Goal: Task Accomplishment & Management: Manage account settings

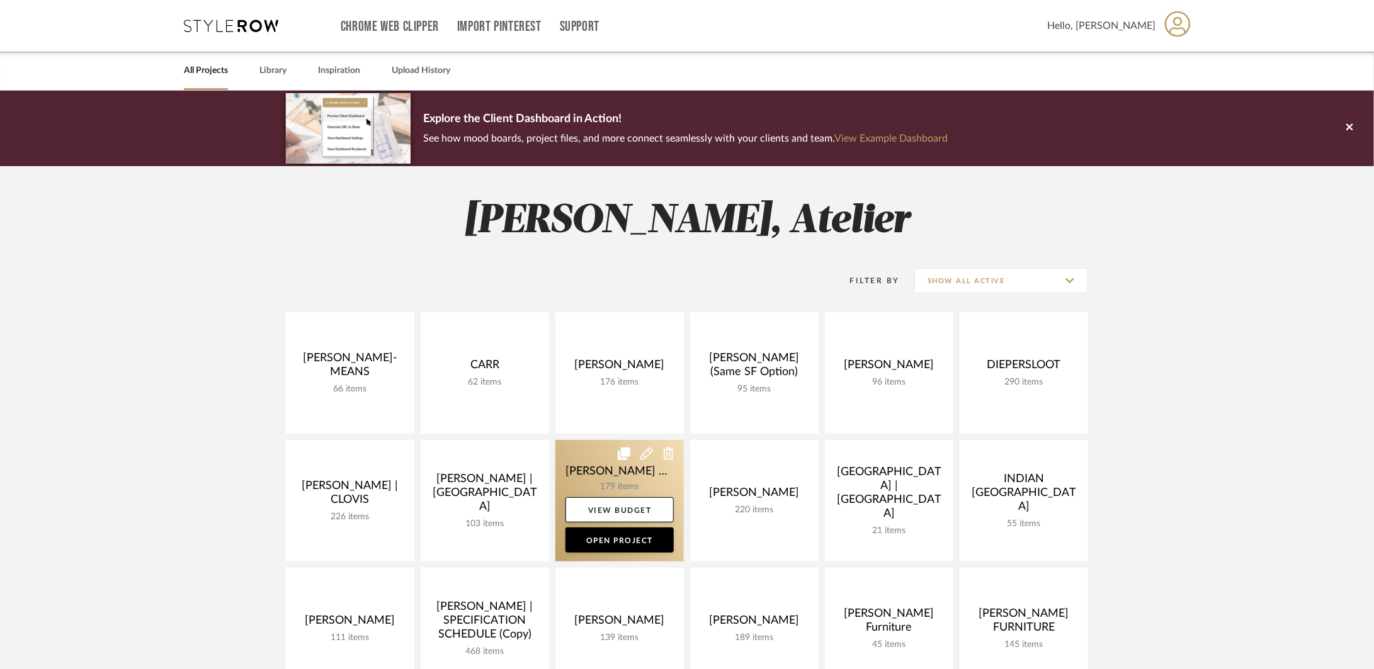
click at [588, 467] on link at bounding box center [619, 501] width 128 height 122
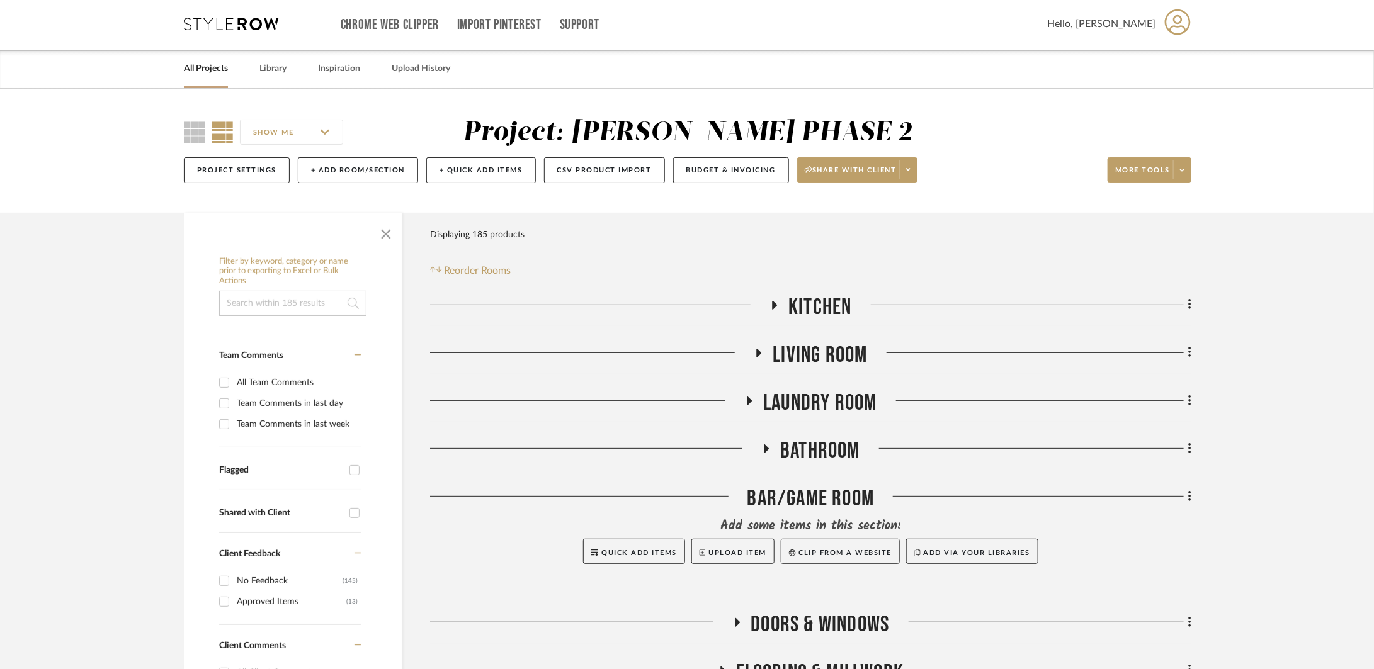
scroll to position [3, 0]
click at [830, 307] on span "Kitchen" at bounding box center [819, 306] width 63 height 27
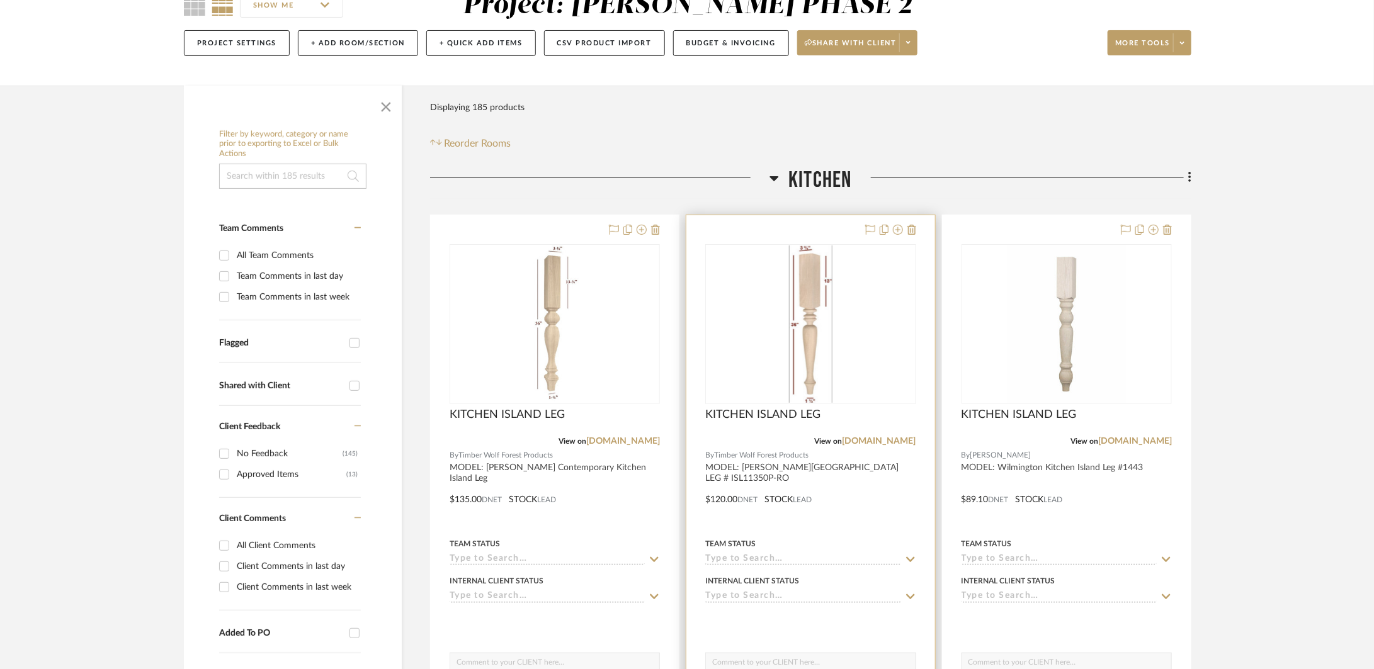
scroll to position [236, 0]
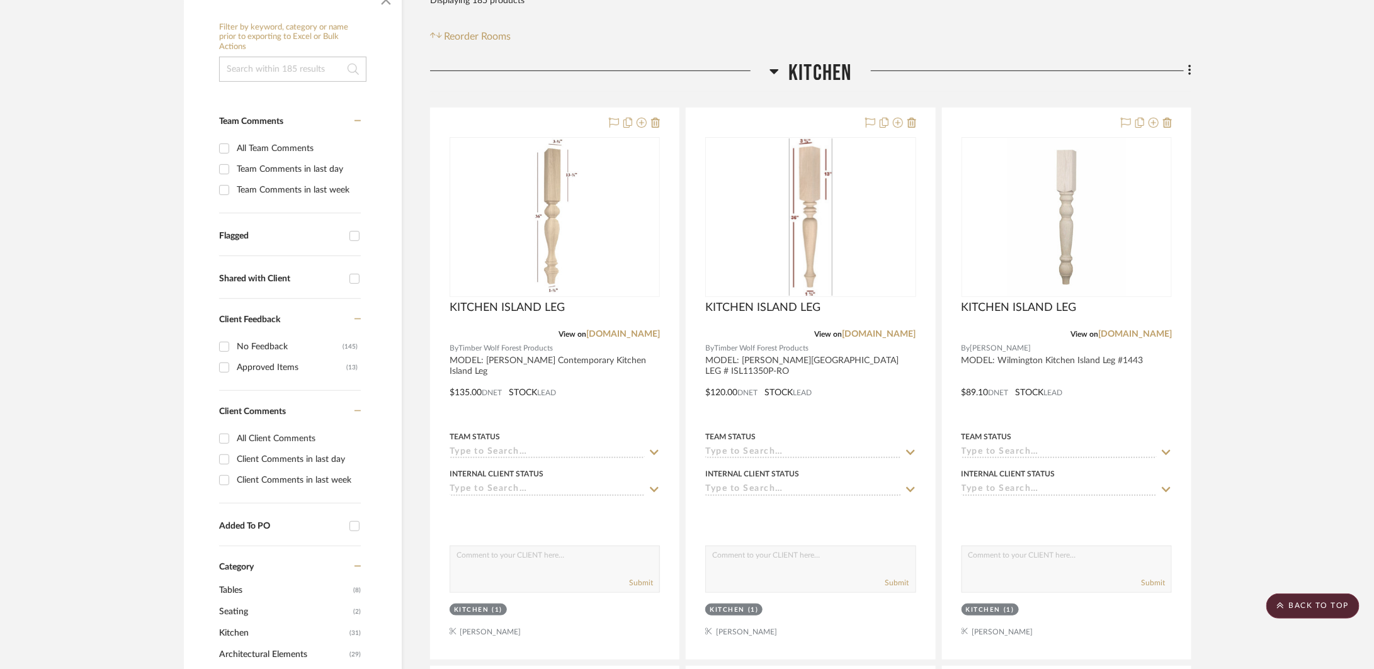
click at [820, 82] on span "Kitchen" at bounding box center [819, 73] width 63 height 27
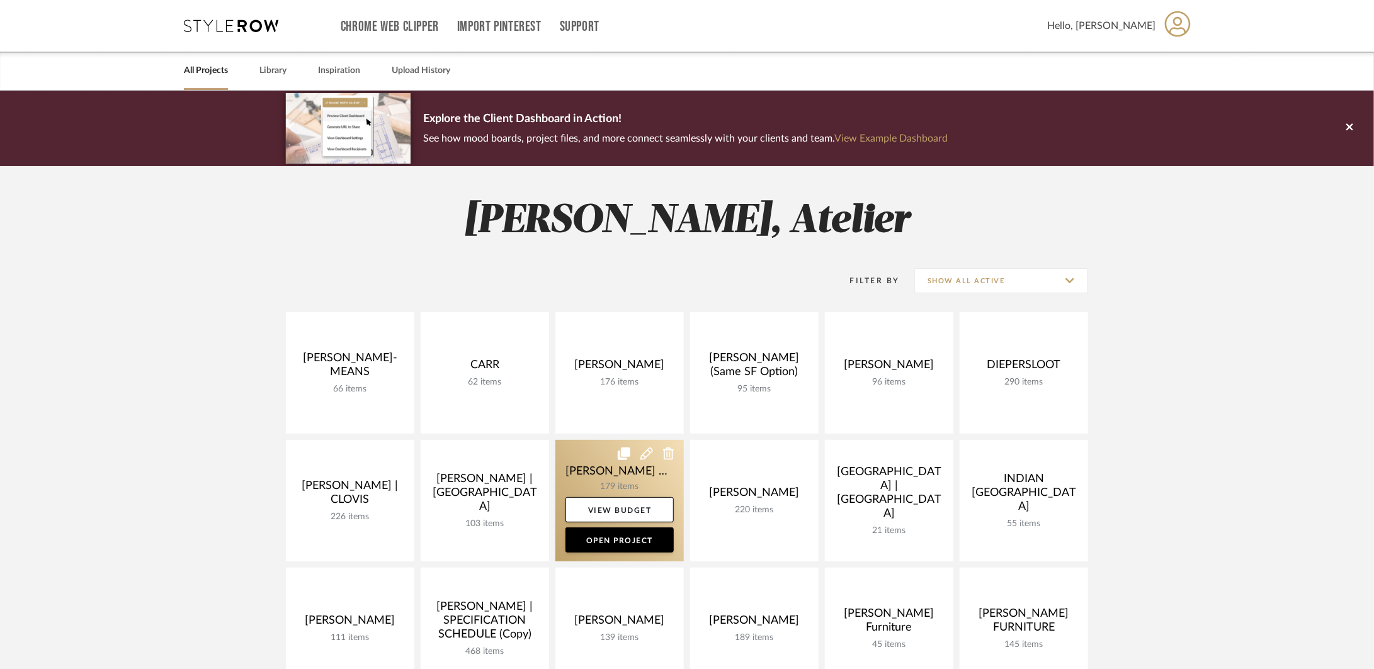
click at [608, 475] on link at bounding box center [619, 501] width 128 height 122
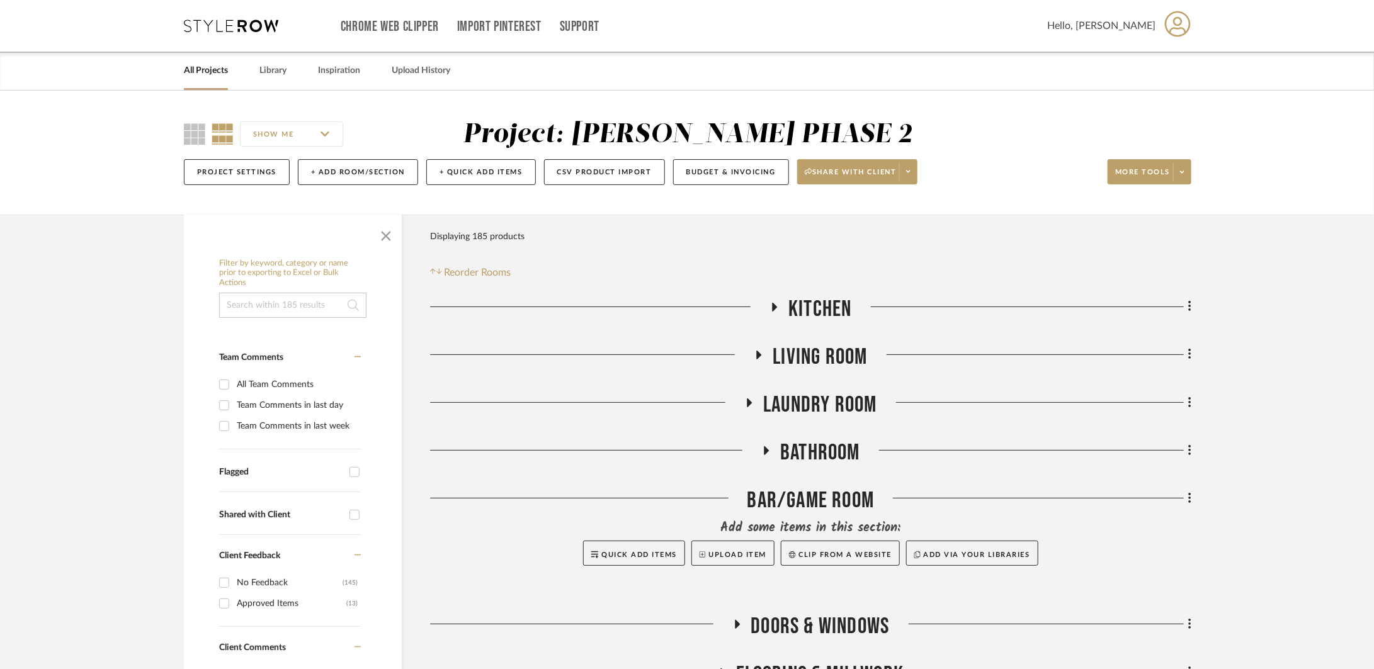
click at [829, 305] on span "Kitchen" at bounding box center [819, 309] width 63 height 27
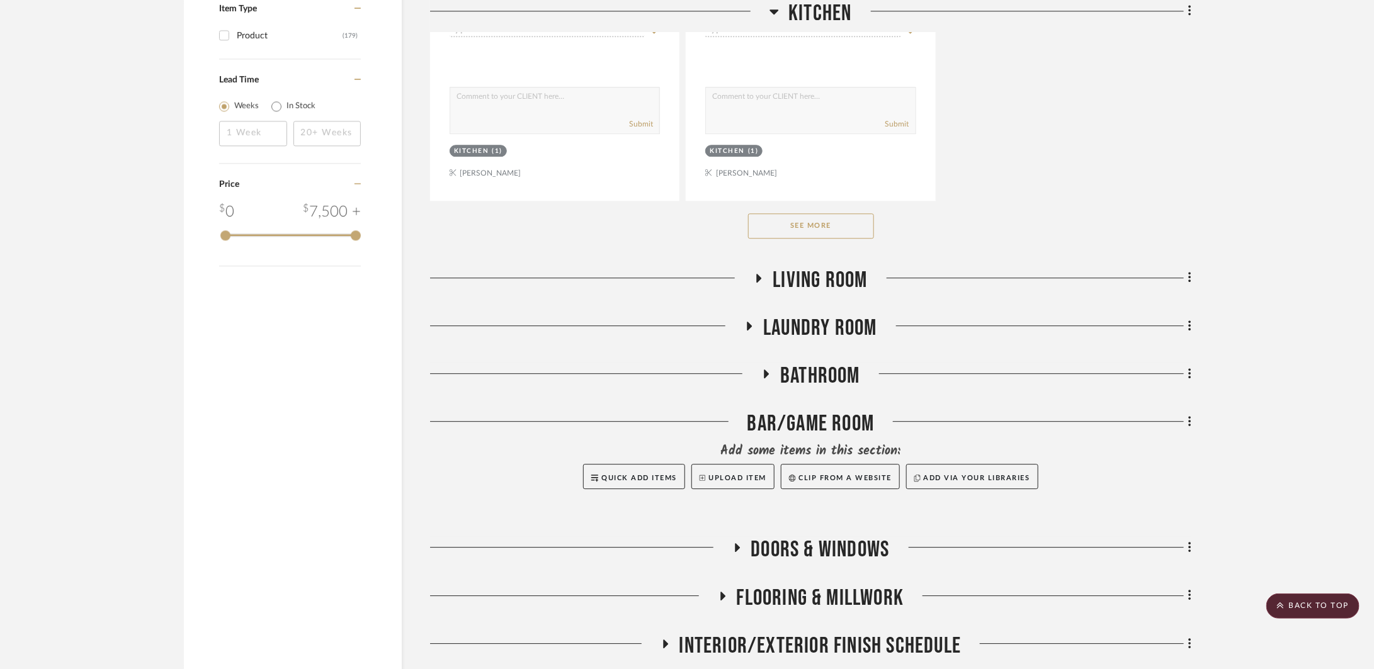
scroll to position [1679, 0]
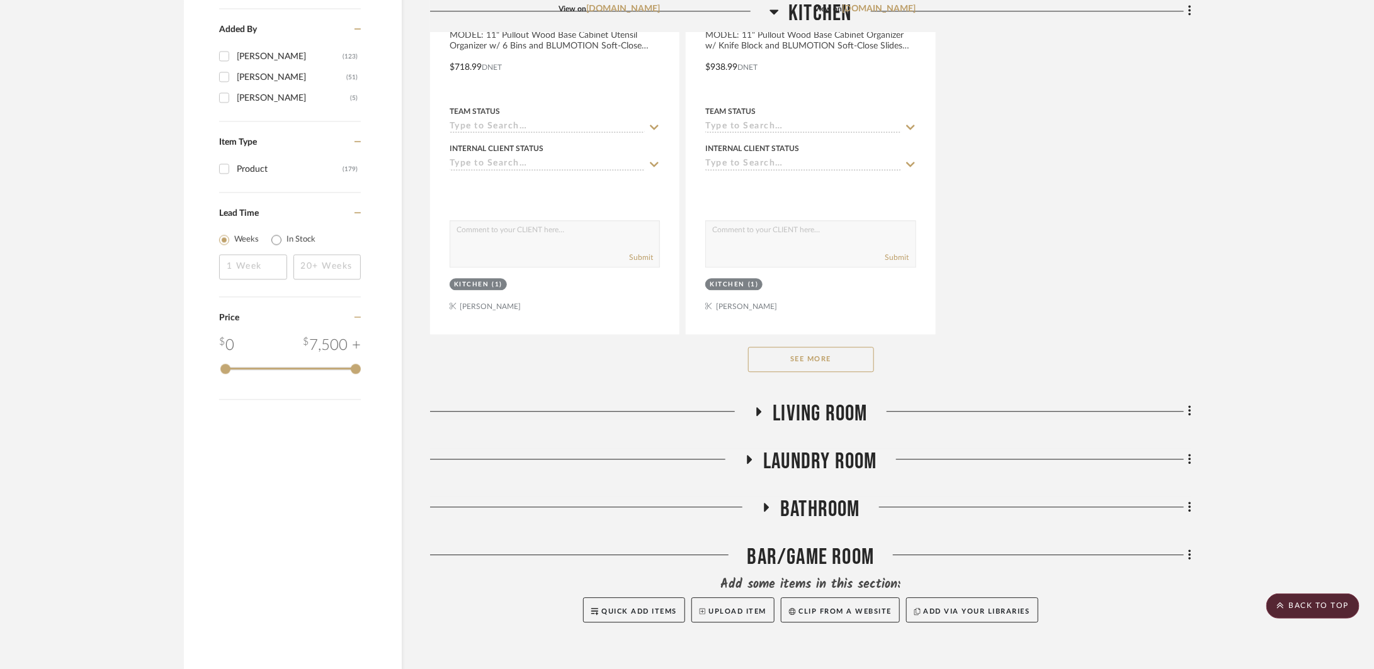
click at [824, 362] on button "See More" at bounding box center [811, 359] width 126 height 25
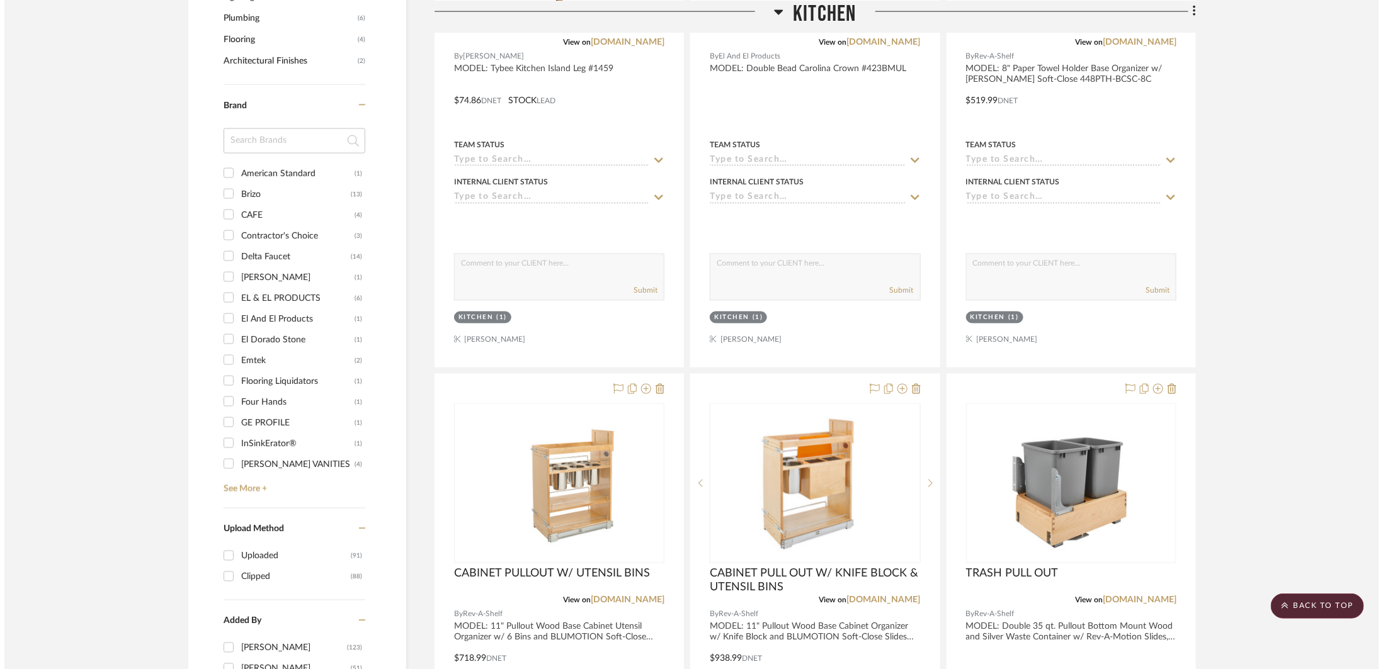
scroll to position [0, 0]
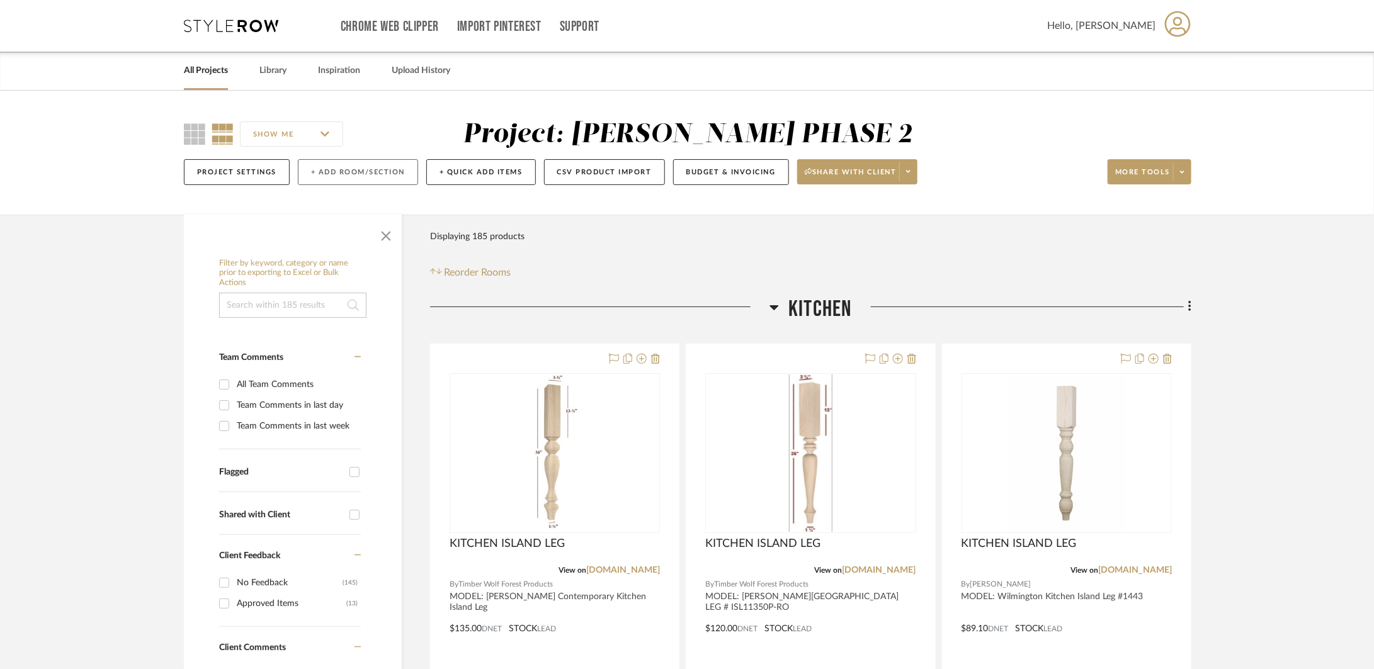
click at [360, 173] on button "+ Add Room/Section" at bounding box center [358, 172] width 120 height 26
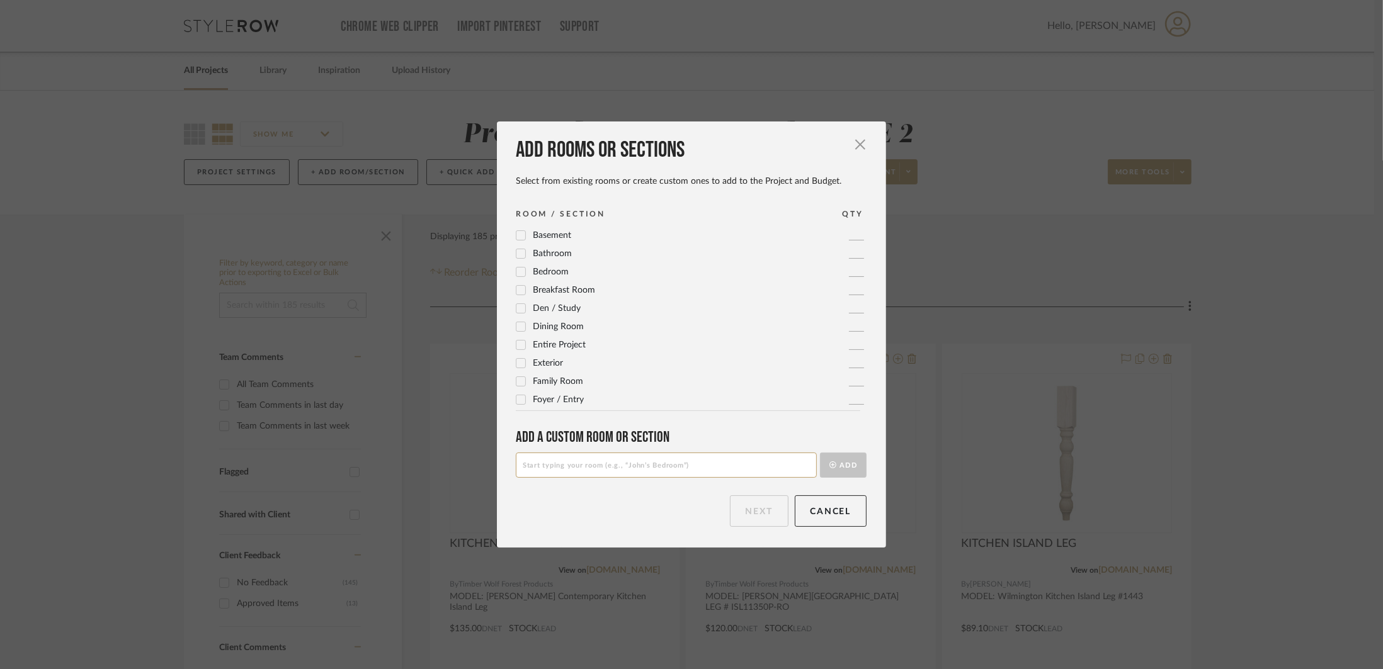
click at [610, 462] on input at bounding box center [666, 465] width 301 height 25
type input "Appliances"
click at [820, 453] on button "Add" at bounding box center [843, 465] width 47 height 25
click at [756, 513] on button "Next" at bounding box center [759, 511] width 59 height 31
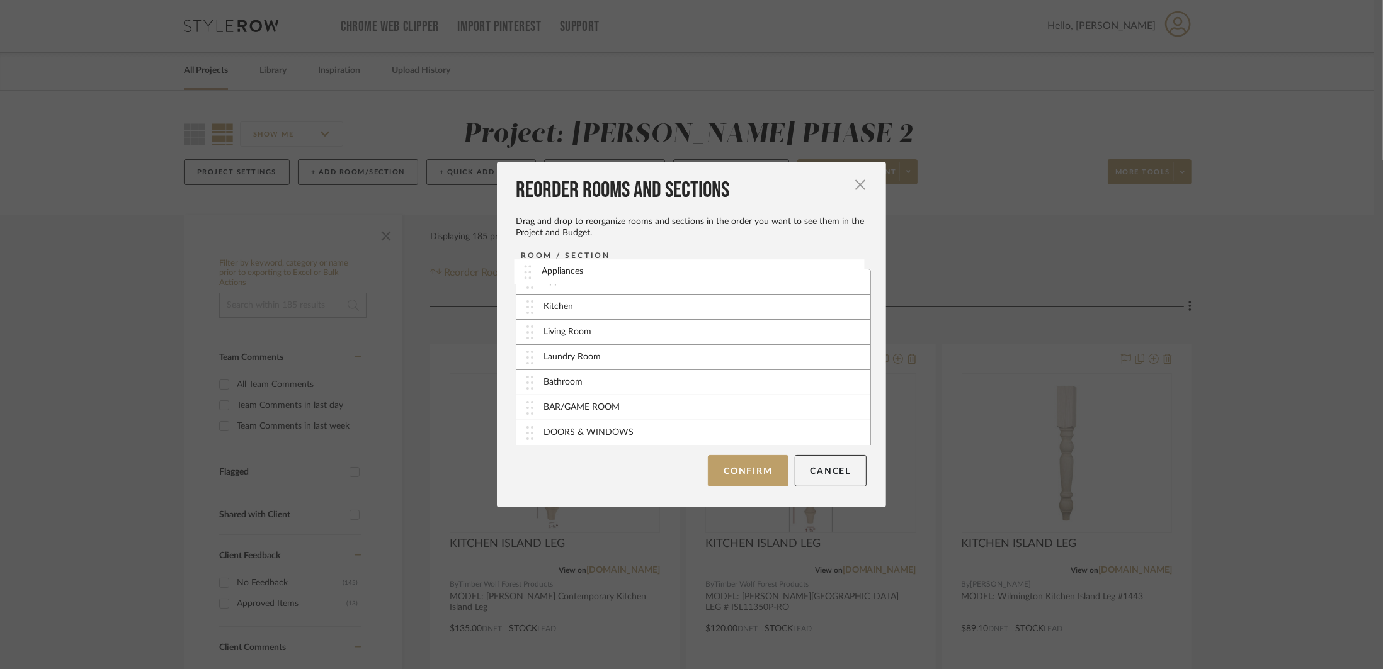
drag, startPoint x: 553, startPoint y: 429, endPoint x: 555, endPoint y: 269, distance: 159.9
click at [742, 468] on button "Confirm" at bounding box center [748, 470] width 80 height 31
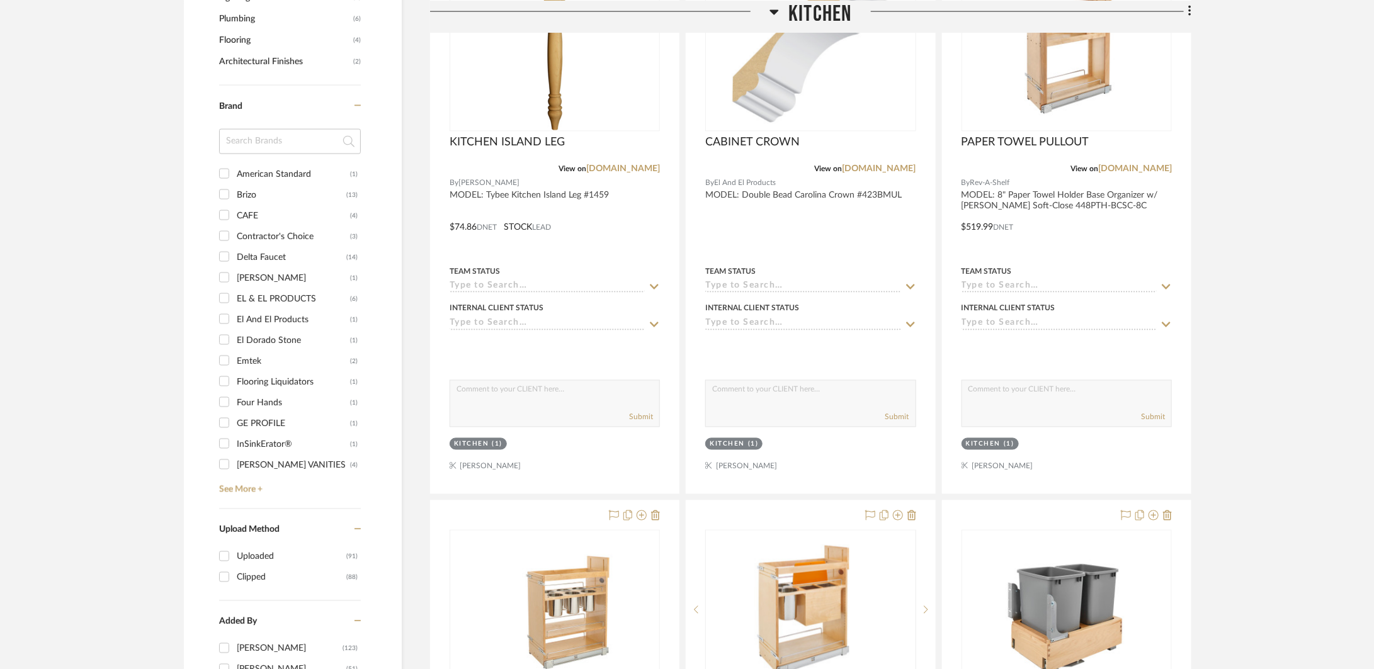
scroll to position [1927, 0]
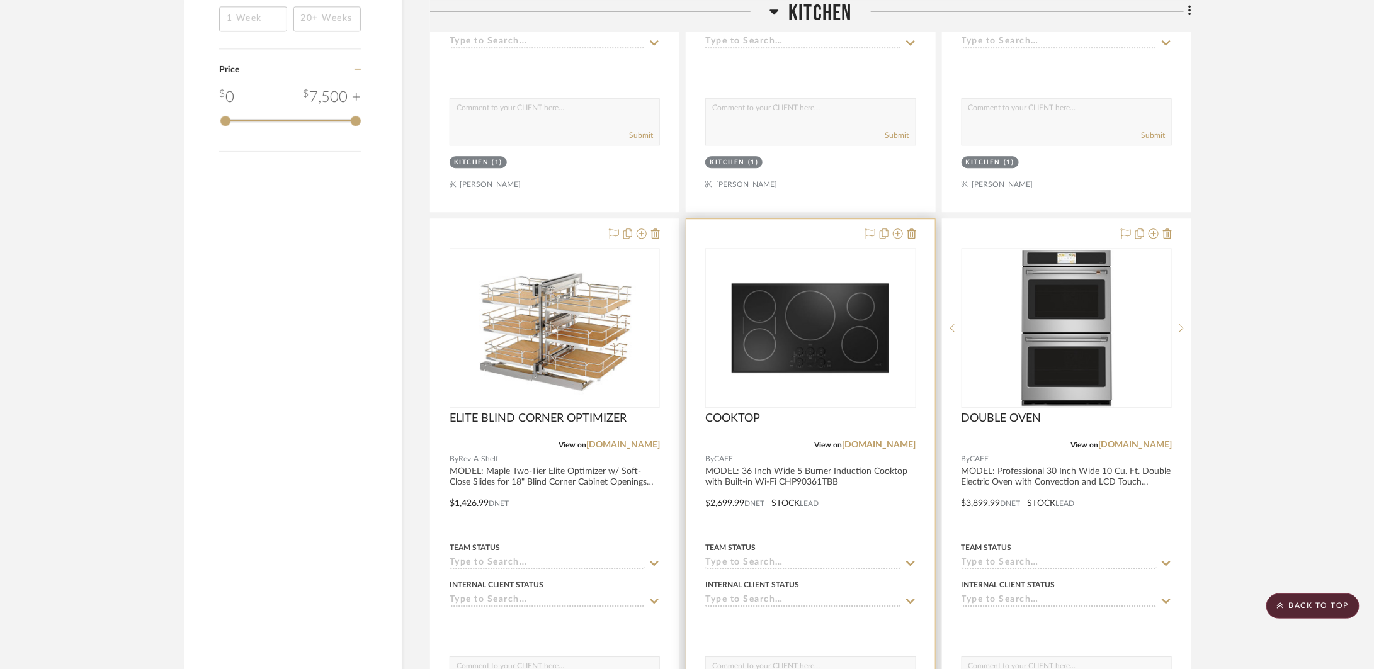
click at [863, 513] on div at bounding box center [810, 494] width 248 height 551
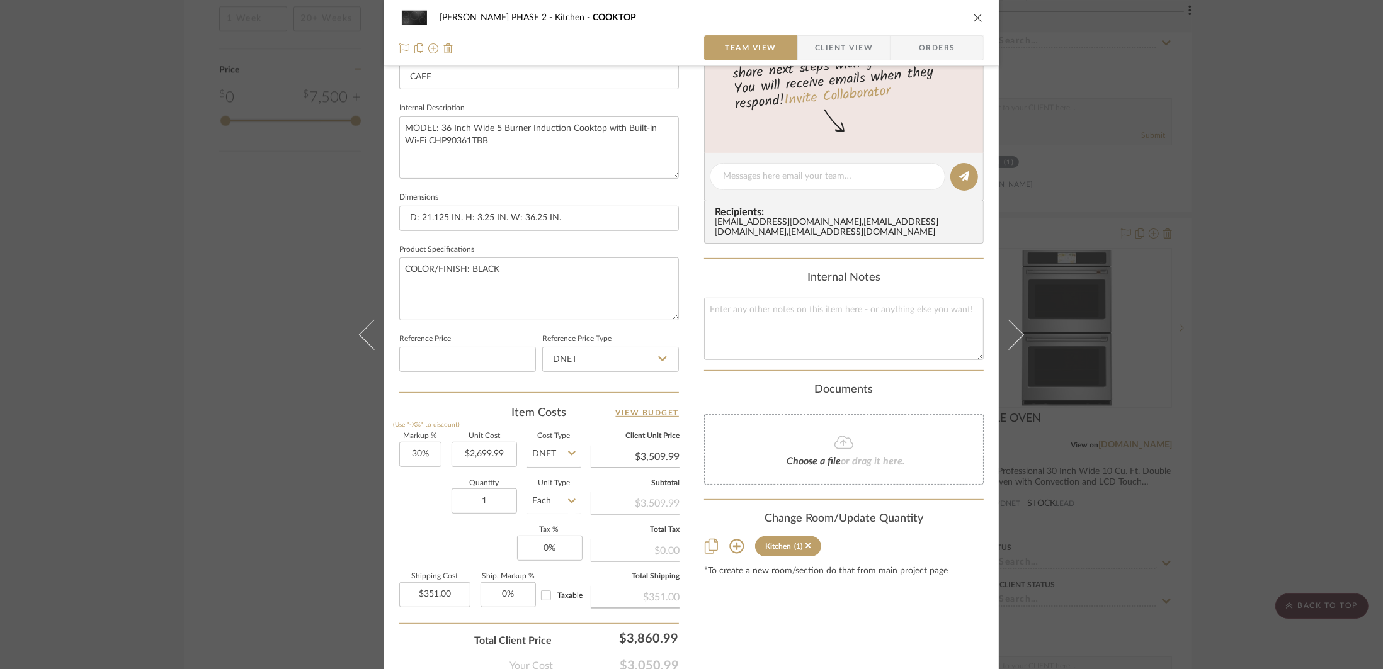
scroll to position [502, 0]
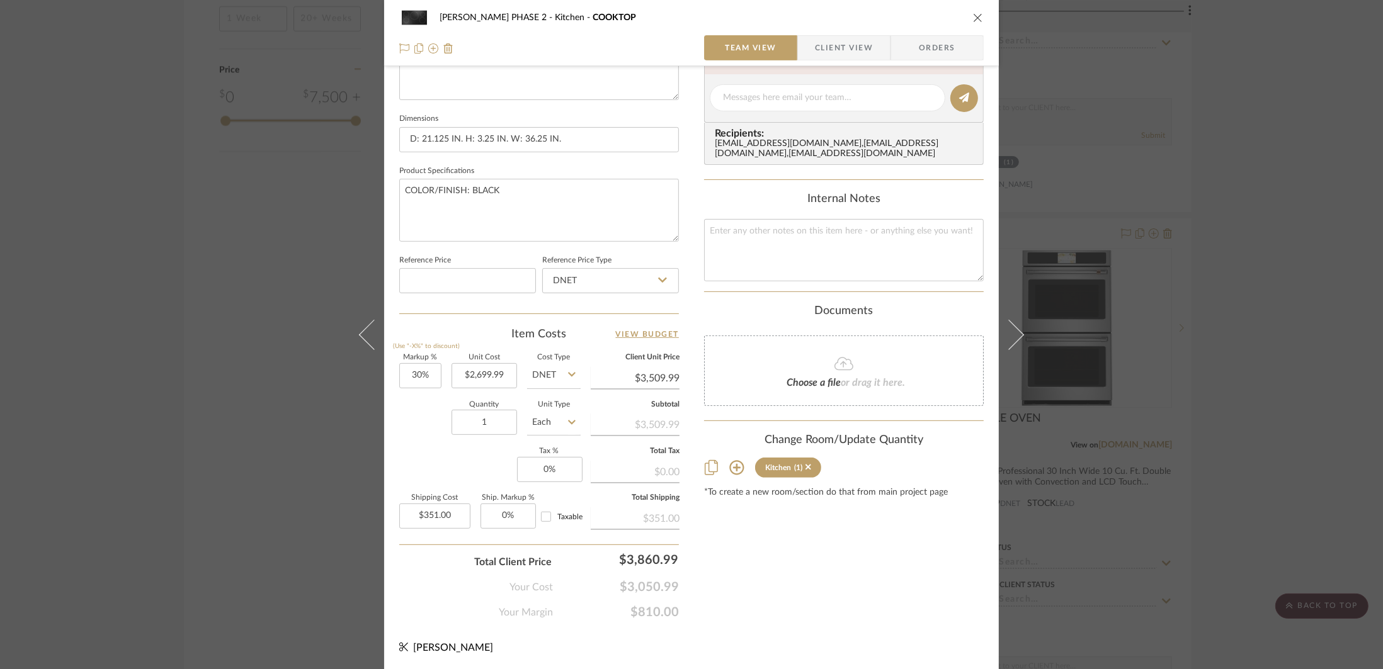
click at [730, 467] on icon at bounding box center [736, 467] width 15 height 15
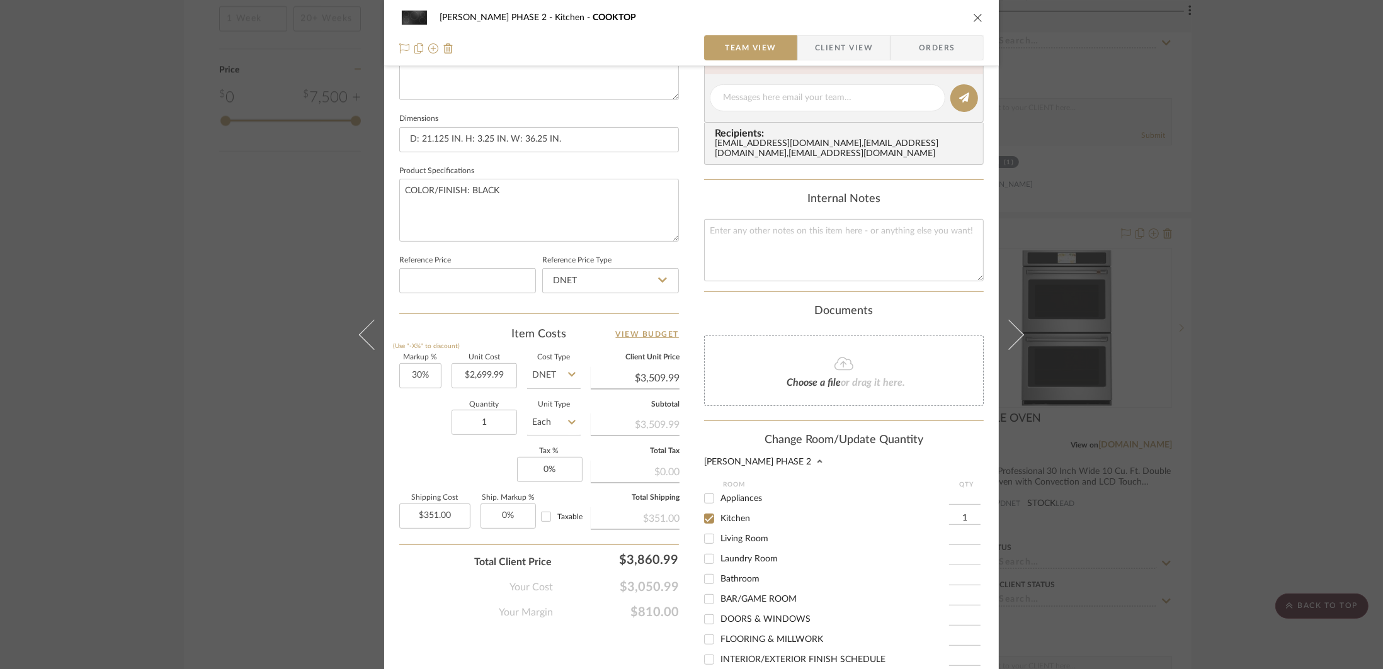
click at [729, 500] on span "Appliances" at bounding box center [741, 498] width 42 height 9
click at [719, 500] on input "Appliances" at bounding box center [709, 499] width 20 height 20
checkbox input "true"
type input "1"
click at [727, 519] on span "Kitchen" at bounding box center [735, 518] width 30 height 9
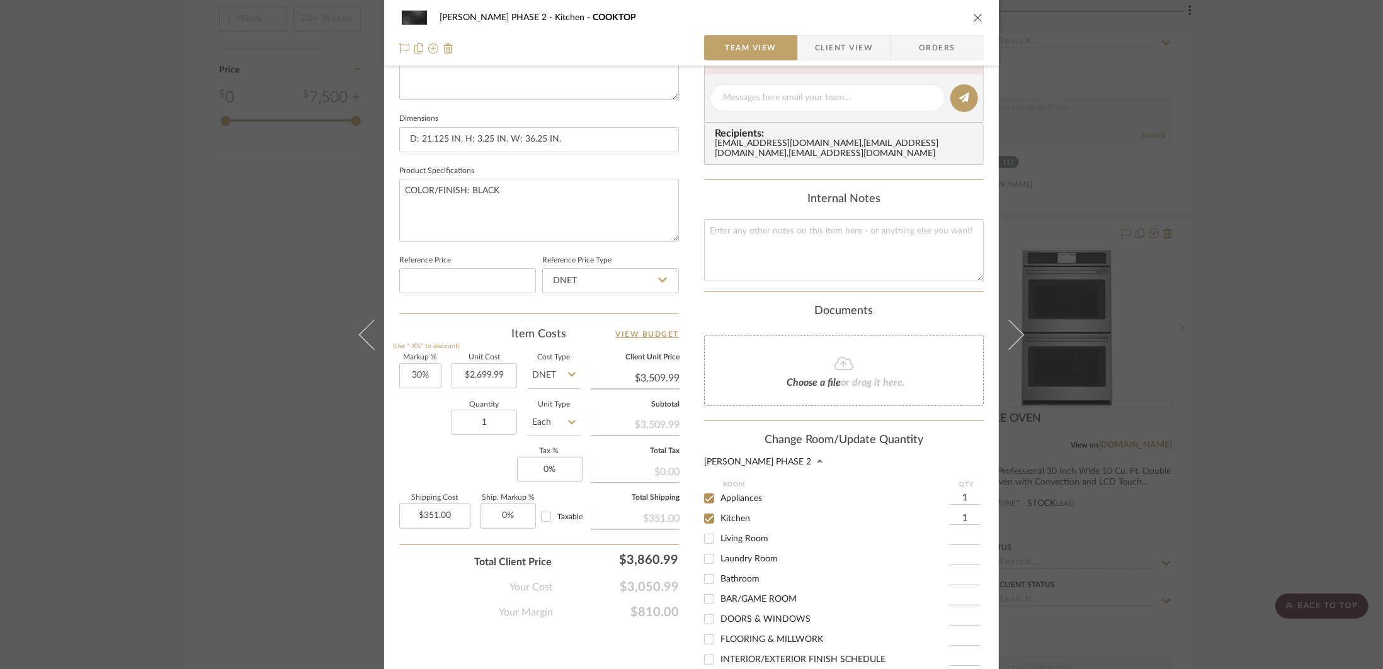
click at [719, 519] on input "Kitchen" at bounding box center [709, 519] width 20 height 20
checkbox input "false"
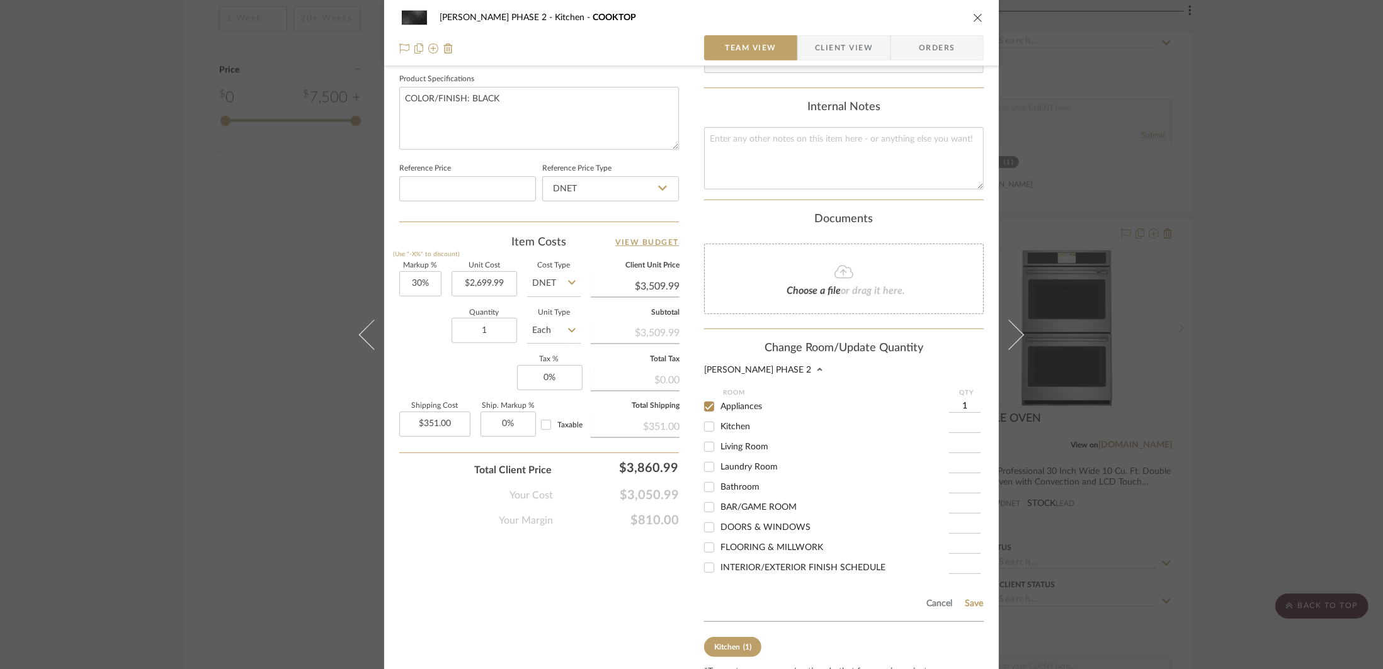
scroll to position [656, 0]
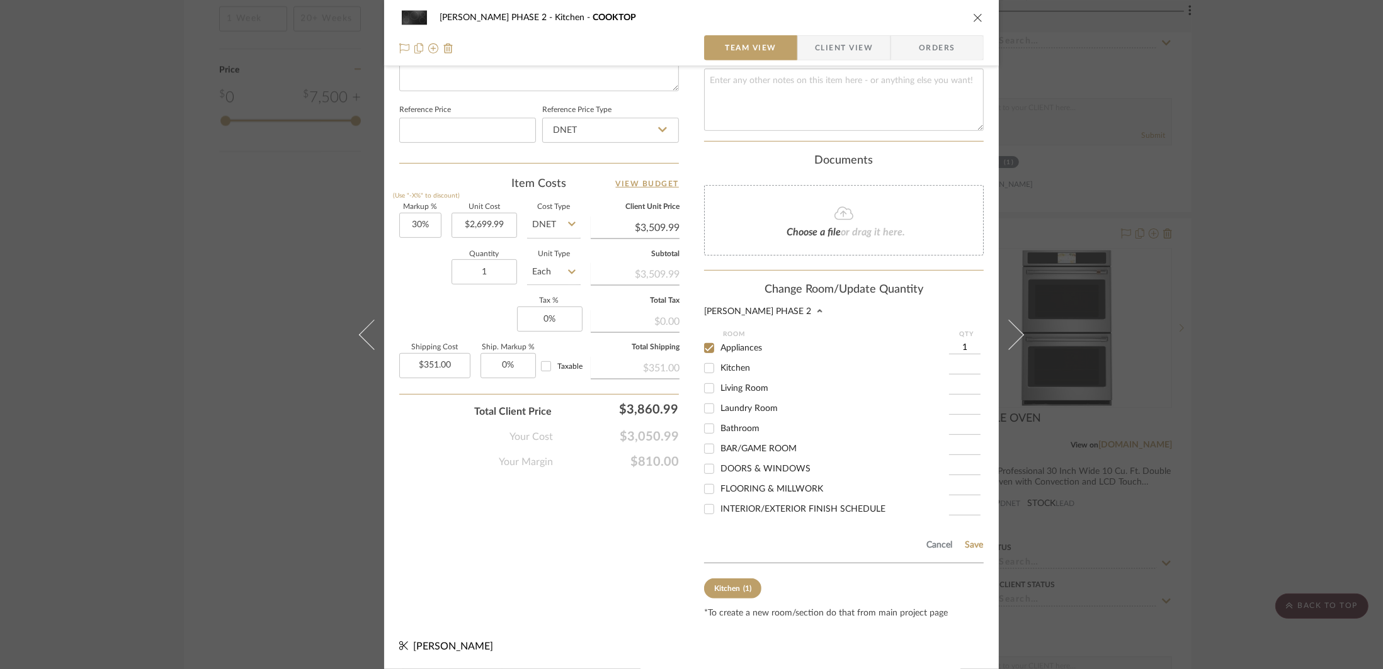
click at [977, 552] on div "Cancel Save" at bounding box center [844, 543] width 280 height 41
click at [973, 547] on button "Save" at bounding box center [974, 545] width 20 height 10
click at [1235, 477] on div "[PERSON_NAME] PHASE 2 Kitchen COOKTOP Team View Client View Orders Team-Facing …" at bounding box center [691, 334] width 1383 height 669
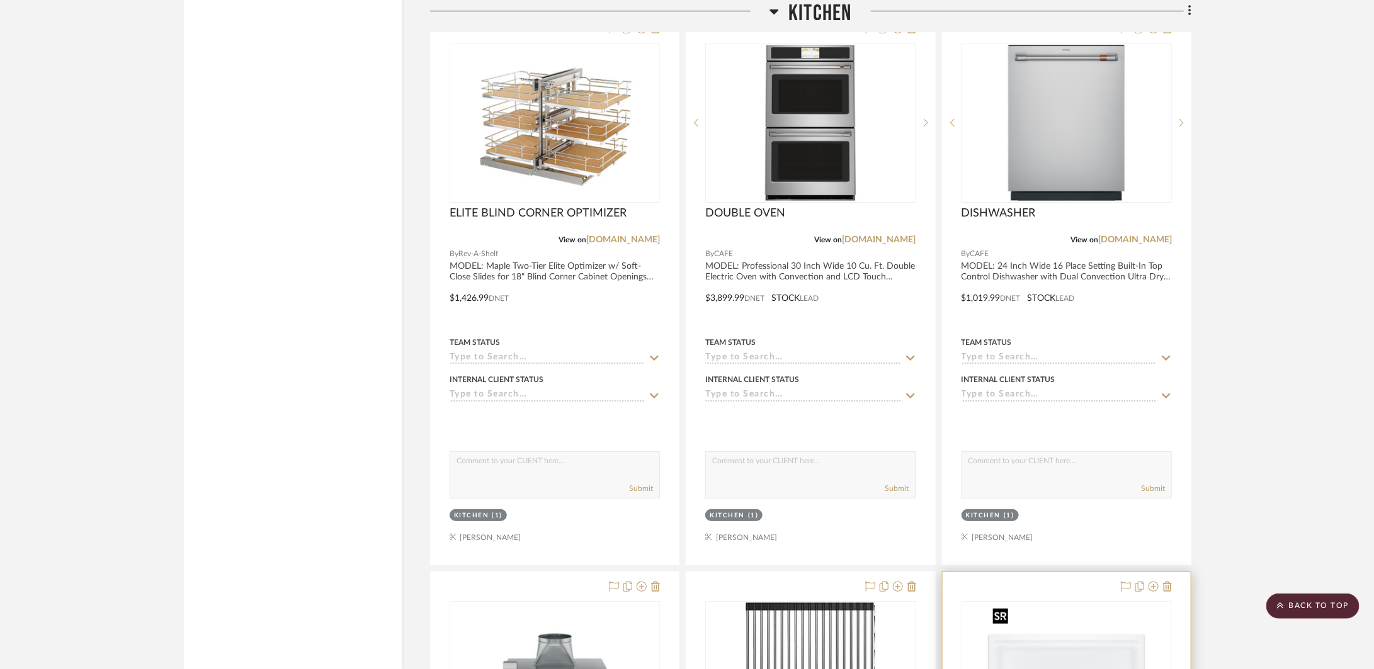
scroll to position [2566, 0]
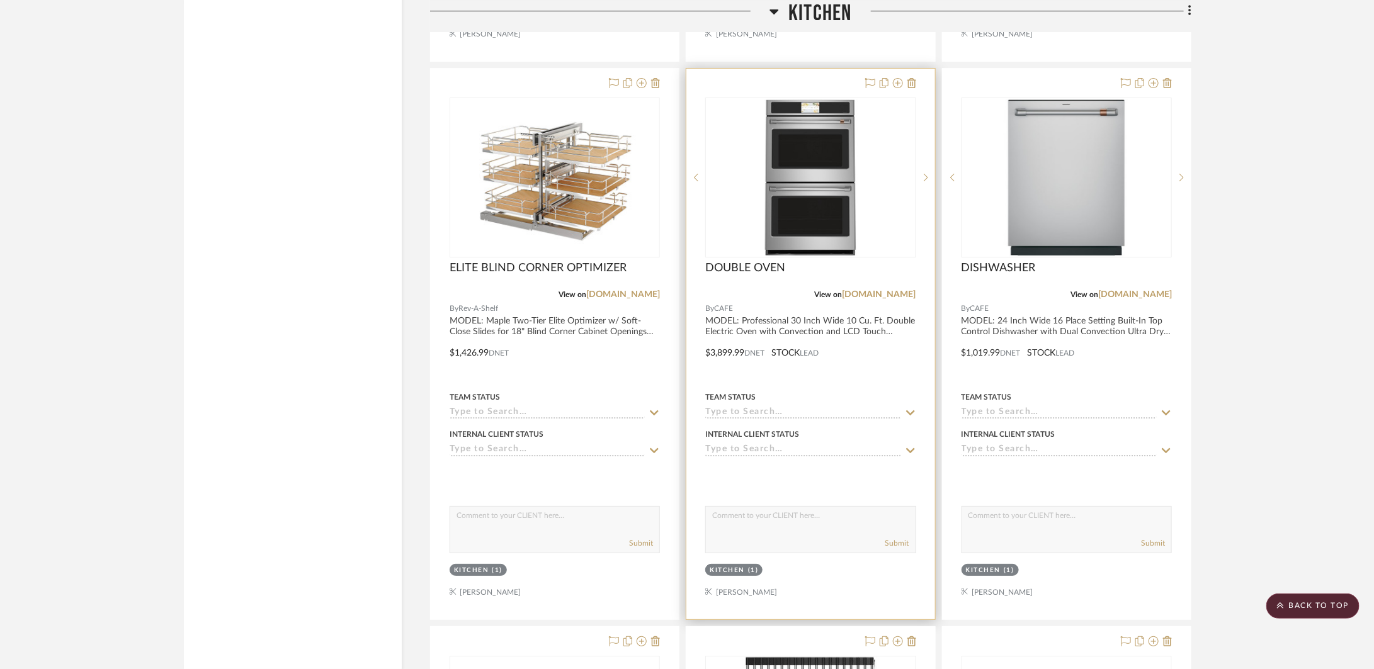
click at [909, 363] on div at bounding box center [810, 344] width 248 height 551
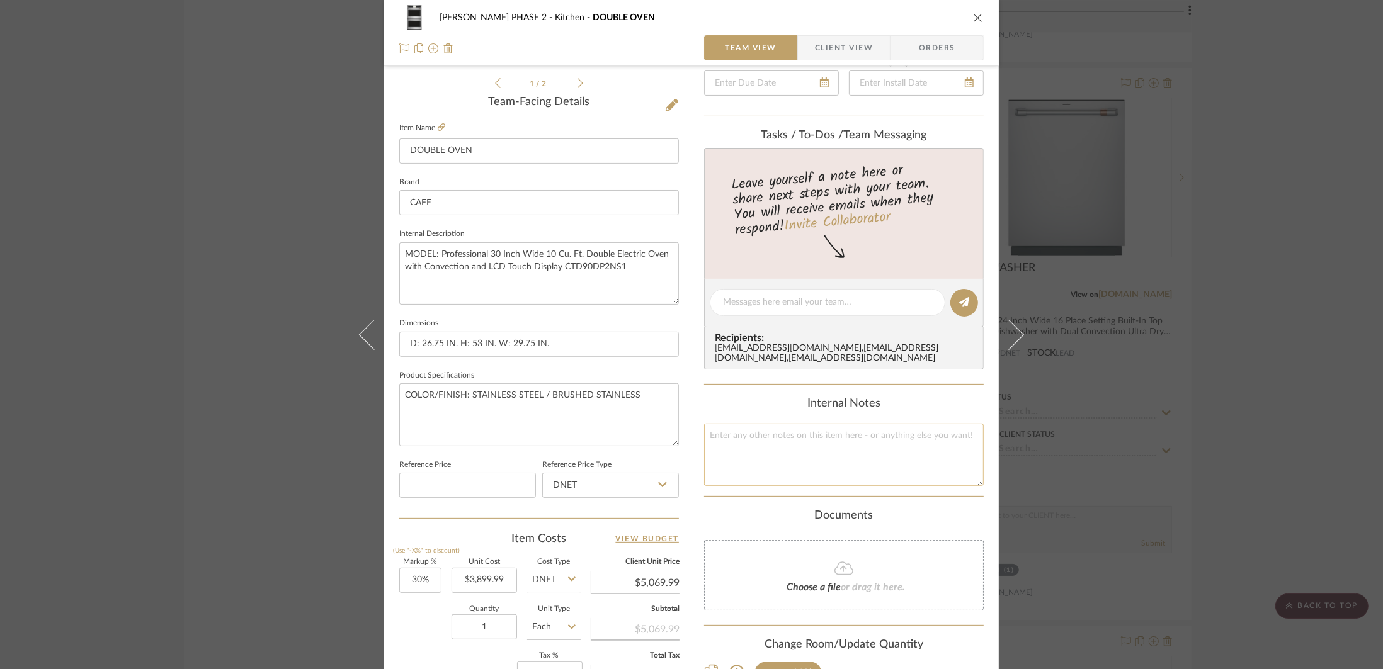
scroll to position [502, 0]
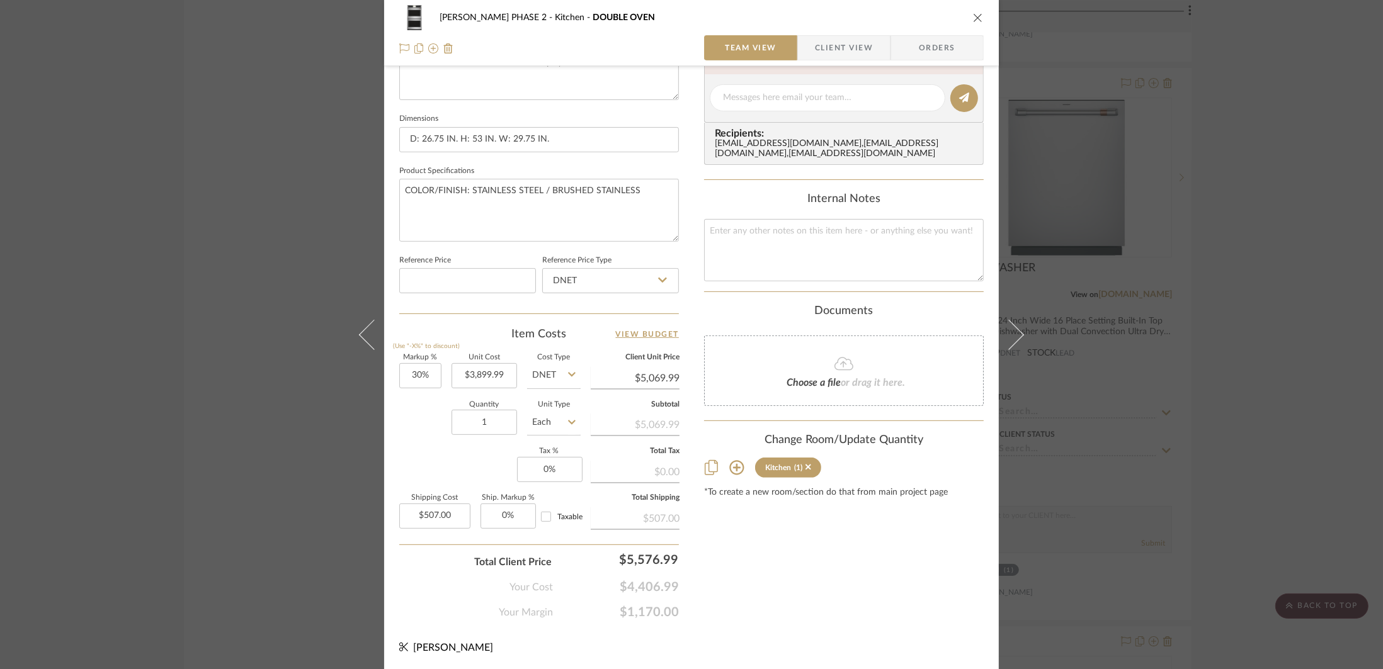
click at [734, 469] on icon at bounding box center [736, 467] width 15 height 15
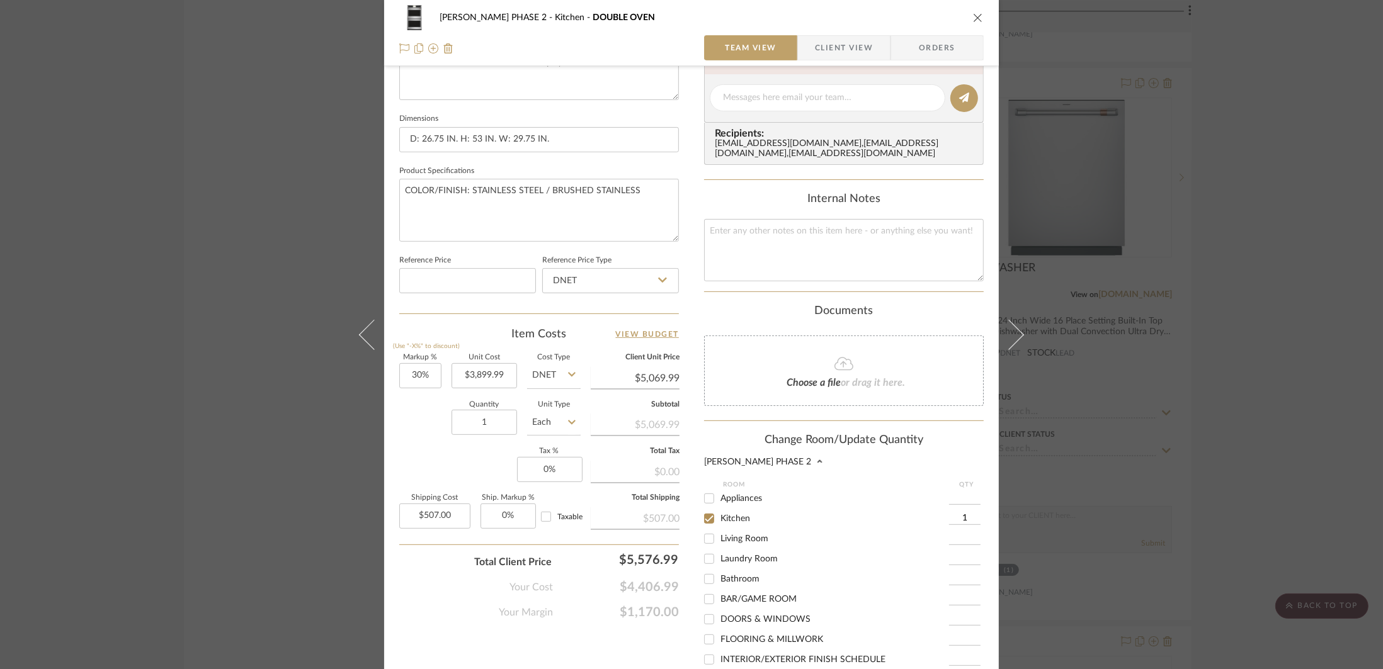
click at [739, 495] on span "Appliances" at bounding box center [741, 498] width 42 height 9
click at [719, 495] on input "Appliances" at bounding box center [709, 499] width 20 height 20
checkbox input "true"
type input "1"
click at [743, 523] on span "Kitchen" at bounding box center [735, 518] width 30 height 9
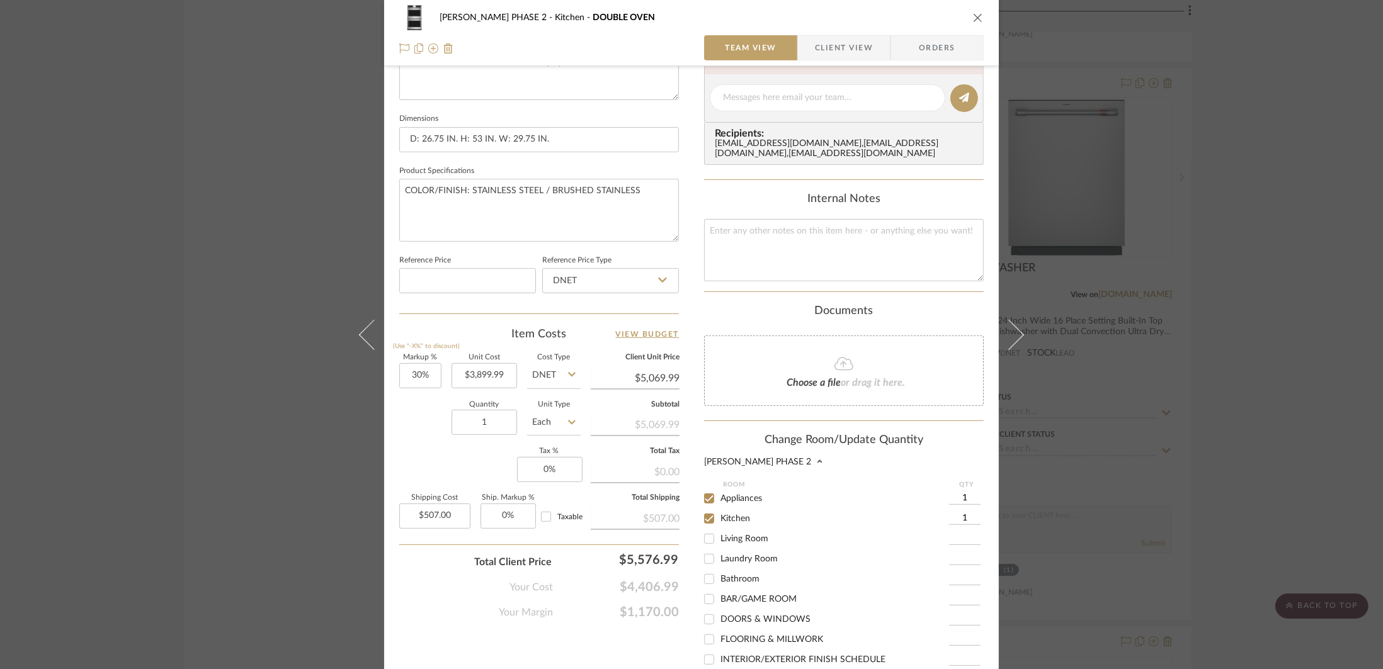
click at [719, 523] on input "Kitchen" at bounding box center [709, 519] width 20 height 20
checkbox input "false"
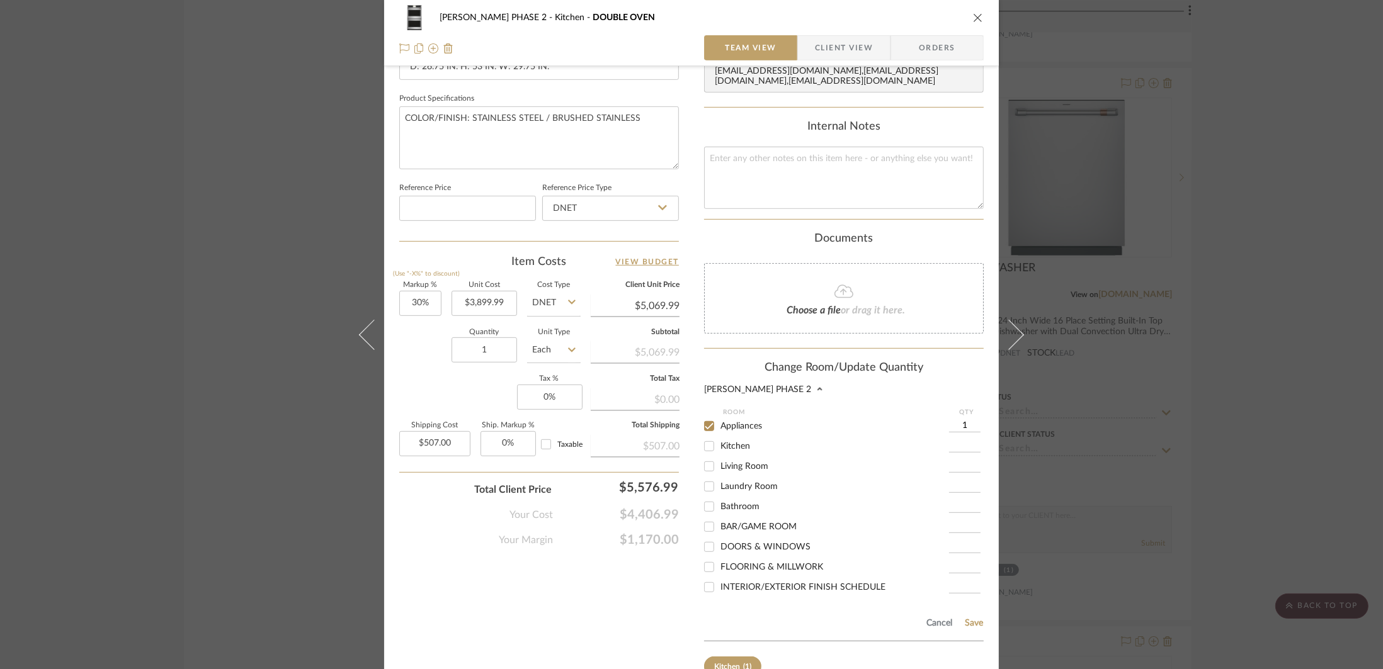
scroll to position [656, 0]
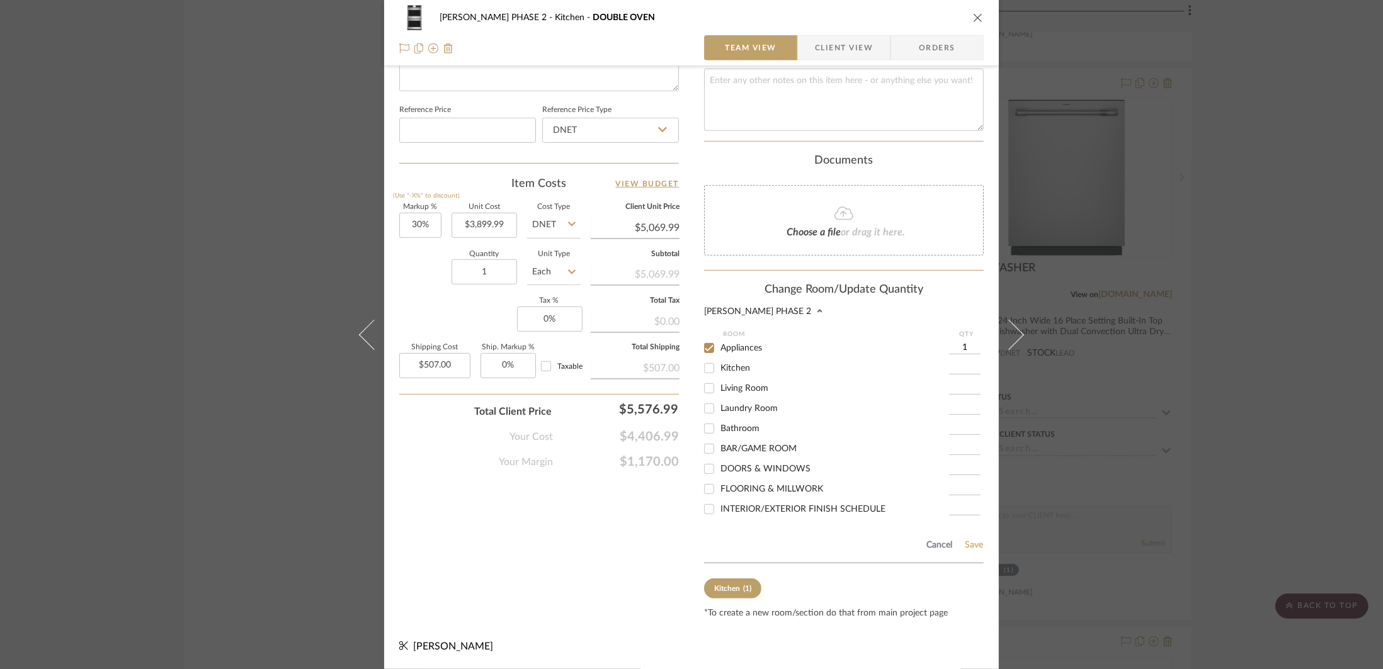
click at [966, 547] on button "Save" at bounding box center [974, 545] width 20 height 10
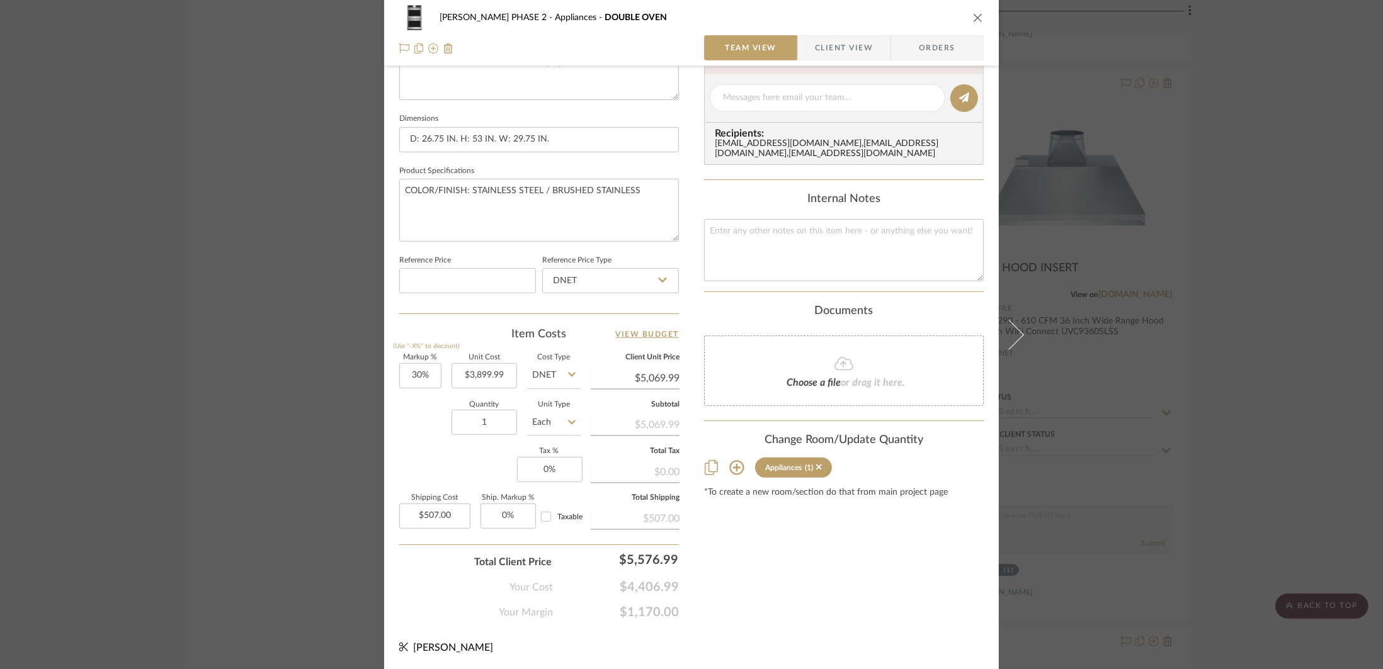
click at [1242, 383] on div "[PERSON_NAME] PHASE 2 Appliances DOUBLE OVEN Team View Client View Orders 1 / 2…" at bounding box center [691, 334] width 1383 height 669
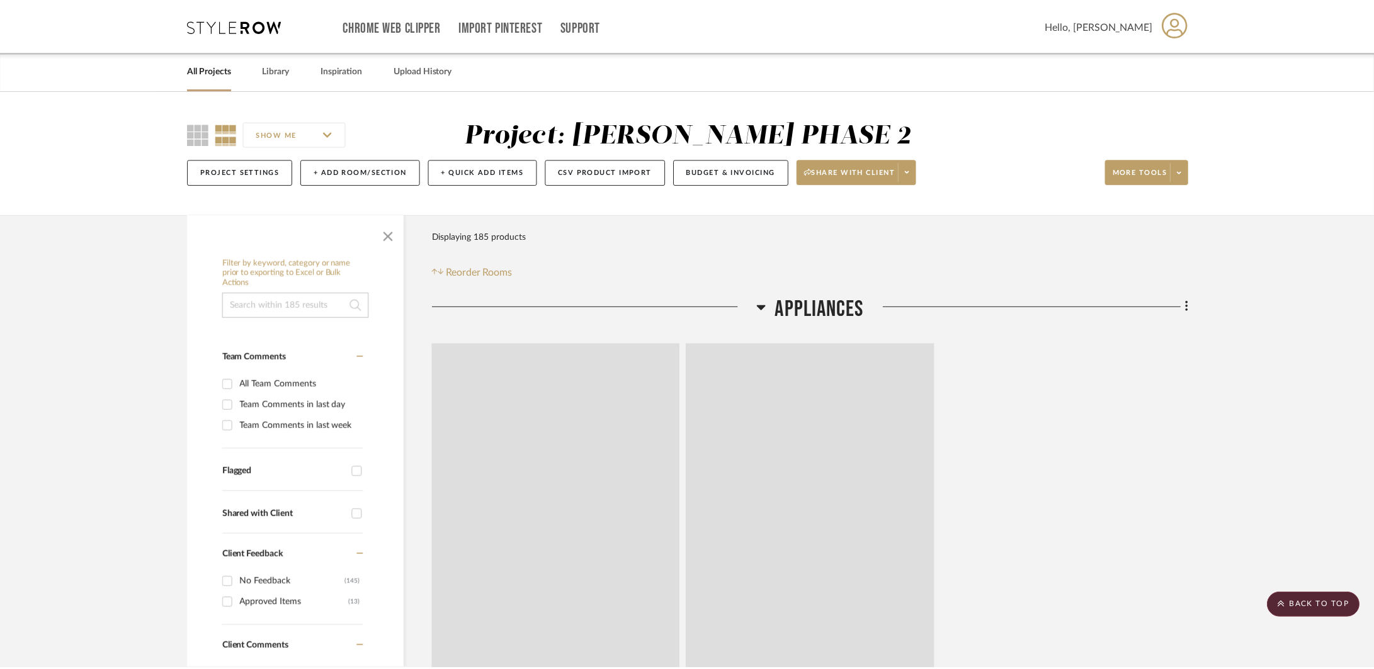
scroll to position [2566, 0]
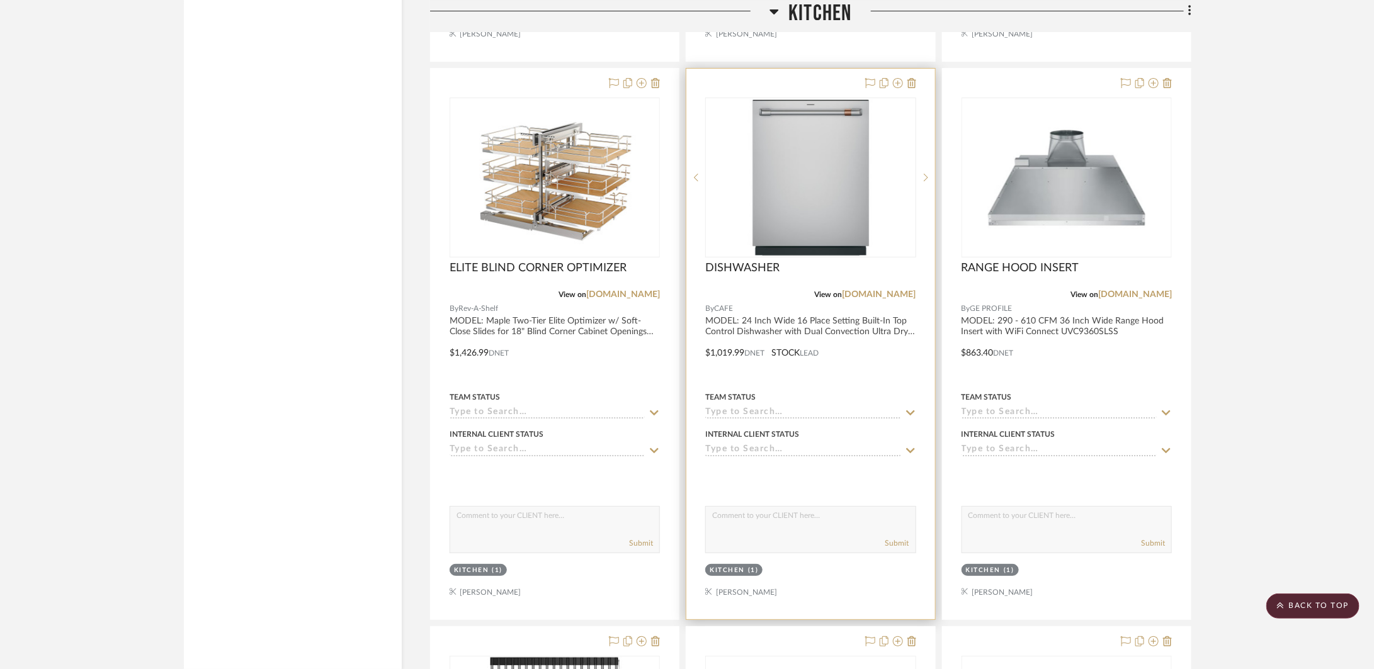
click at [877, 387] on div at bounding box center [810, 344] width 248 height 551
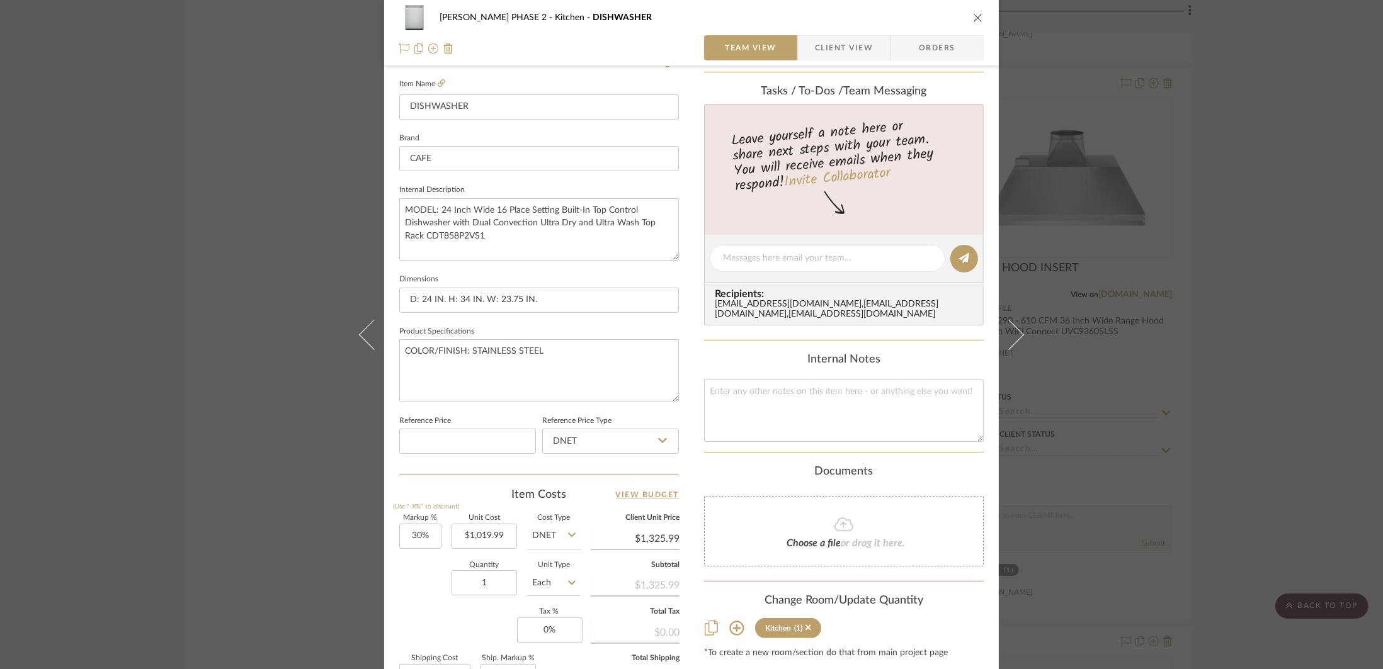
scroll to position [502, 0]
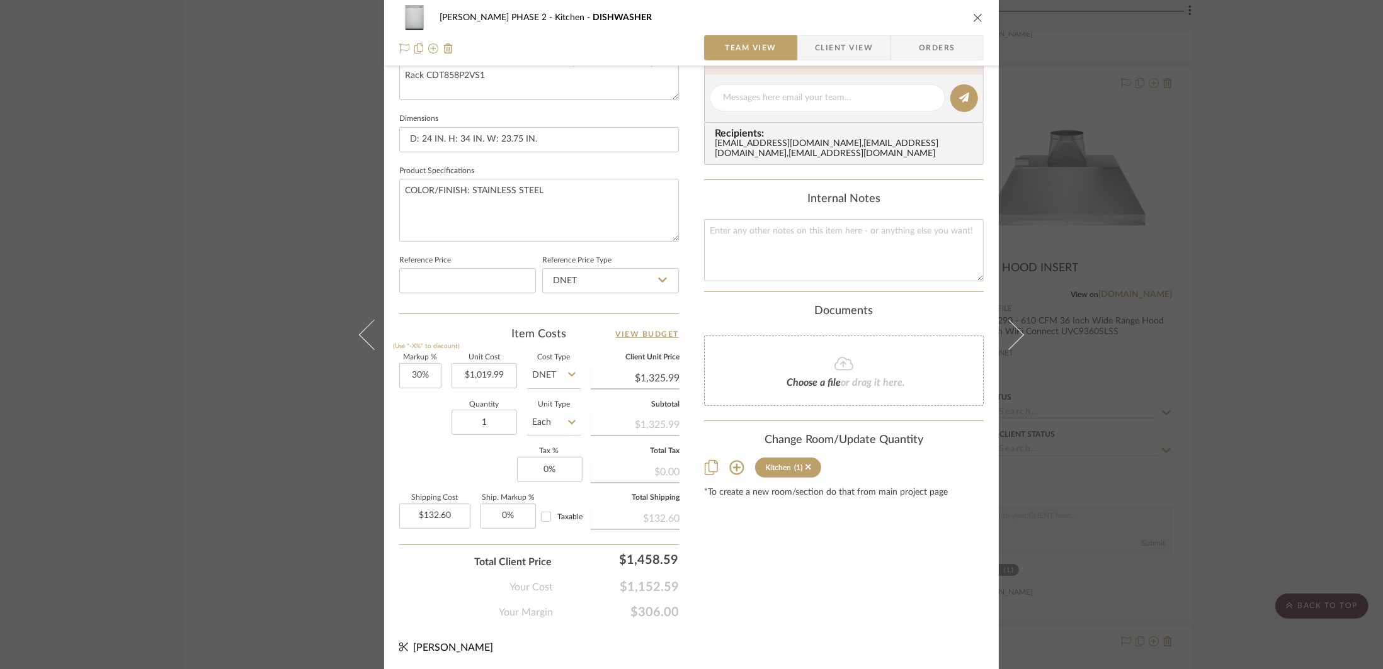
click at [735, 472] on icon at bounding box center [736, 467] width 15 height 15
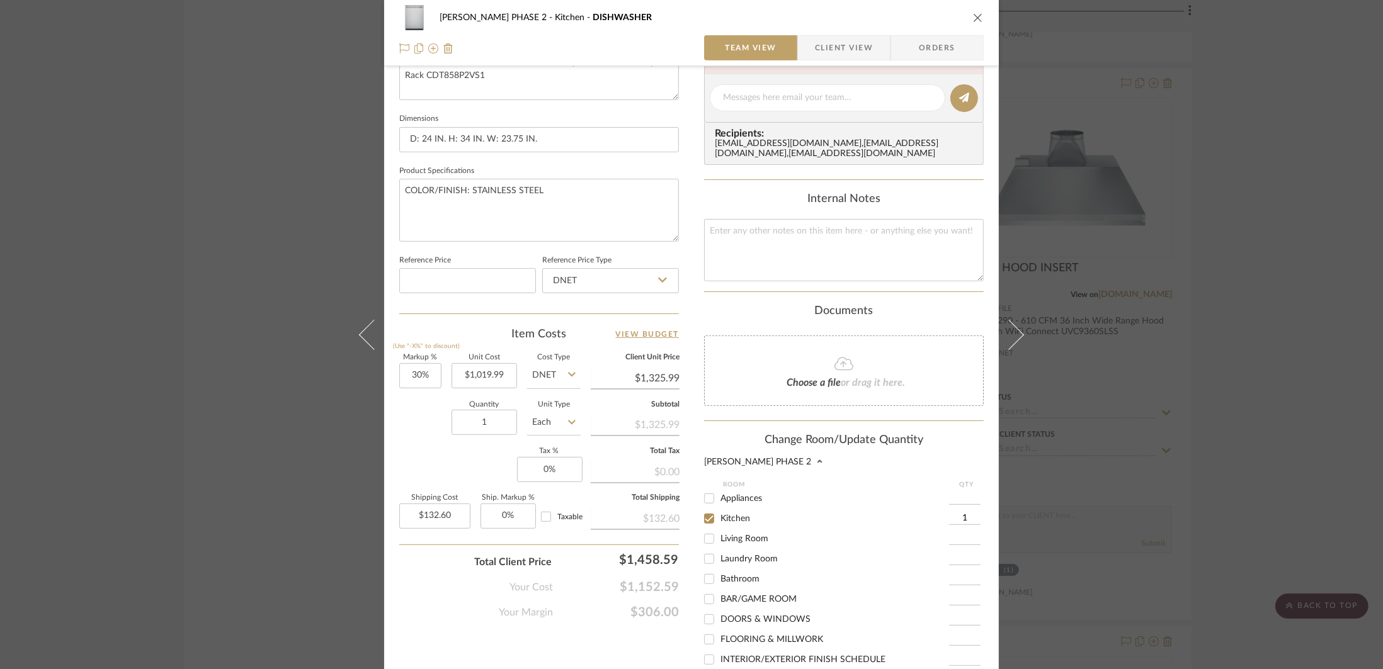
click at [747, 502] on span "Appliances" at bounding box center [741, 498] width 42 height 9
click at [719, 502] on input "Appliances" at bounding box center [709, 499] width 20 height 20
checkbox input "true"
type input "1"
click at [739, 515] on span "Kitchen" at bounding box center [735, 518] width 30 height 9
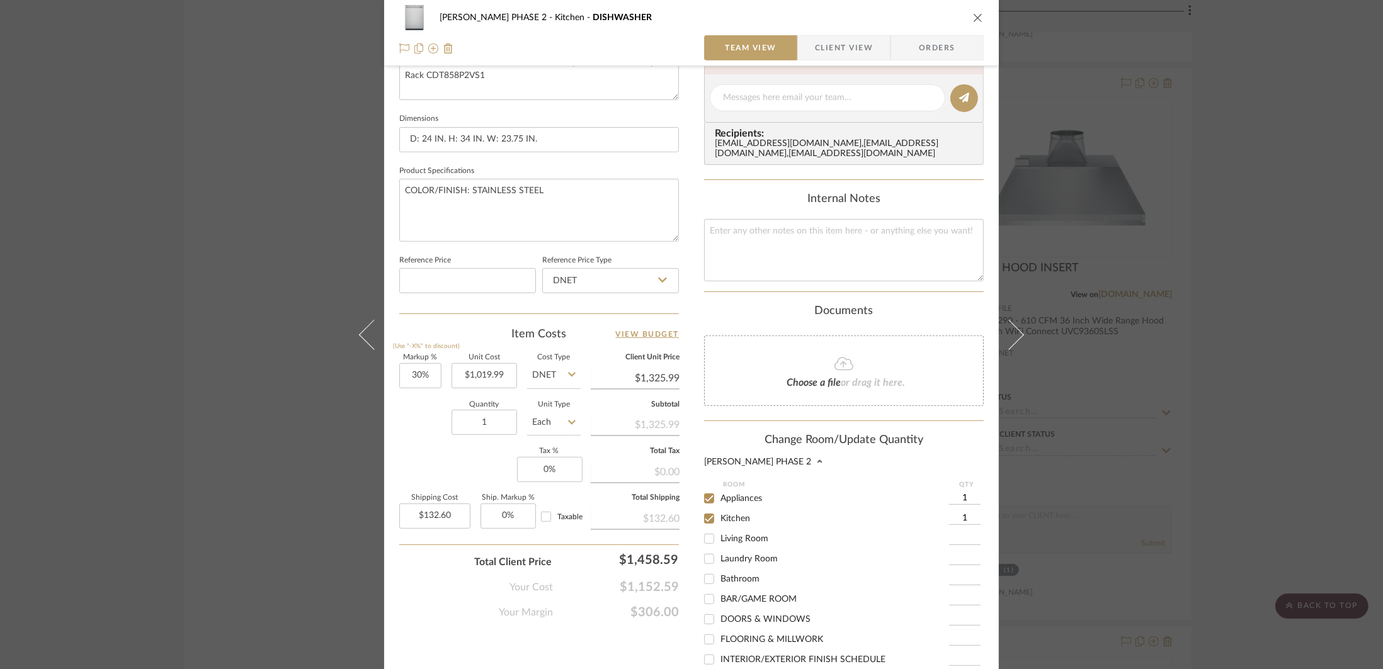
click at [719, 515] on input "Kitchen" at bounding box center [709, 519] width 20 height 20
checkbox input "false"
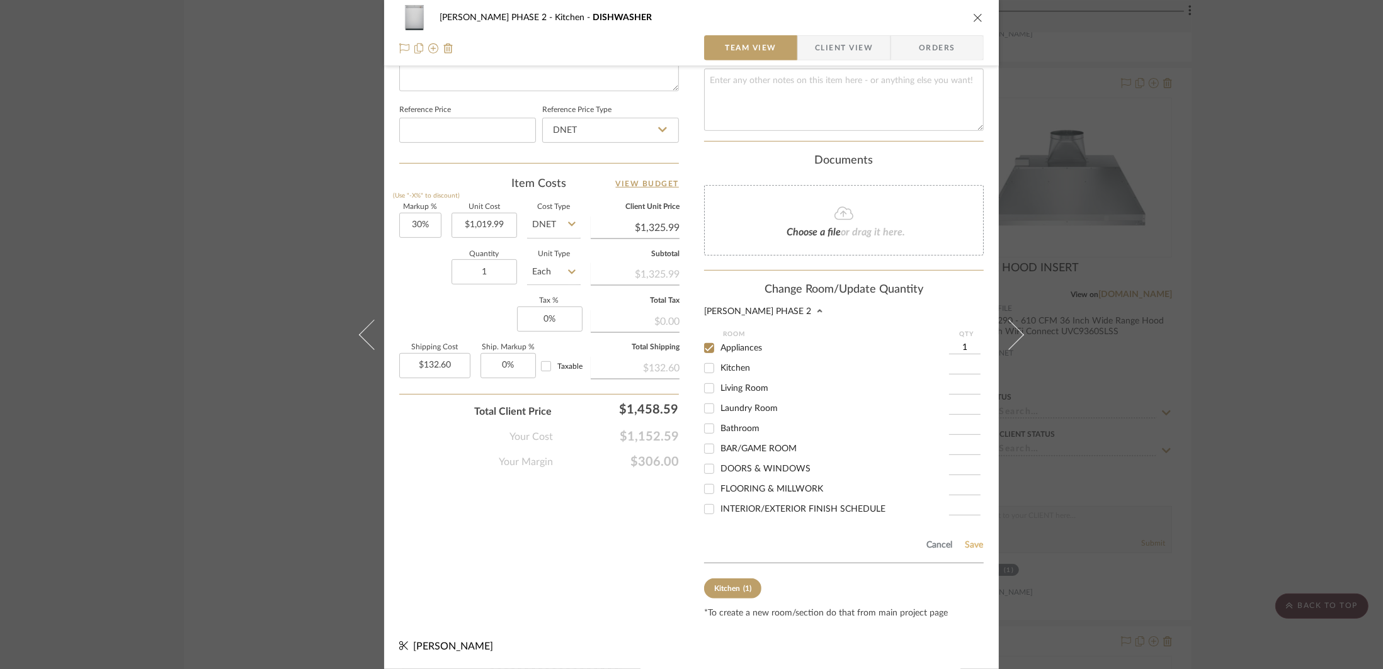
click at [972, 546] on button "Save" at bounding box center [974, 545] width 20 height 10
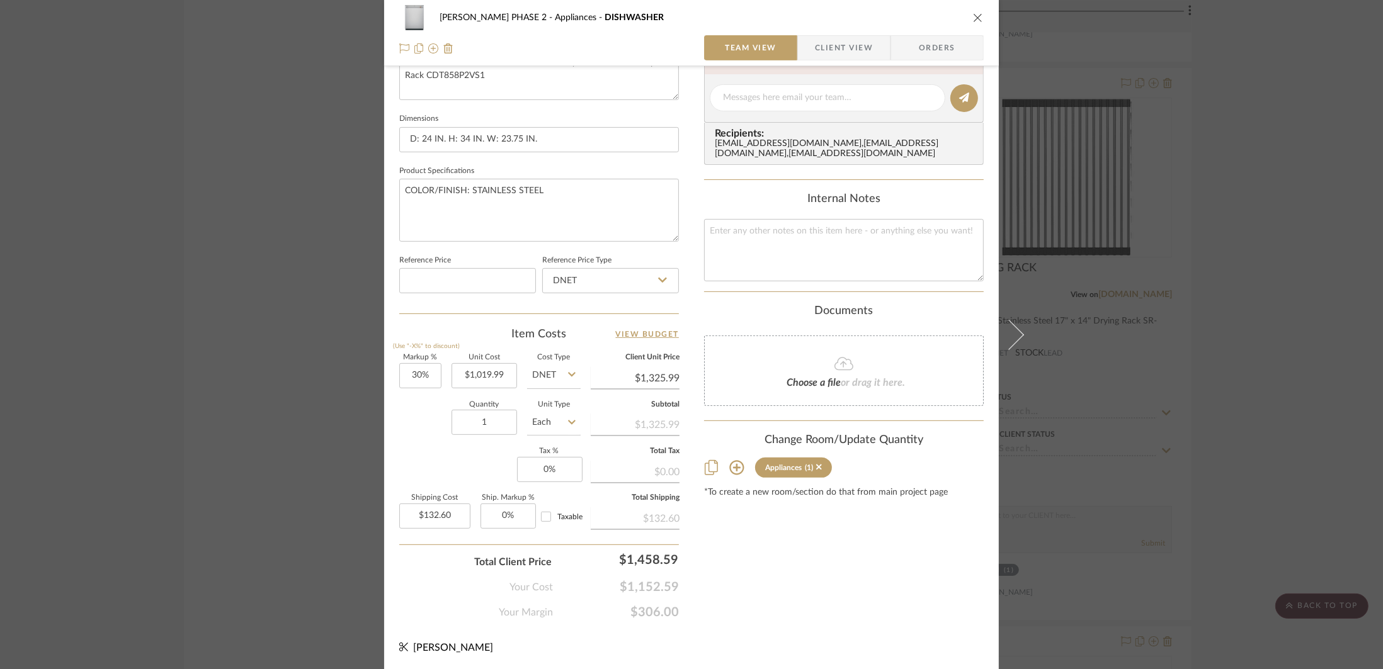
click at [1173, 499] on div "[PERSON_NAME] PHASE 2 Appliances DISHWASHER Team View Client View Orders 1 / 2 …" at bounding box center [691, 334] width 1383 height 669
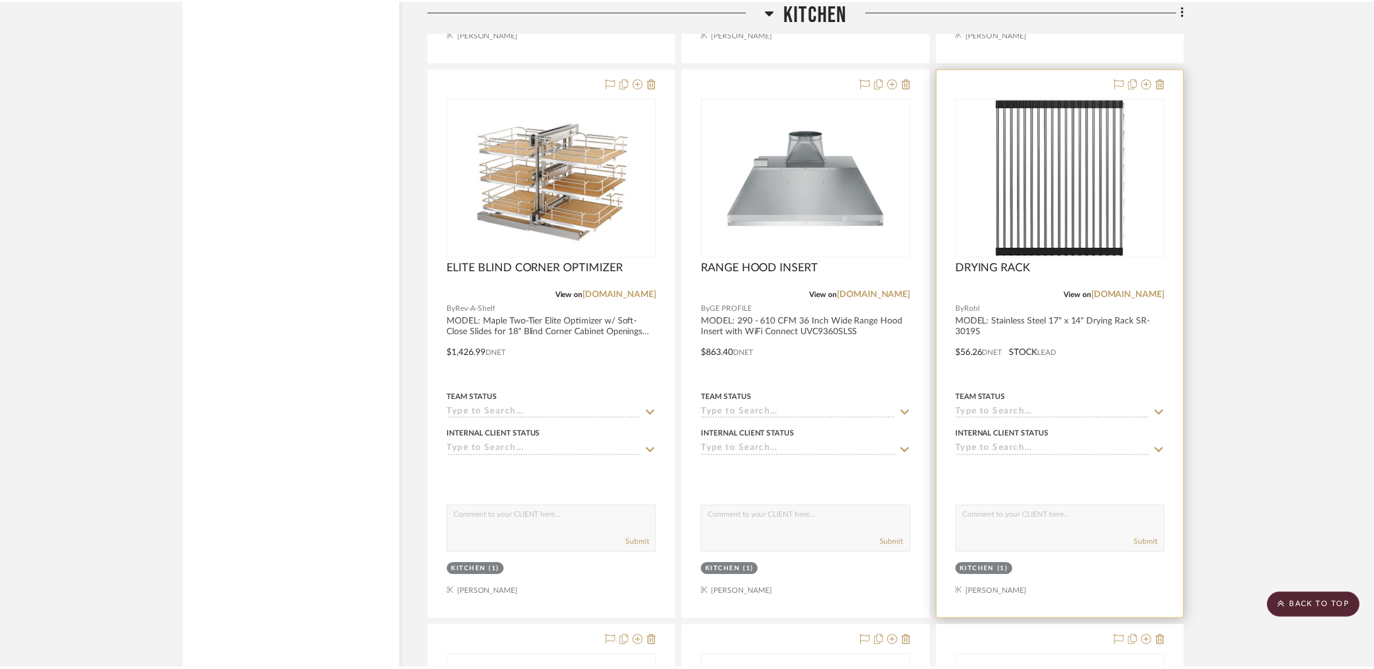
scroll to position [2566, 0]
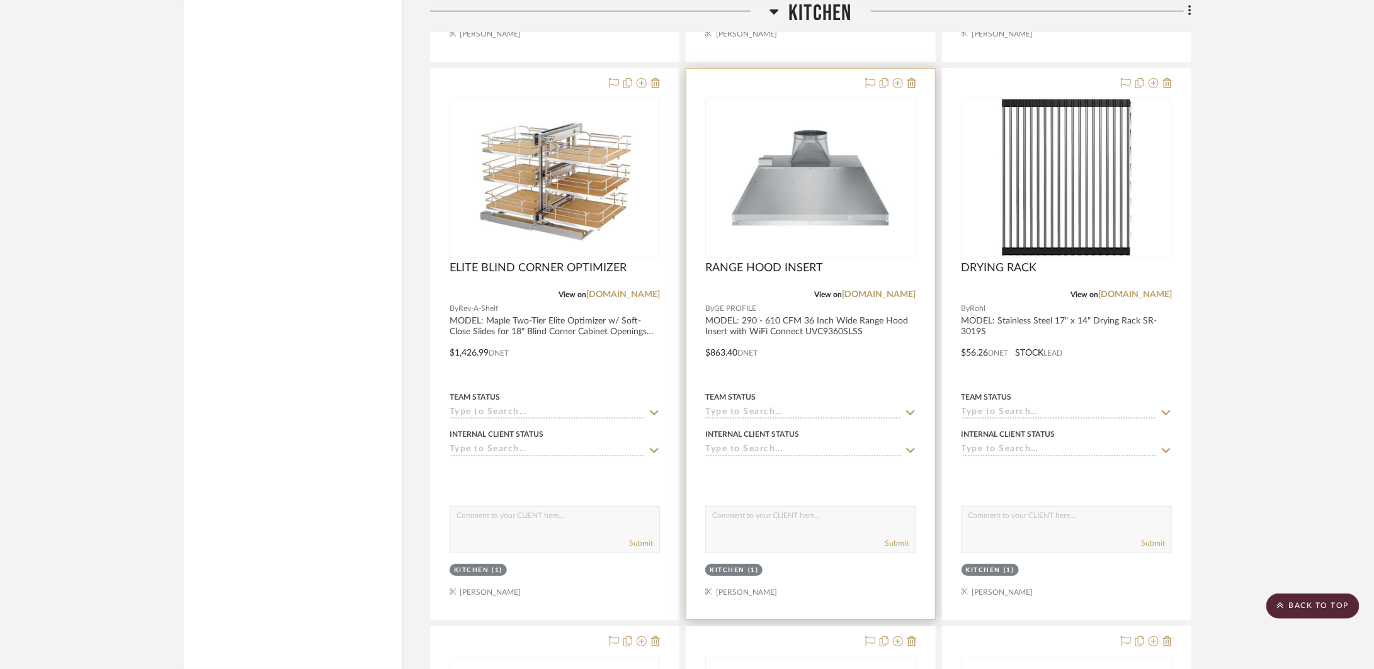
click at [788, 385] on div at bounding box center [810, 344] width 248 height 551
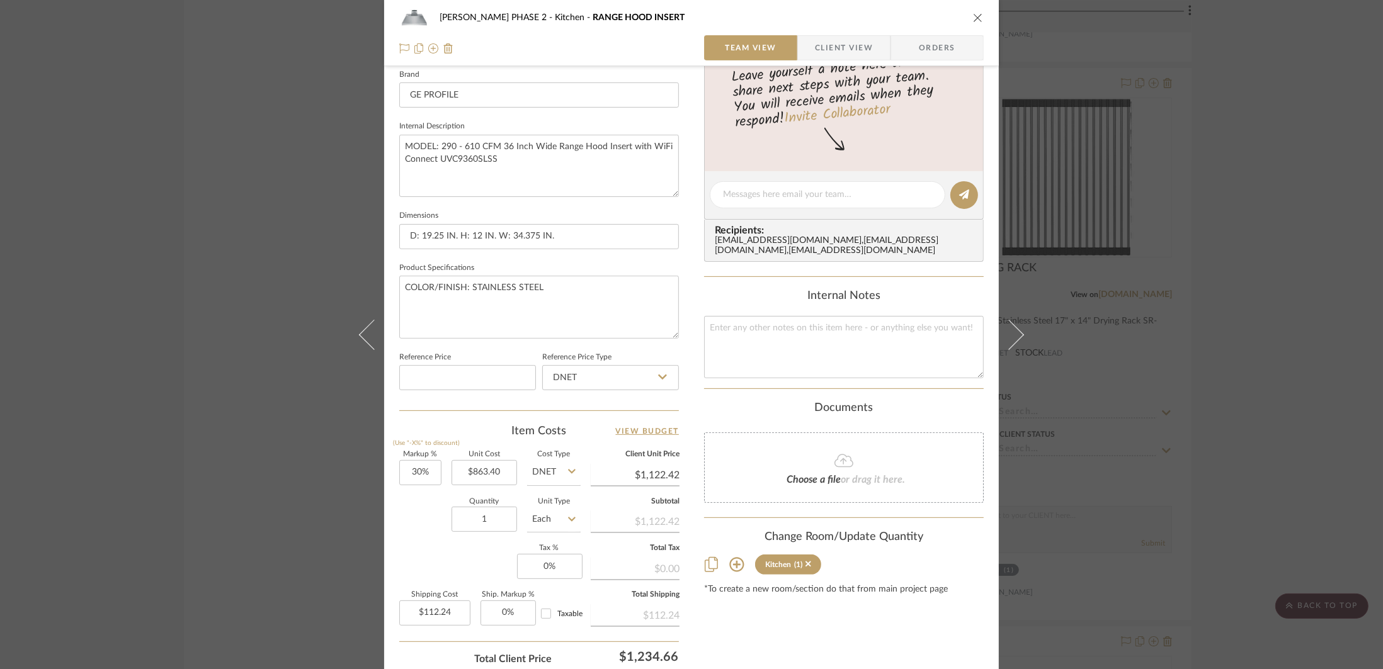
scroll to position [502, 0]
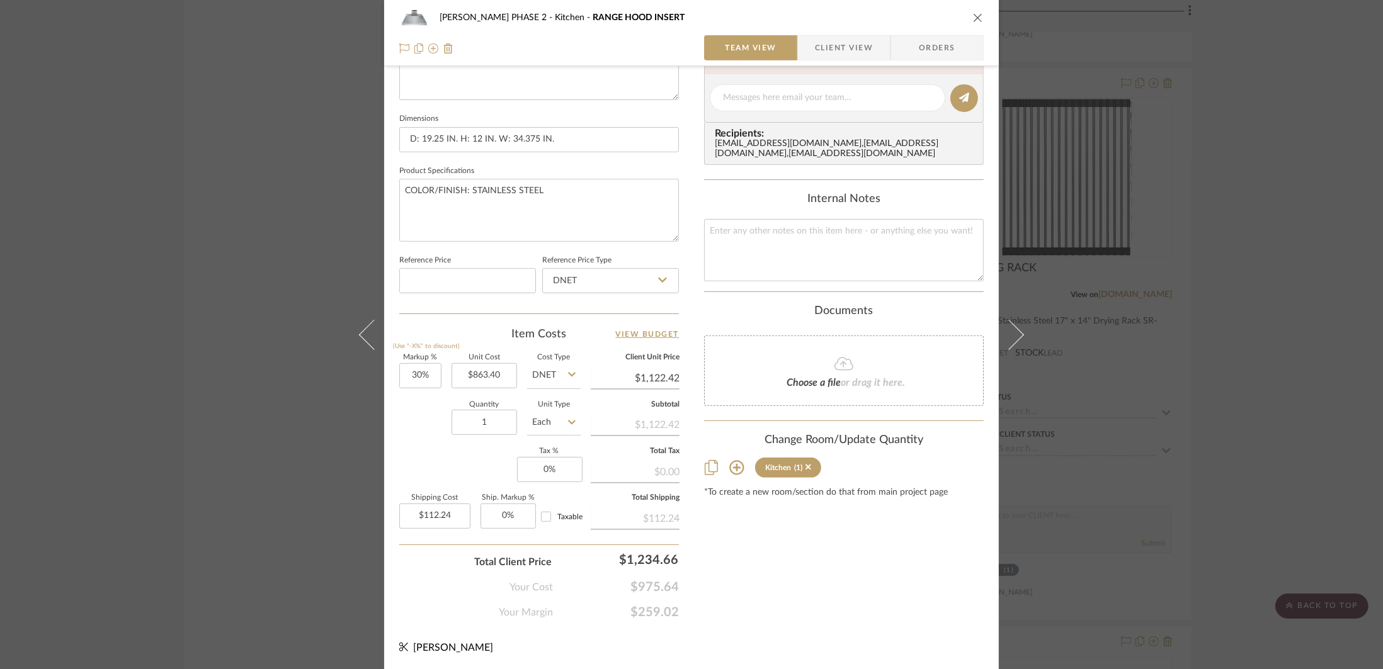
click at [737, 474] on icon at bounding box center [736, 467] width 15 height 15
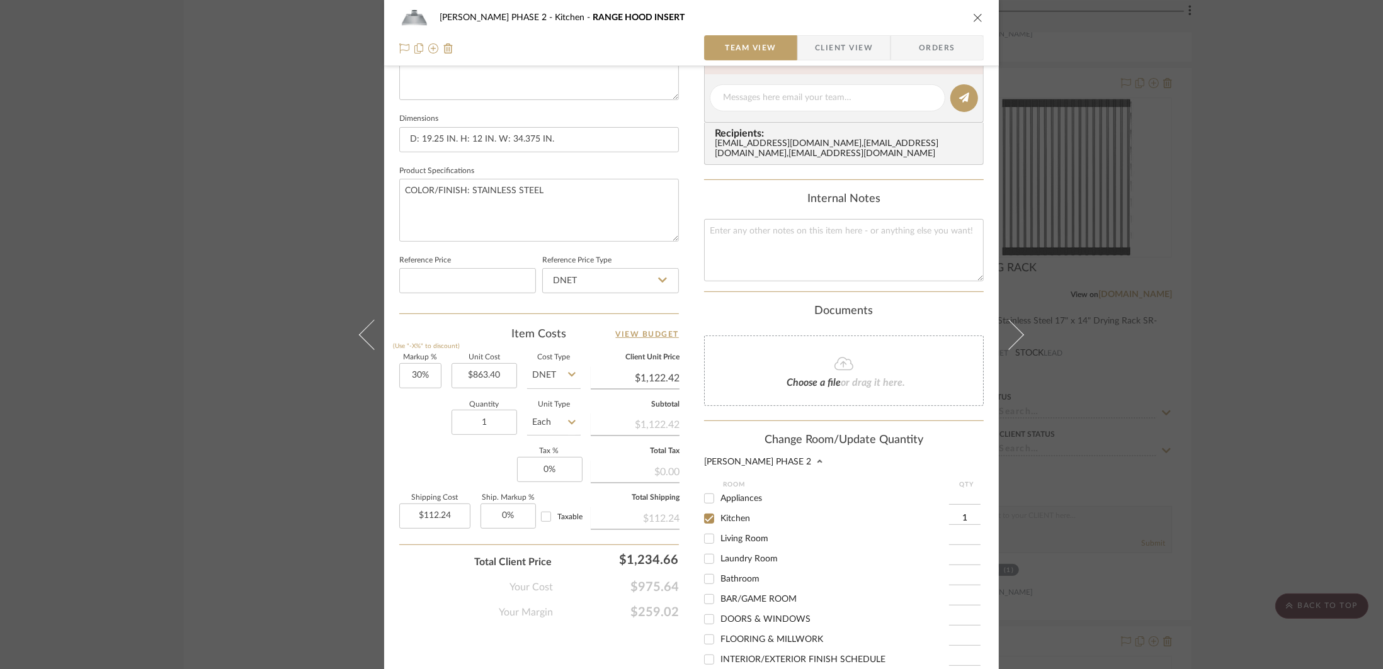
click at [756, 503] on span "Appliances" at bounding box center [741, 498] width 42 height 9
click at [719, 504] on input "Appliances" at bounding box center [709, 499] width 20 height 20
checkbox input "true"
type input "1"
click at [744, 520] on span "Kitchen" at bounding box center [735, 518] width 30 height 9
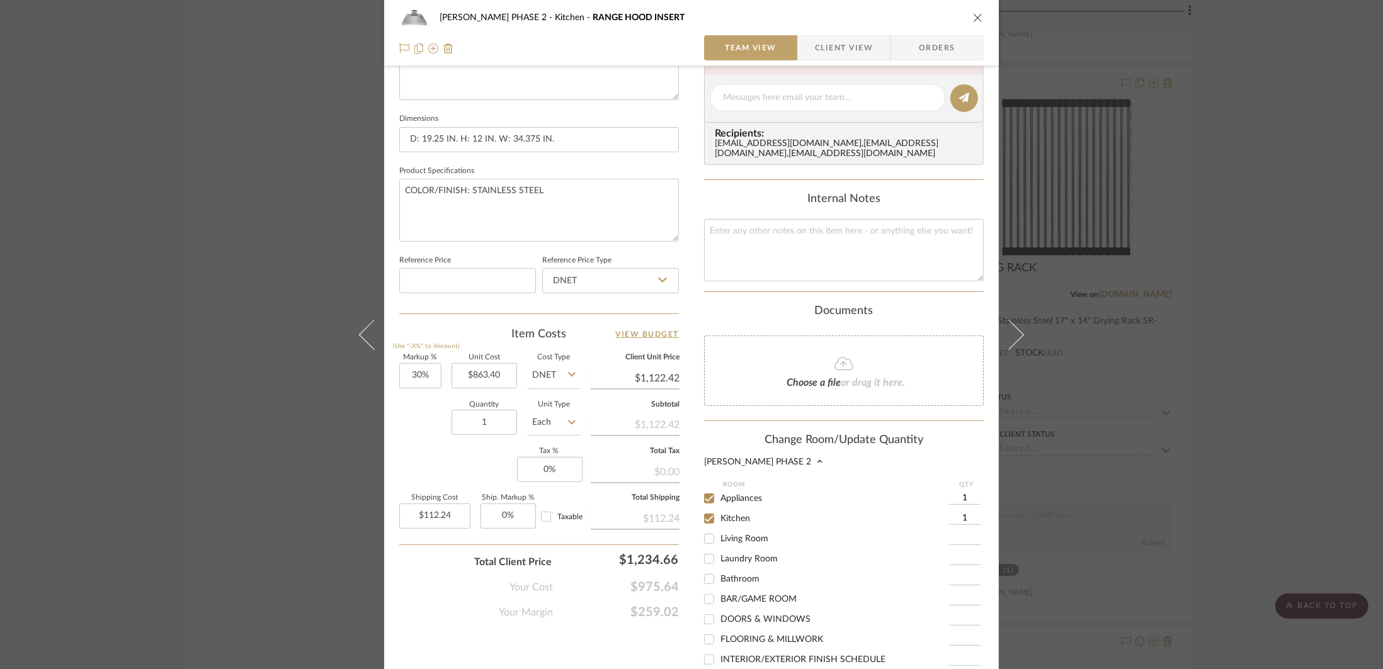
click at [719, 520] on input "Kitchen" at bounding box center [709, 519] width 20 height 20
checkbox input "false"
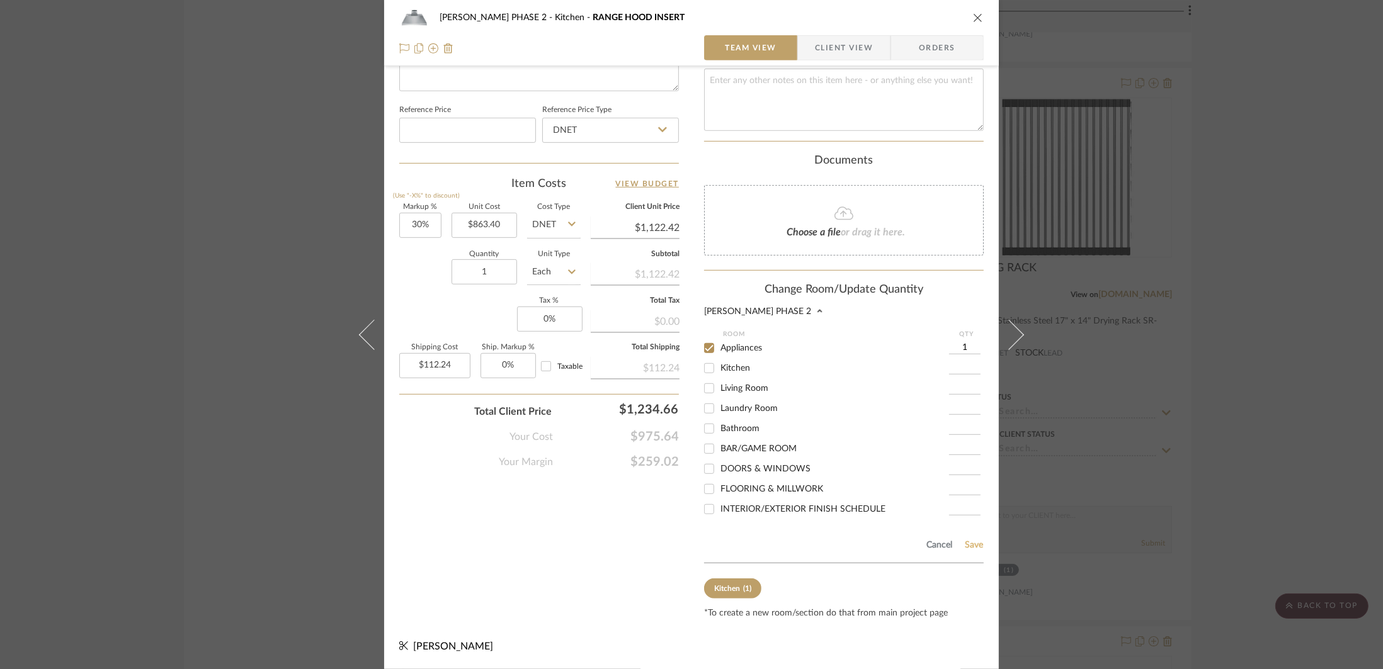
click at [977, 549] on button "Save" at bounding box center [974, 545] width 20 height 10
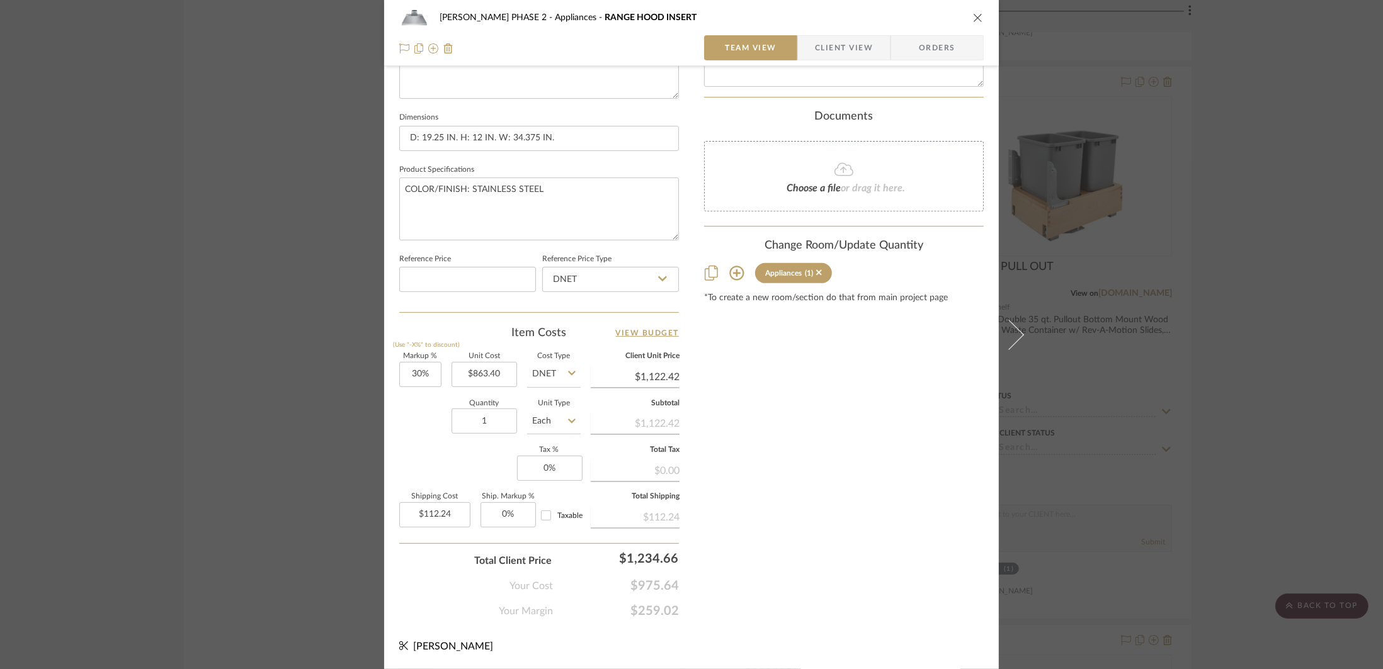
scroll to position [502, 0]
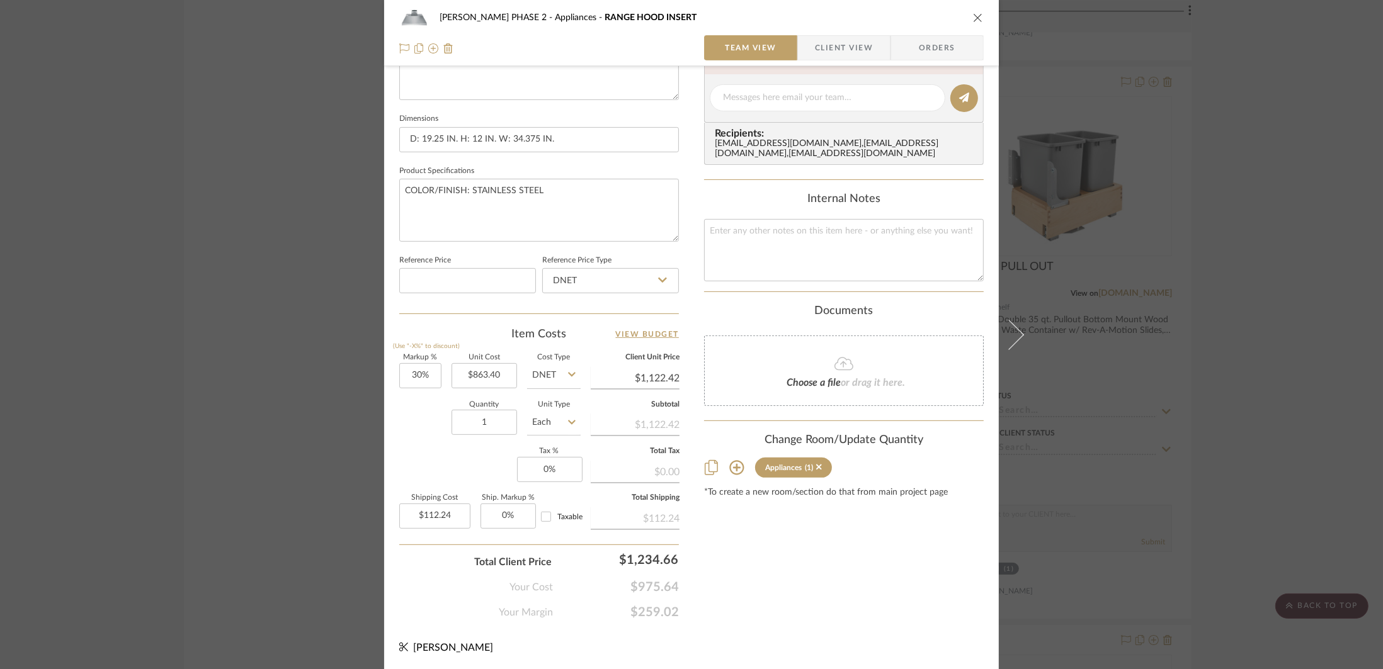
click at [1217, 505] on div "[PERSON_NAME] PHASE 2 Appliances RANGE HOOD INSERT Team View Client View Orders…" at bounding box center [691, 334] width 1383 height 669
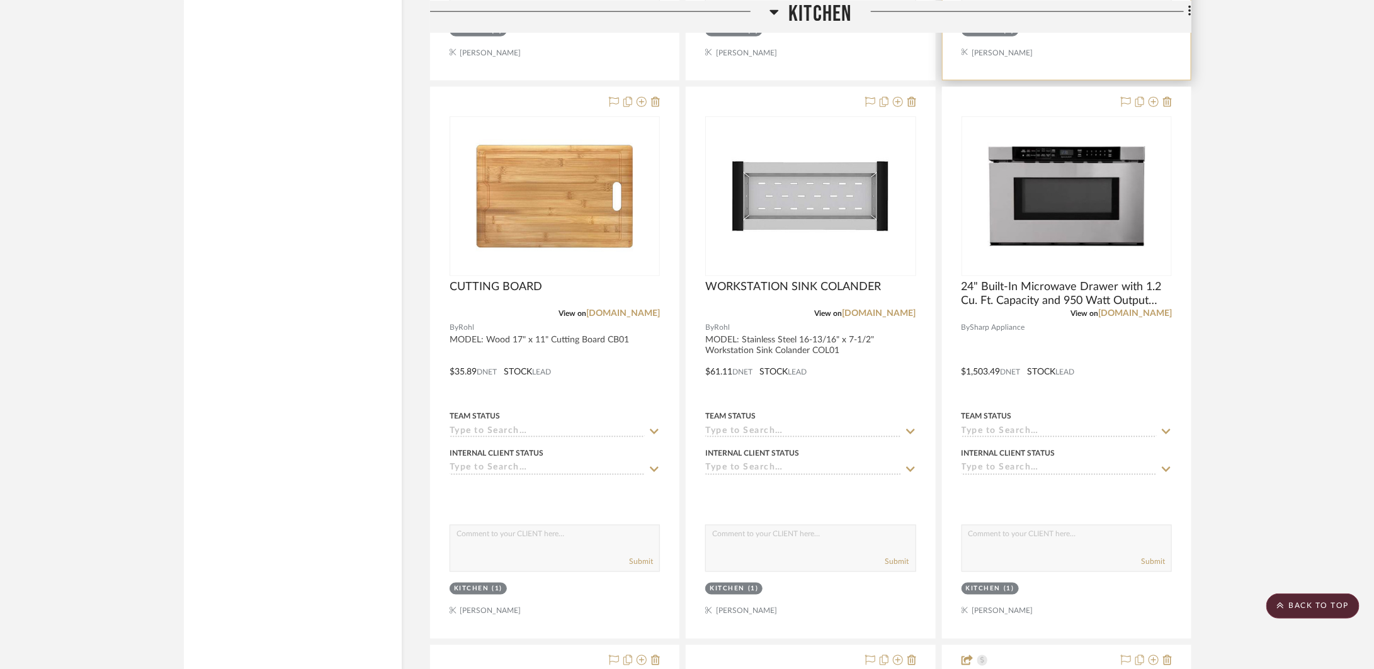
scroll to position [3691, 0]
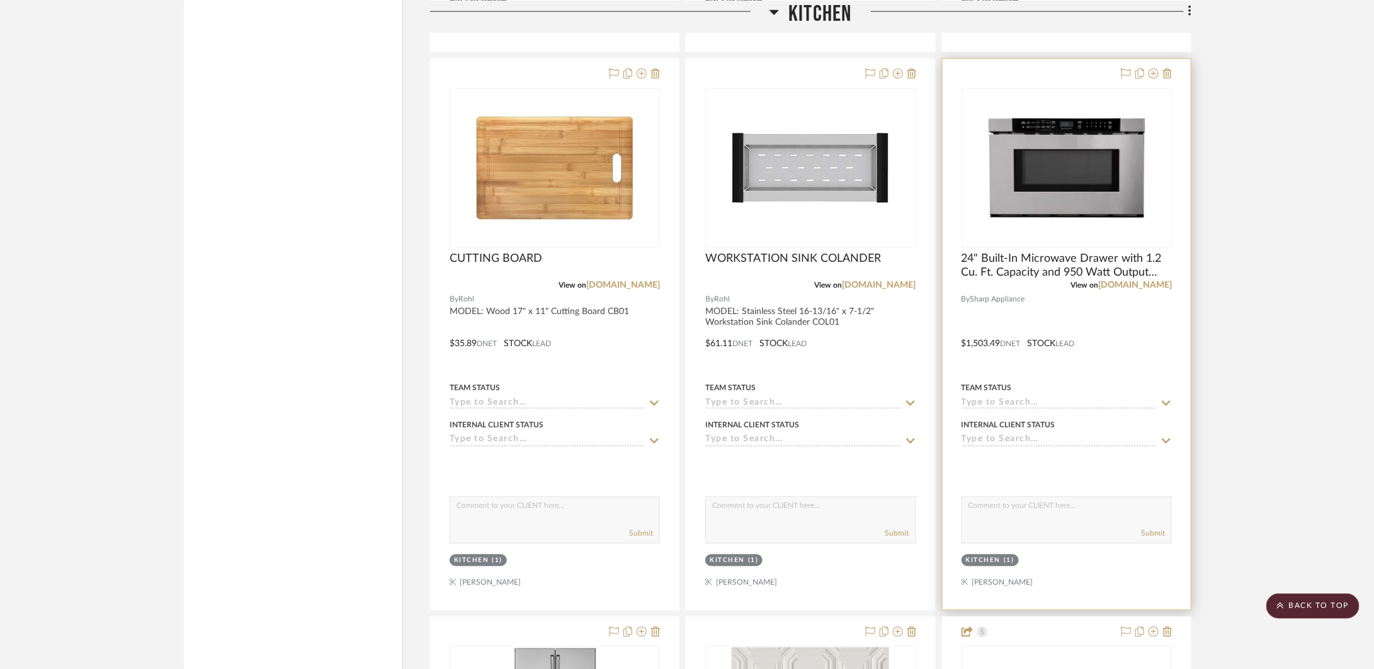
click at [1110, 354] on div at bounding box center [1067, 334] width 248 height 551
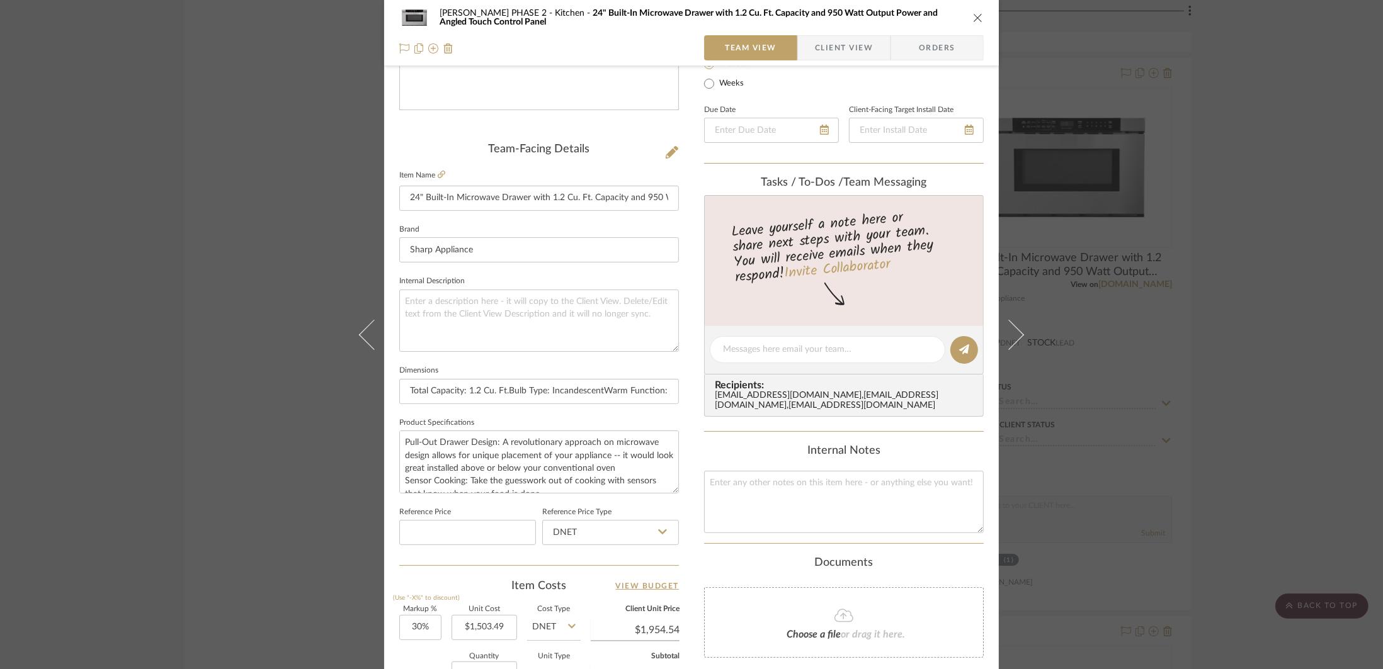
scroll to position [502, 0]
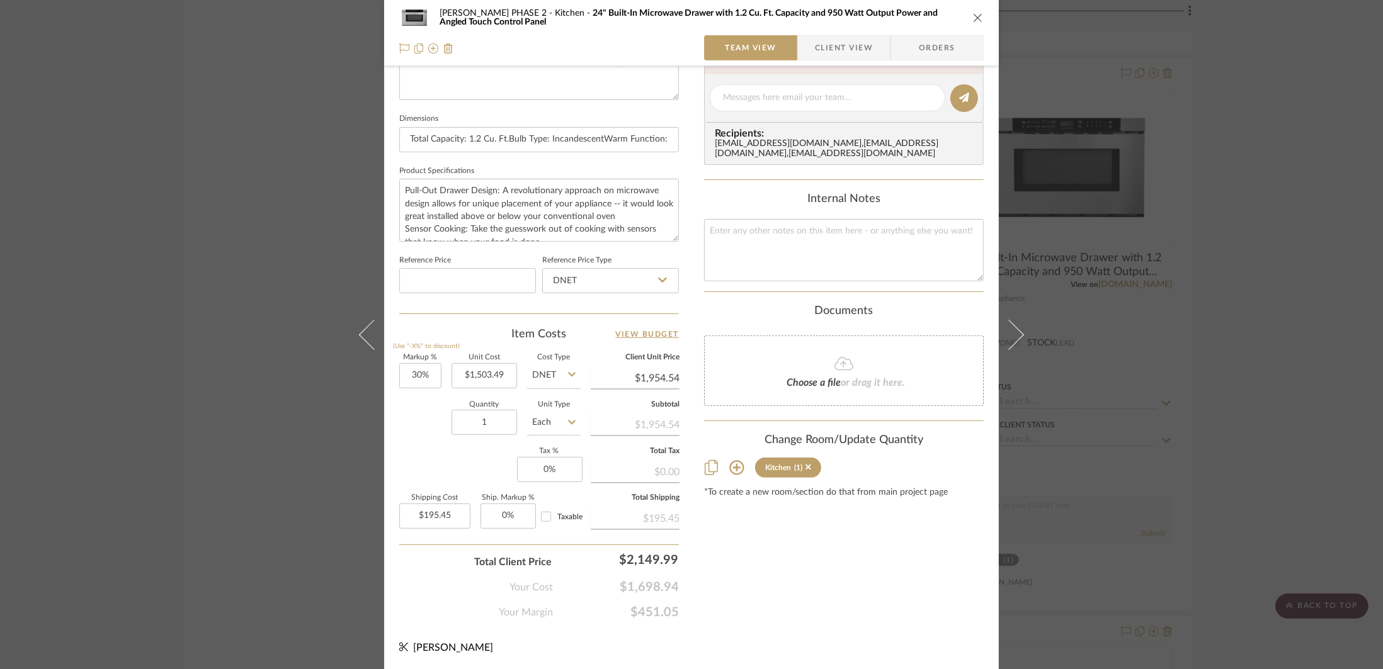
click at [742, 472] on div "Kitchen (1)" at bounding box center [844, 468] width 280 height 20
click at [739, 475] on icon at bounding box center [736, 468] width 14 height 14
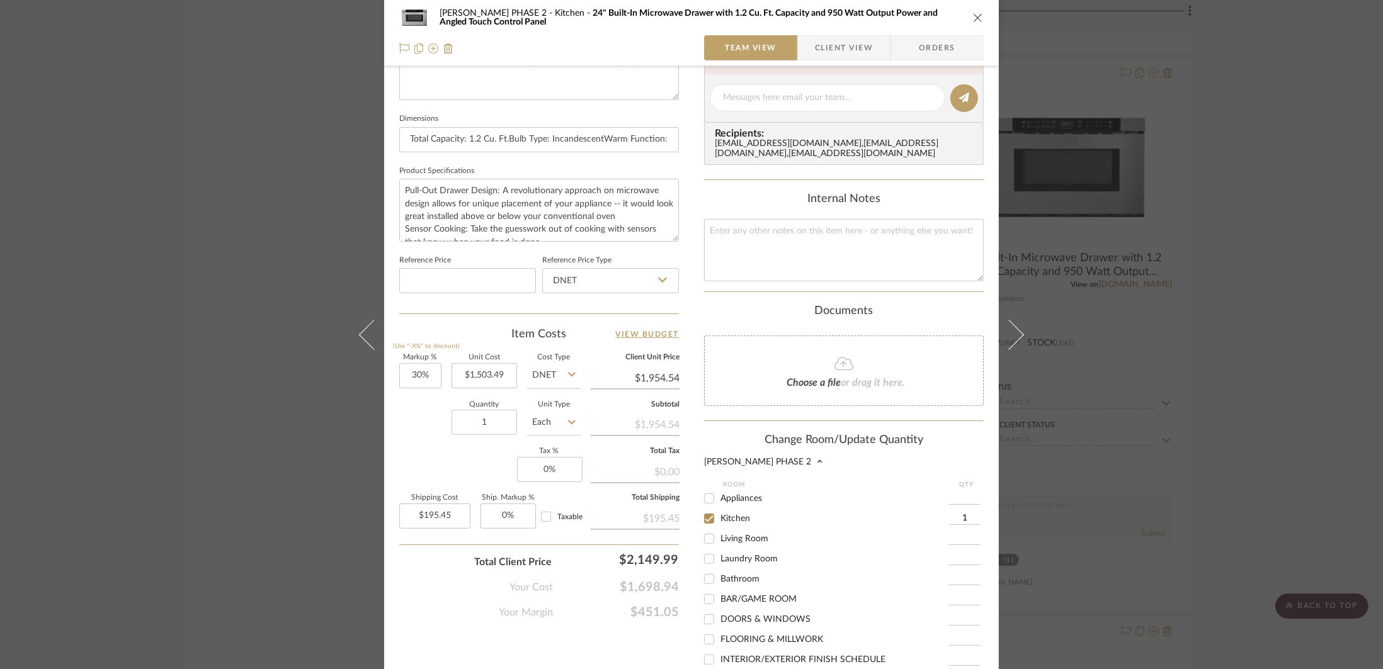
click at [751, 503] on span "Appliances" at bounding box center [741, 498] width 42 height 9
click at [719, 506] on input "Appliances" at bounding box center [709, 499] width 20 height 20
checkbox input "true"
type input "1"
click at [744, 520] on span "Kitchen" at bounding box center [735, 518] width 30 height 9
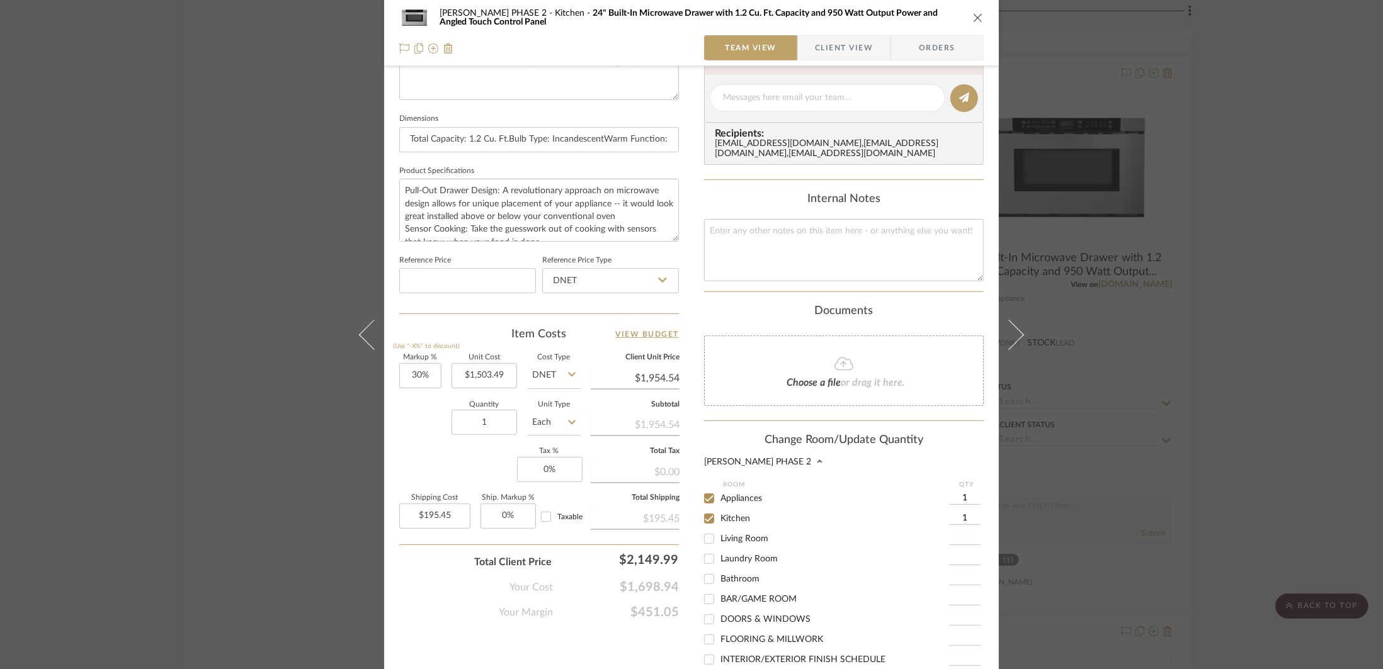
click at [719, 520] on input "Kitchen" at bounding box center [709, 519] width 20 height 20
checkbox input "false"
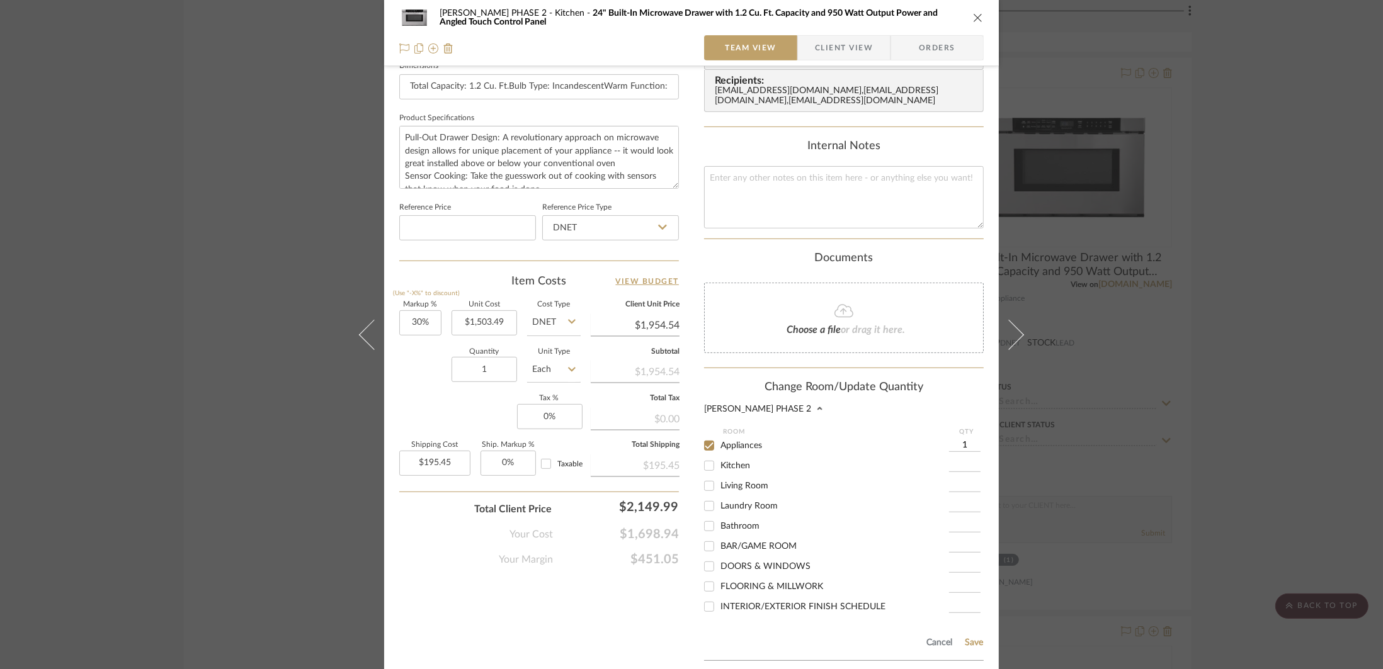
scroll to position [656, 0]
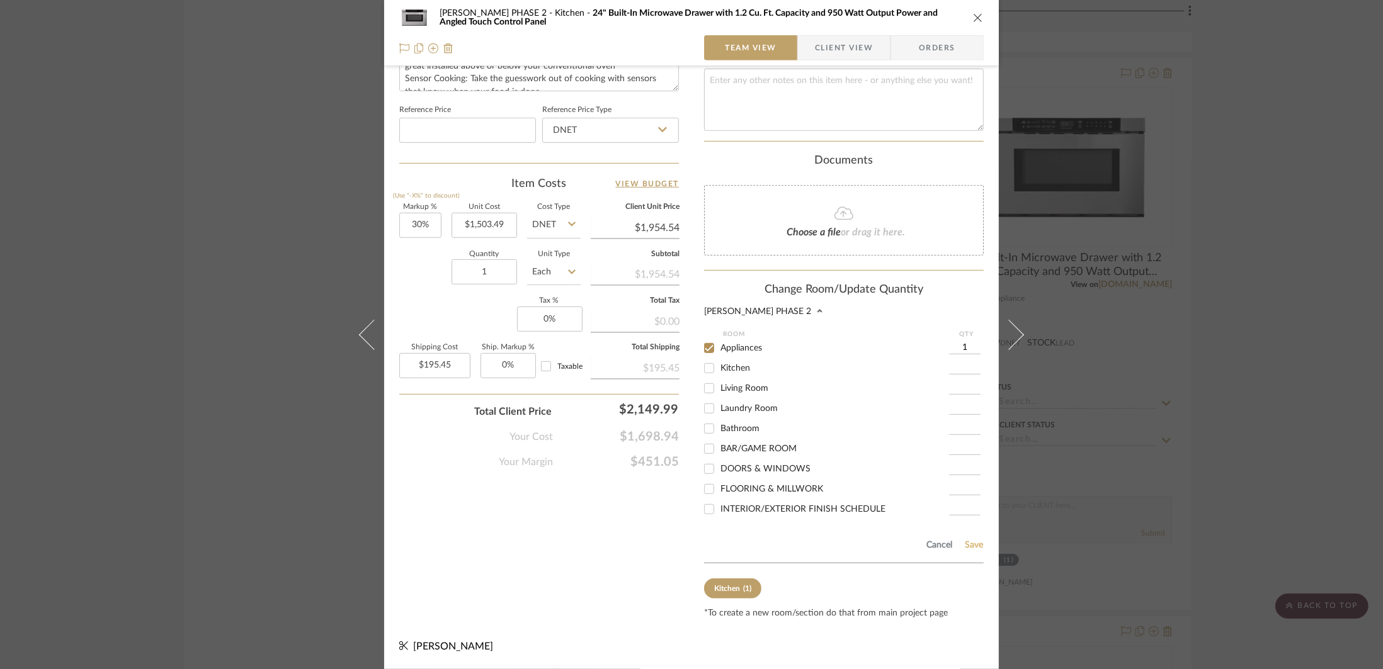
click at [973, 546] on button "Save" at bounding box center [974, 545] width 20 height 10
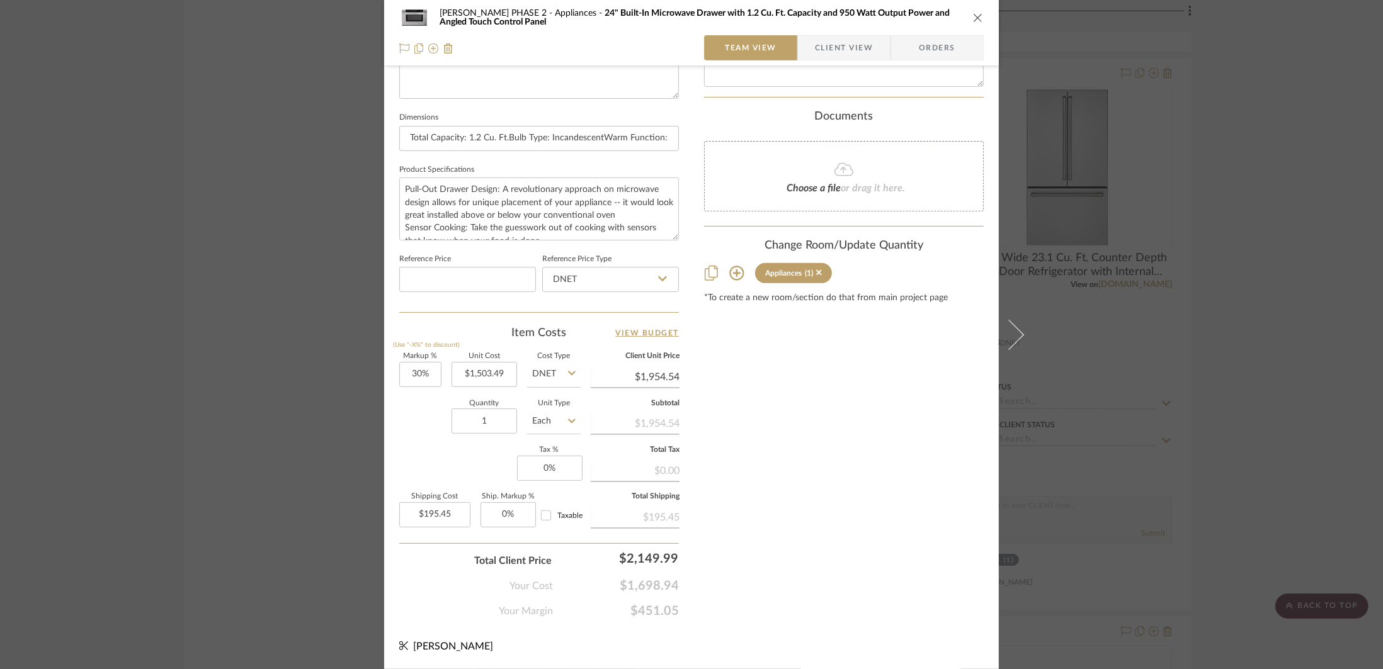
scroll to position [502, 0]
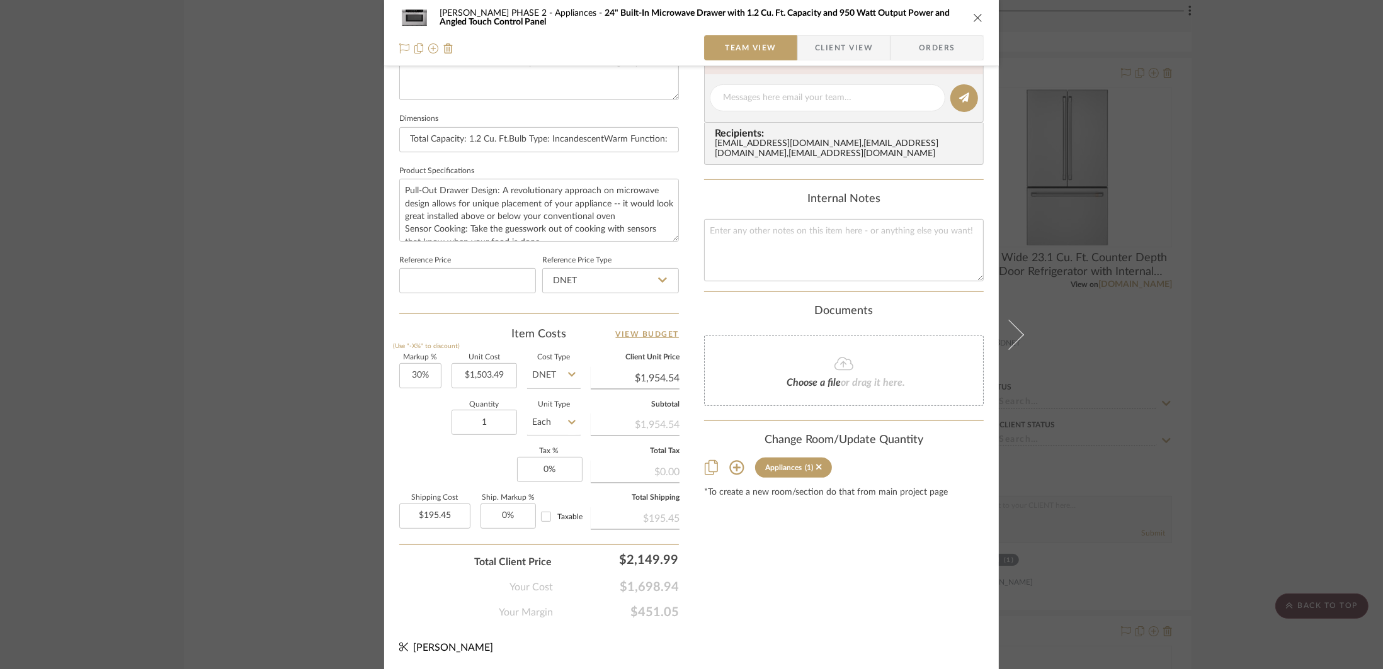
click at [1204, 466] on div "[PERSON_NAME] PHASE 2 Appliances 24" Built-In Microwave Drawer with 1.2 Cu. Ft.…" at bounding box center [691, 334] width 1383 height 669
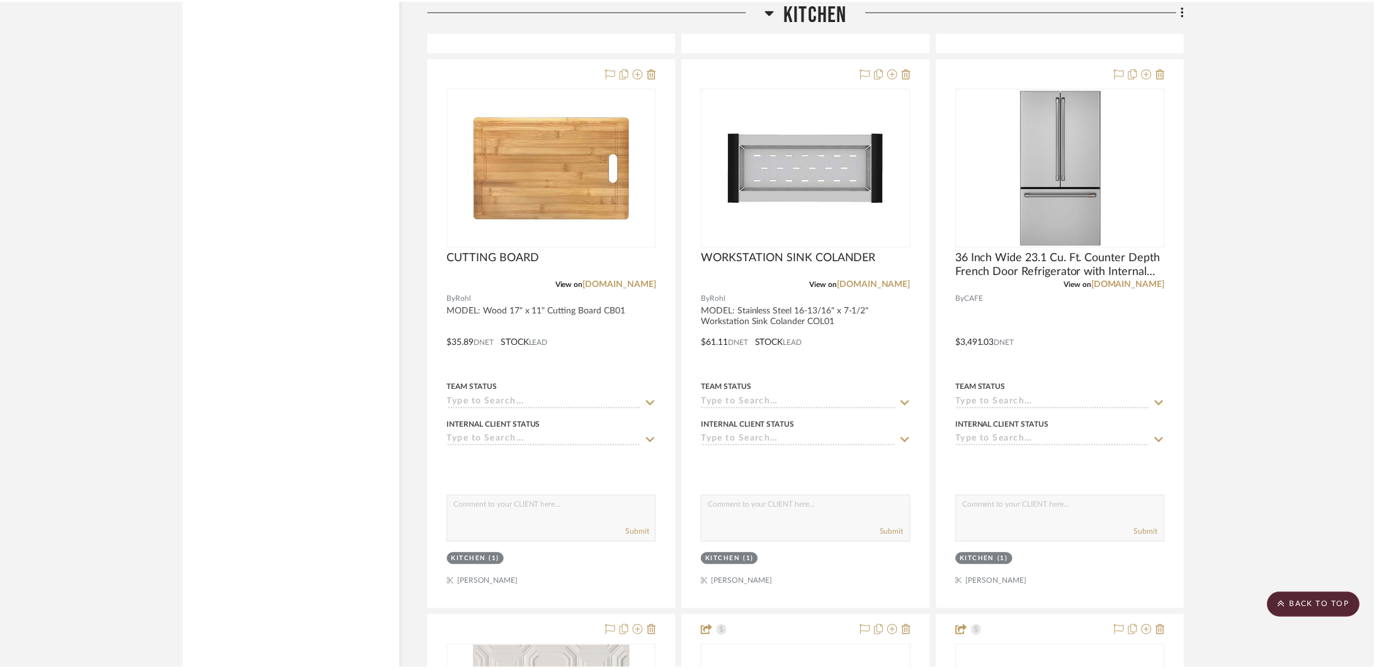
scroll to position [3691, 0]
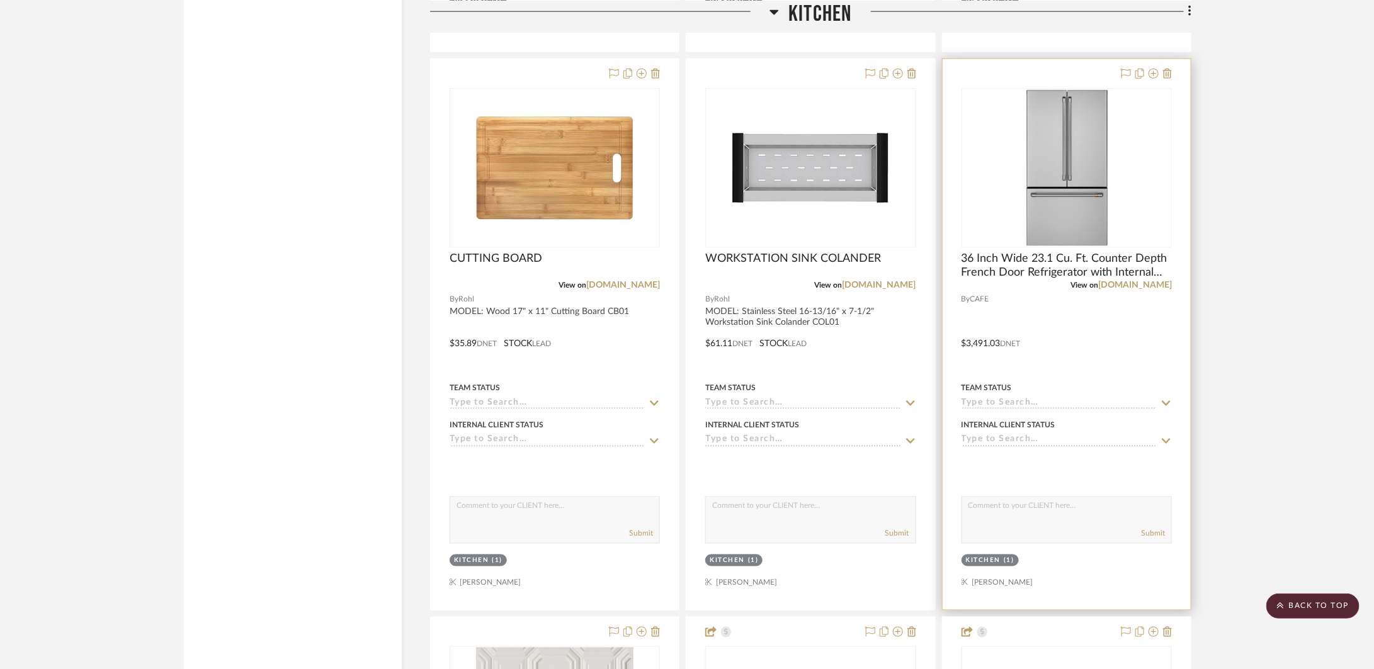
click at [1082, 358] on div at bounding box center [1067, 334] width 248 height 551
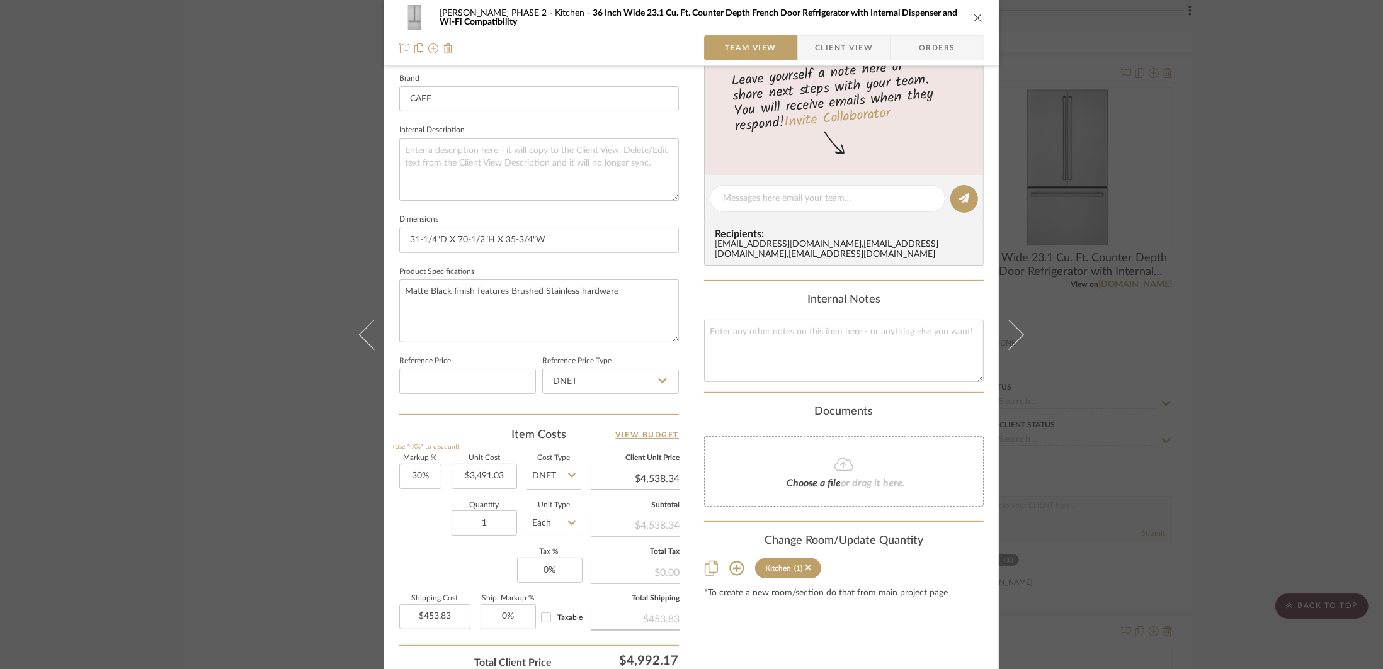
scroll to position [502, 0]
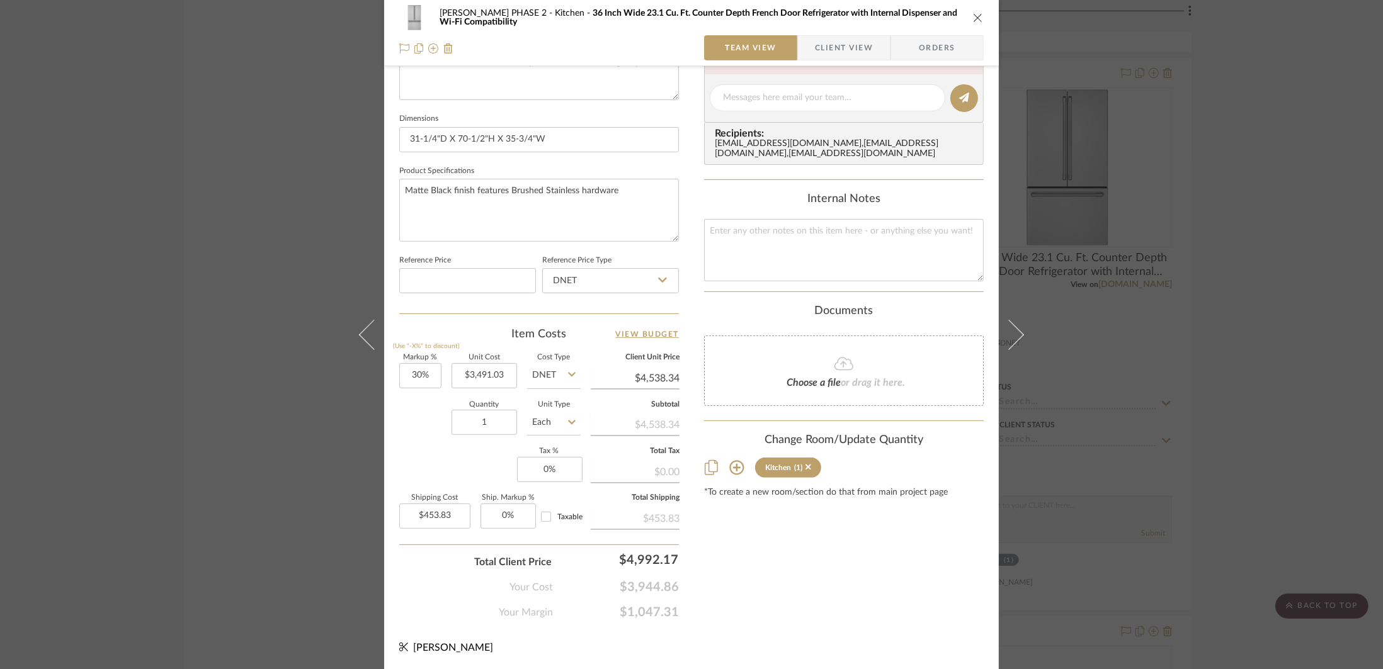
click at [729, 473] on icon at bounding box center [736, 467] width 15 height 15
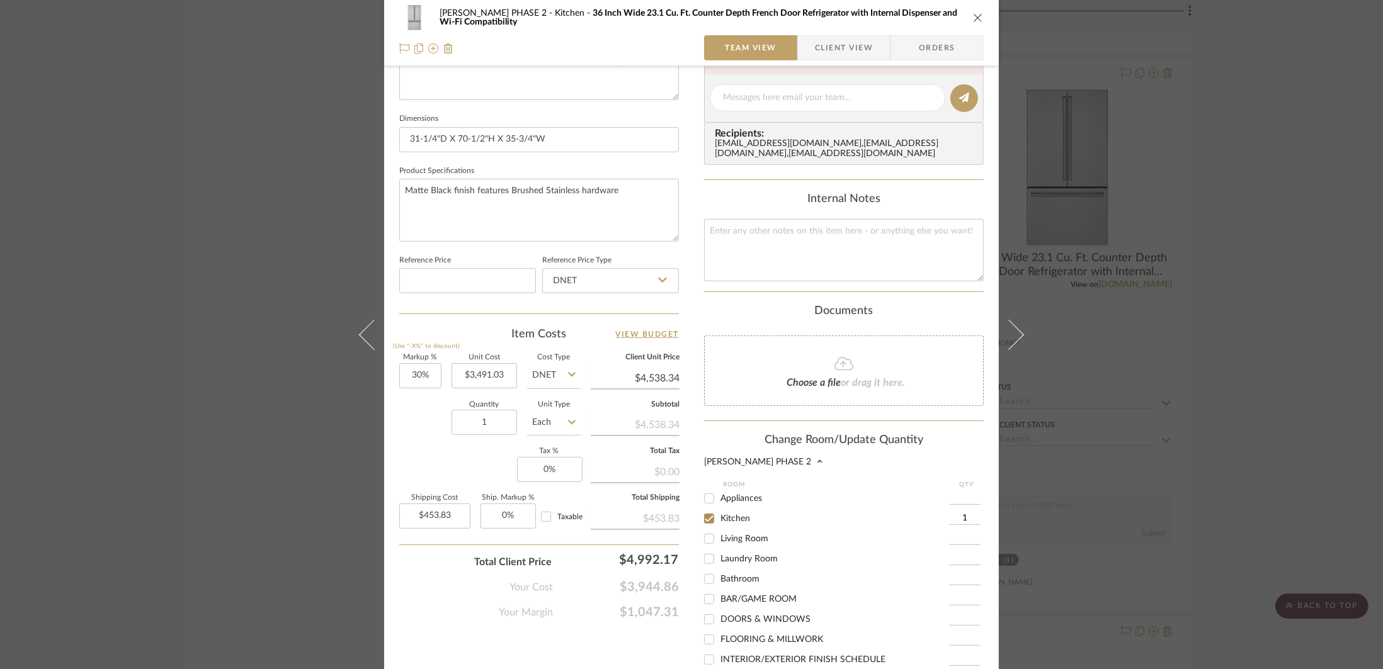
click at [732, 499] on span "Appliances" at bounding box center [741, 498] width 42 height 9
click at [719, 499] on input "Appliances" at bounding box center [709, 499] width 20 height 20
checkbox input "true"
type input "1"
click at [728, 516] on span "Kitchen" at bounding box center [735, 518] width 30 height 9
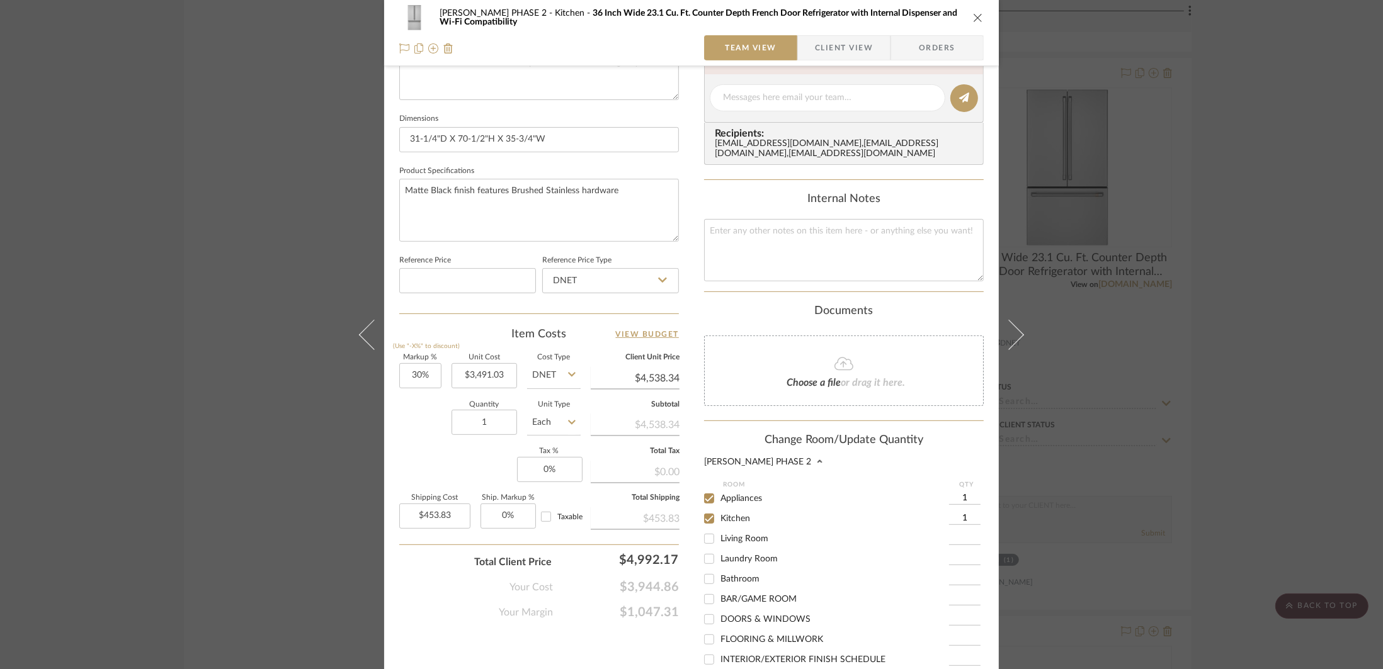
click at [719, 516] on input "Kitchen" at bounding box center [709, 519] width 20 height 20
checkbox input "false"
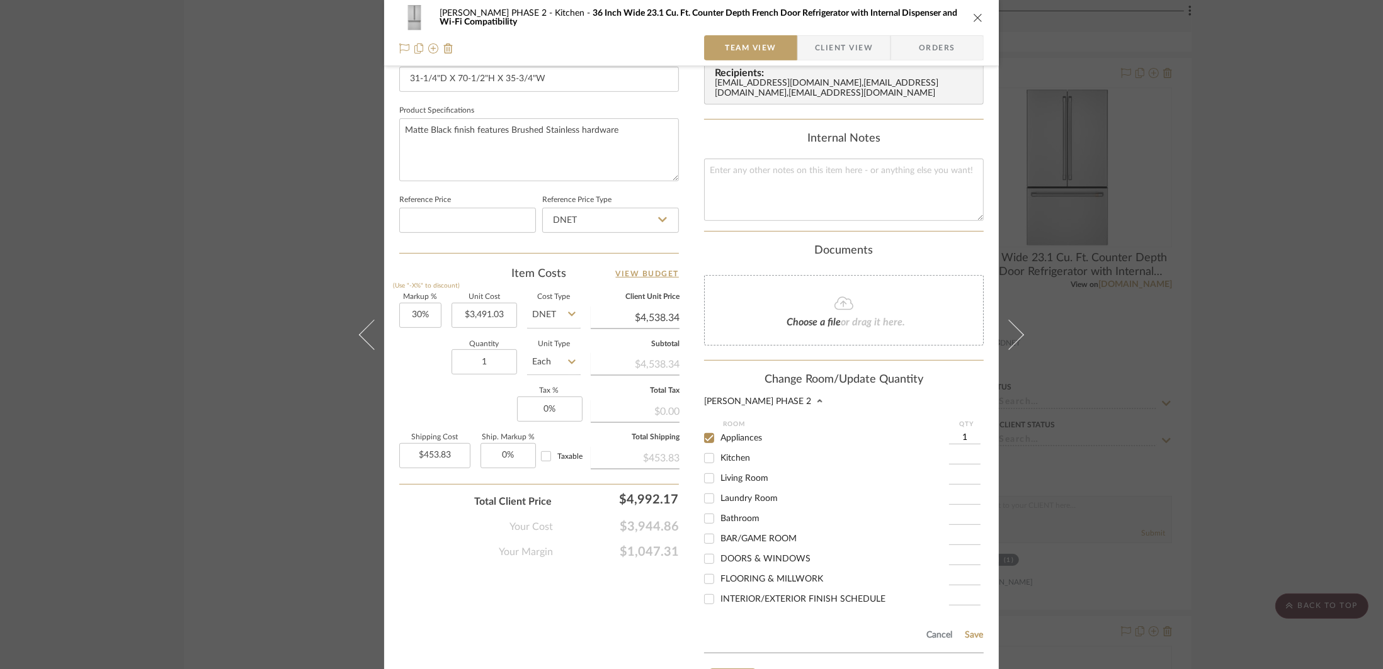
scroll to position [656, 0]
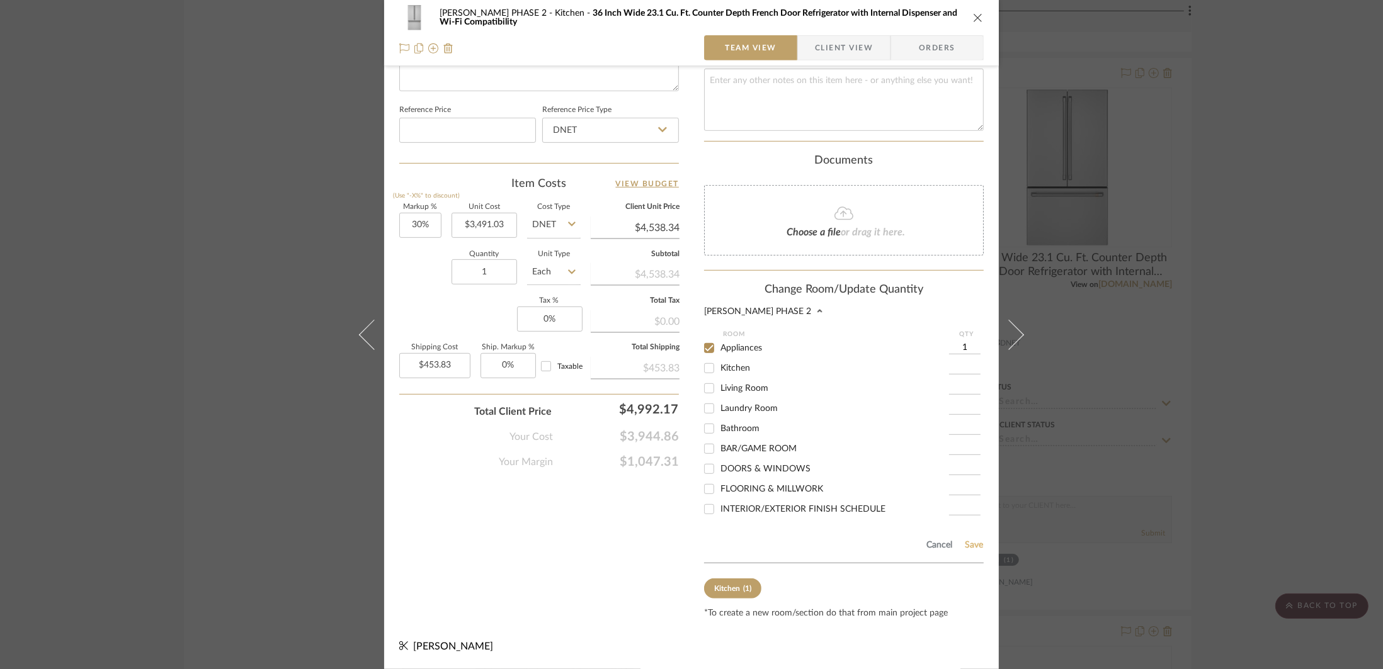
click at [970, 550] on button "Save" at bounding box center [974, 545] width 20 height 10
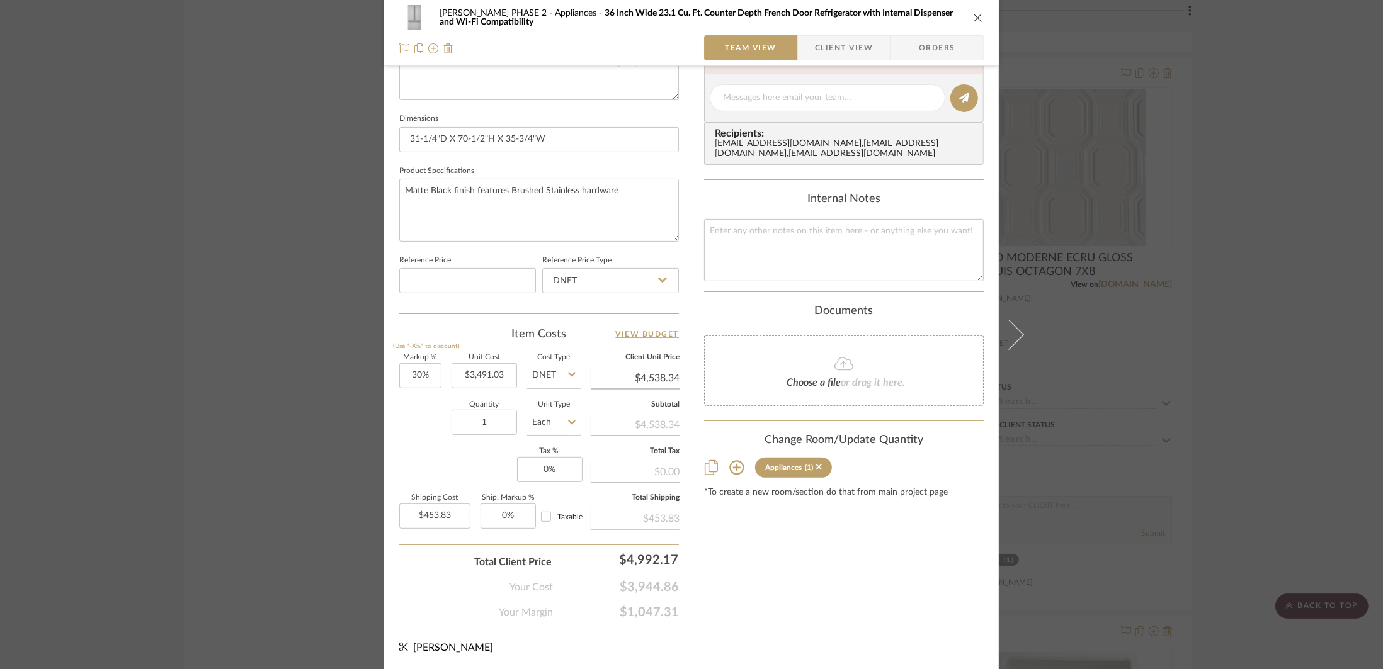
click at [1235, 504] on div "[PERSON_NAME] PHASE 2 Appliances 36 Inch Wide 23.1 Cu. Ft. Counter Depth French…" at bounding box center [691, 334] width 1383 height 669
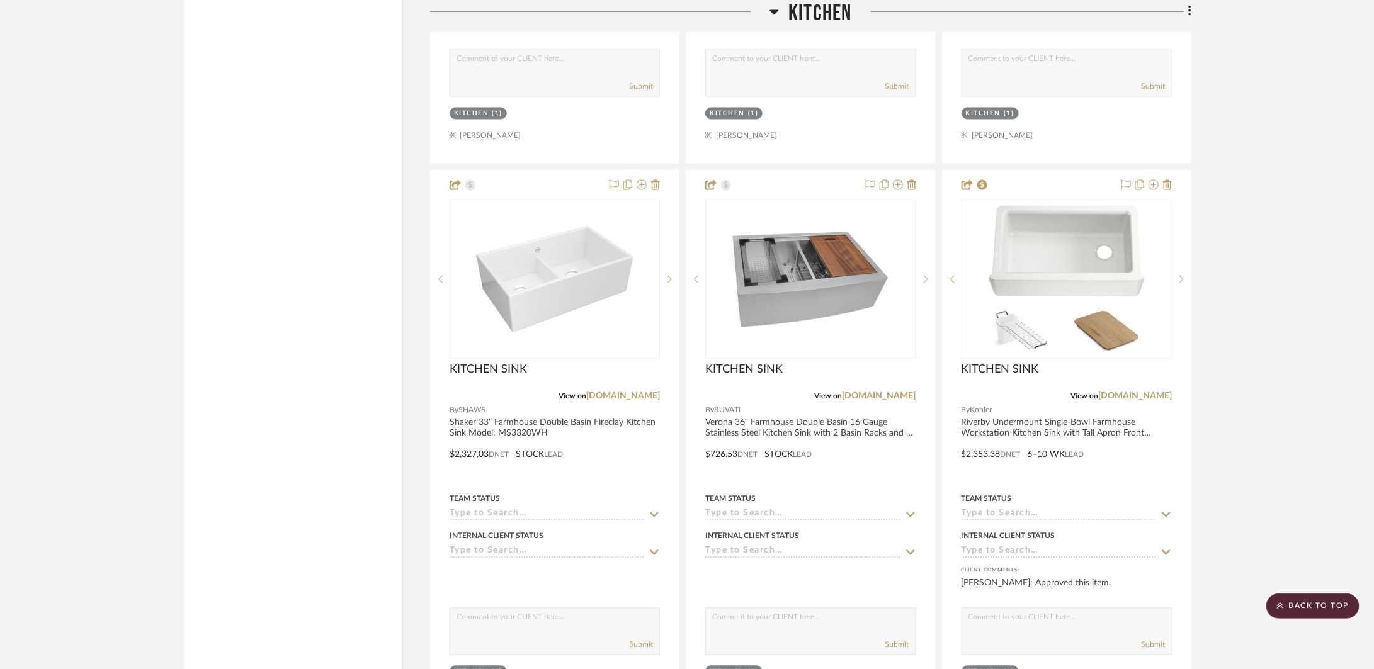
scroll to position [4130, 0]
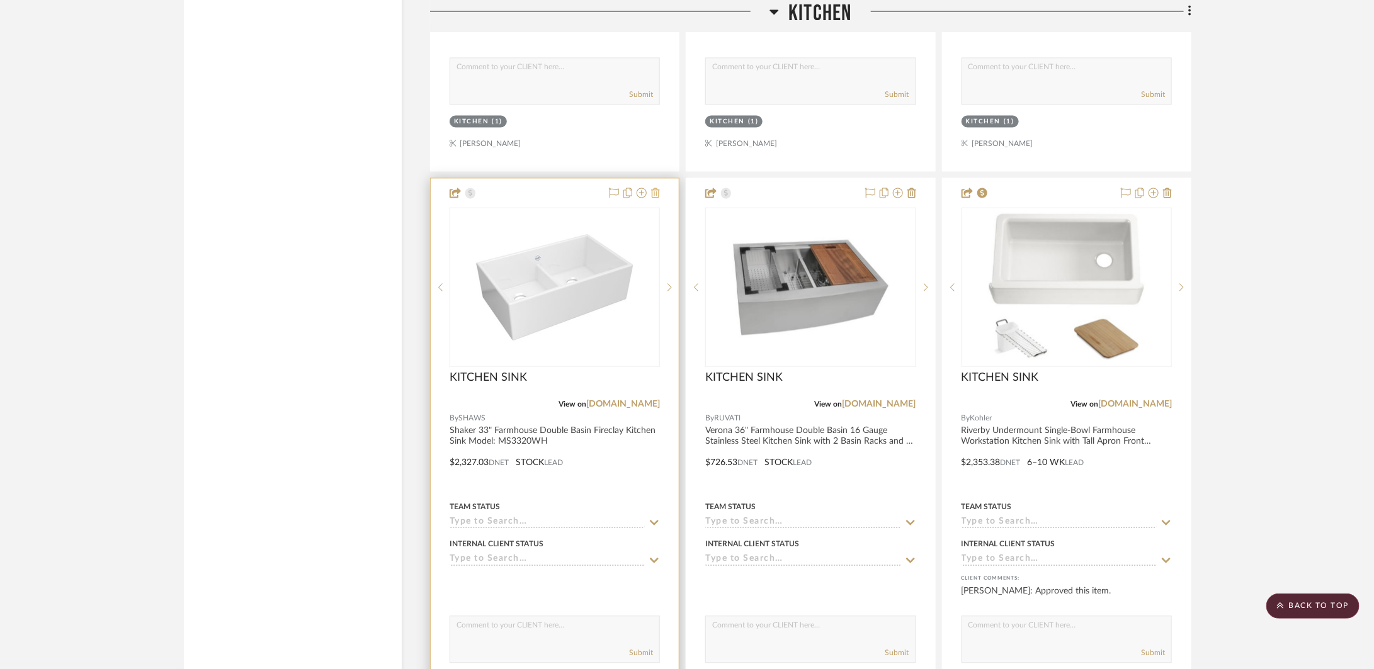
click at [656, 192] on icon at bounding box center [655, 193] width 9 height 10
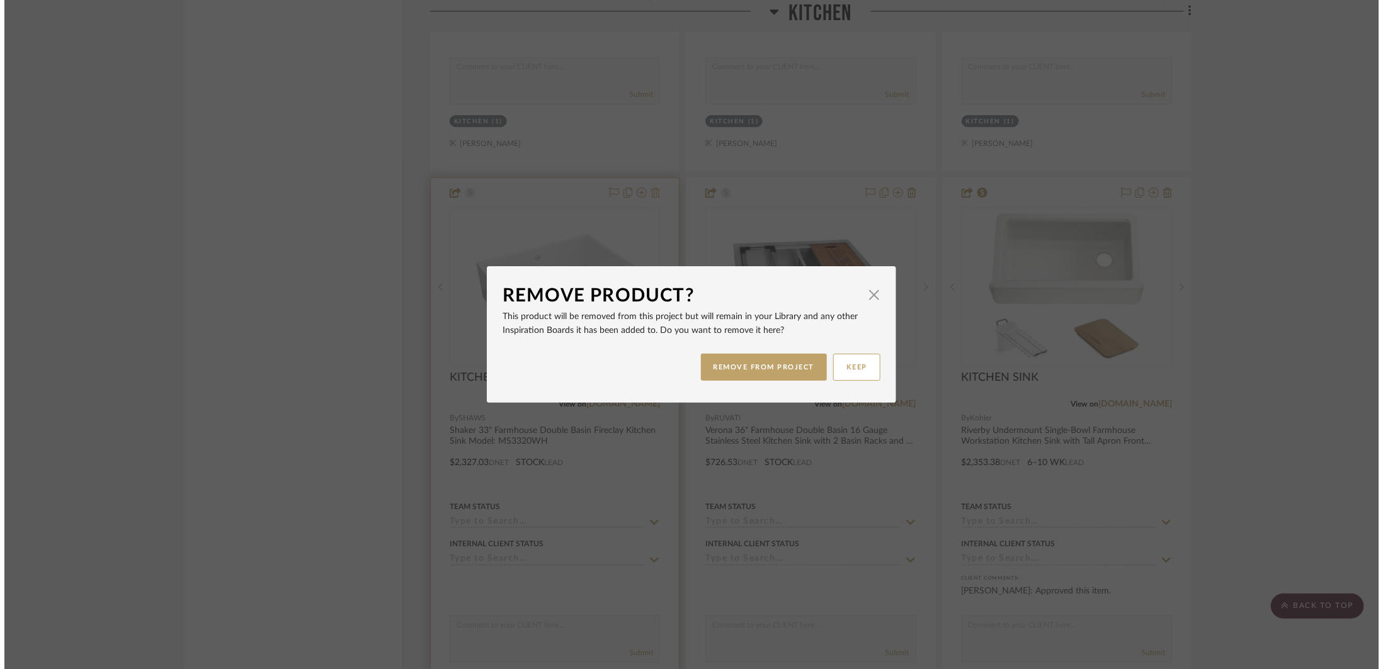
scroll to position [0, 0]
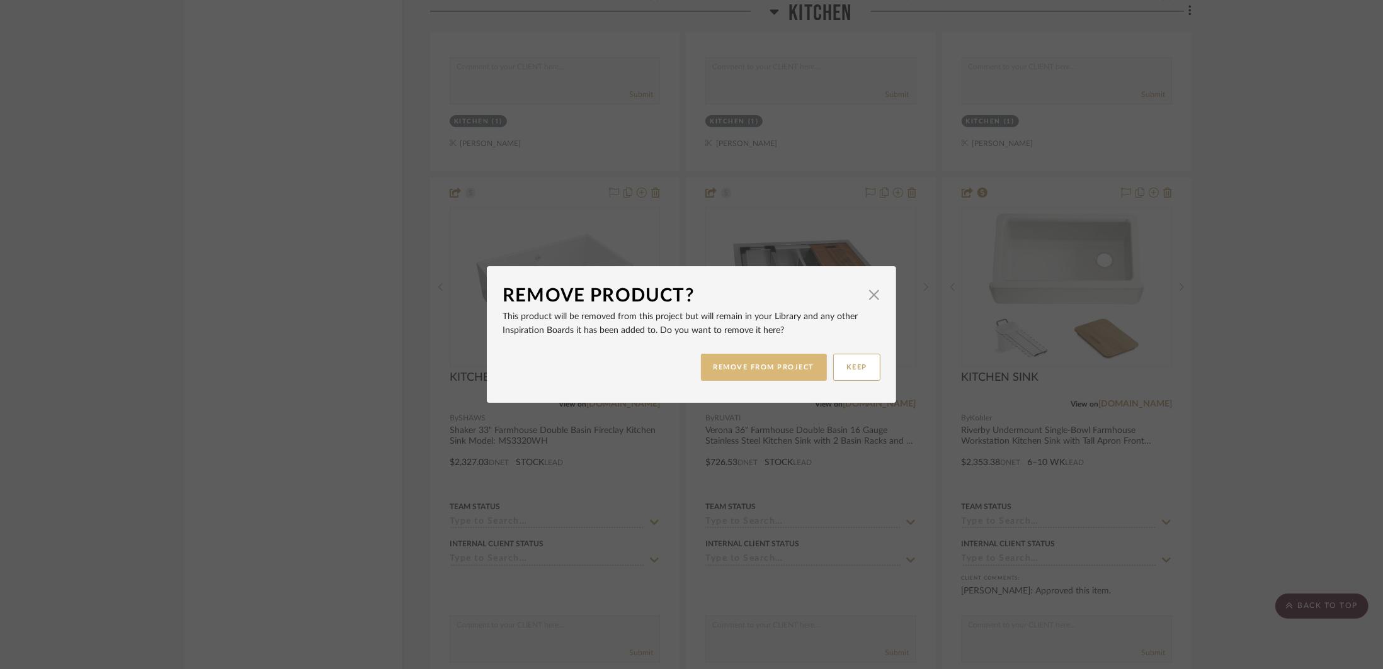
click at [737, 361] on button "REMOVE FROM PROJECT" at bounding box center [764, 367] width 127 height 27
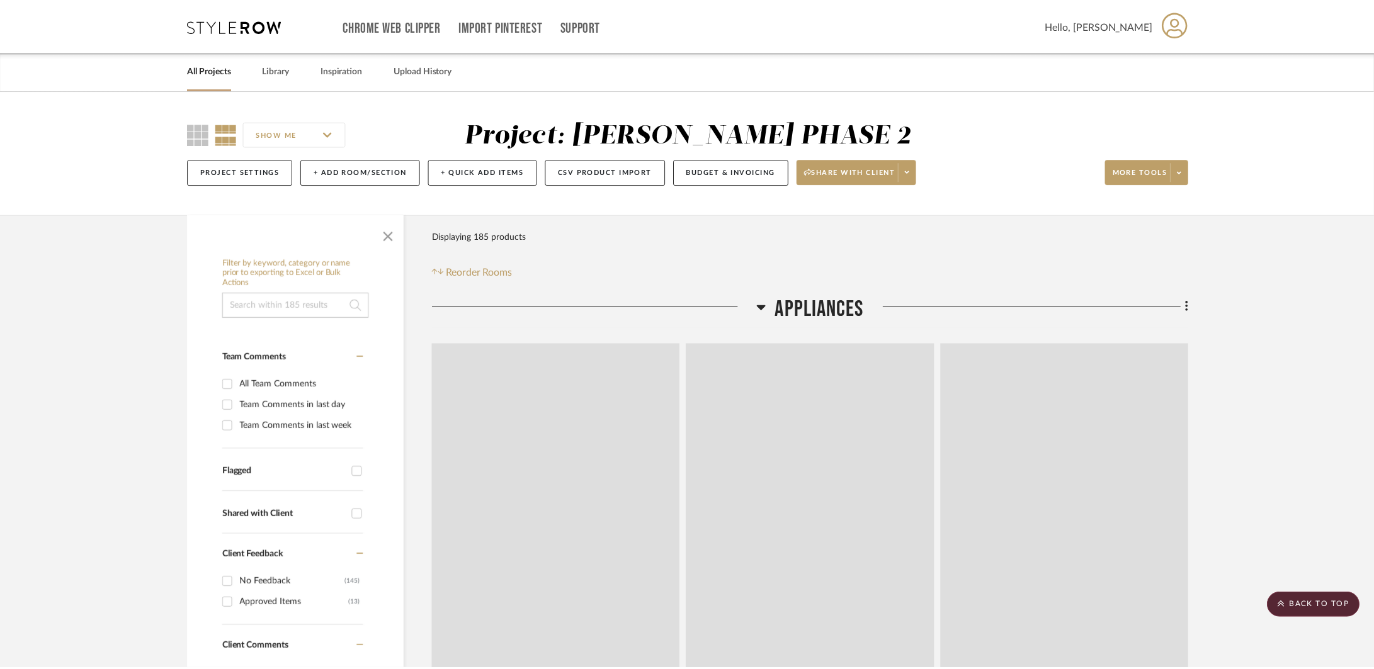
scroll to position [4130, 0]
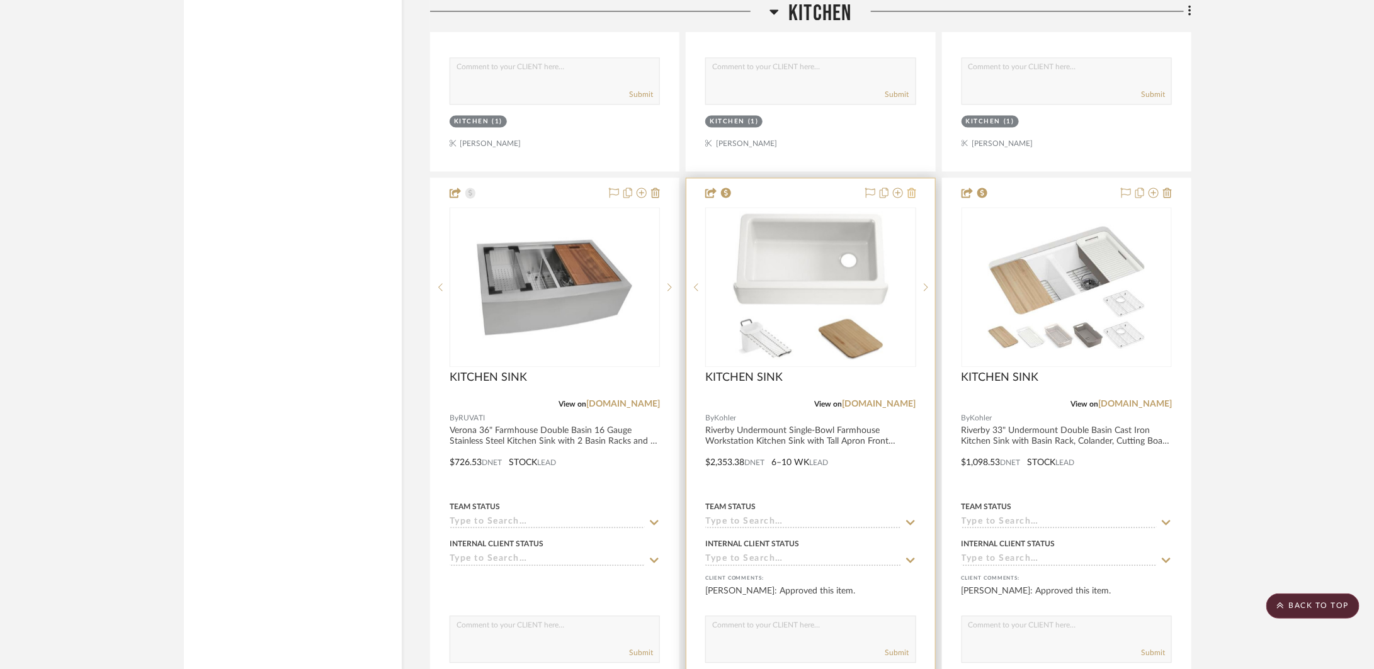
click at [912, 194] on icon at bounding box center [911, 193] width 9 height 10
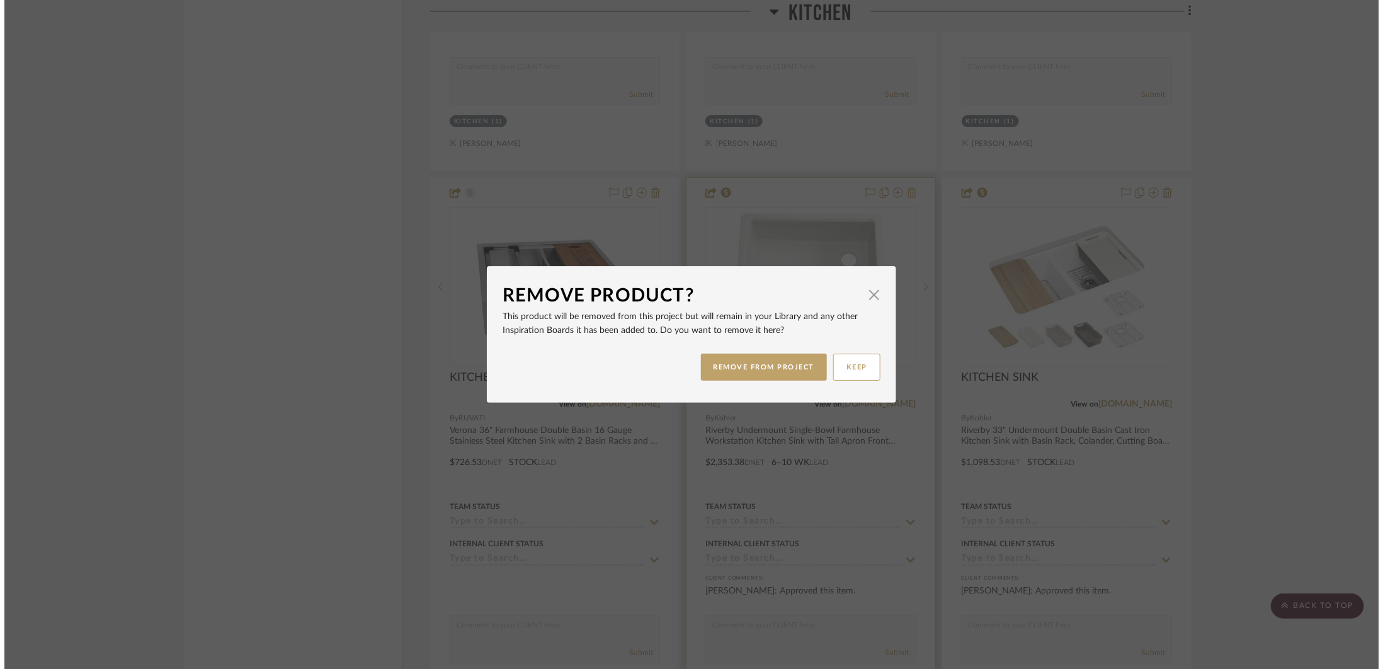
scroll to position [0, 0]
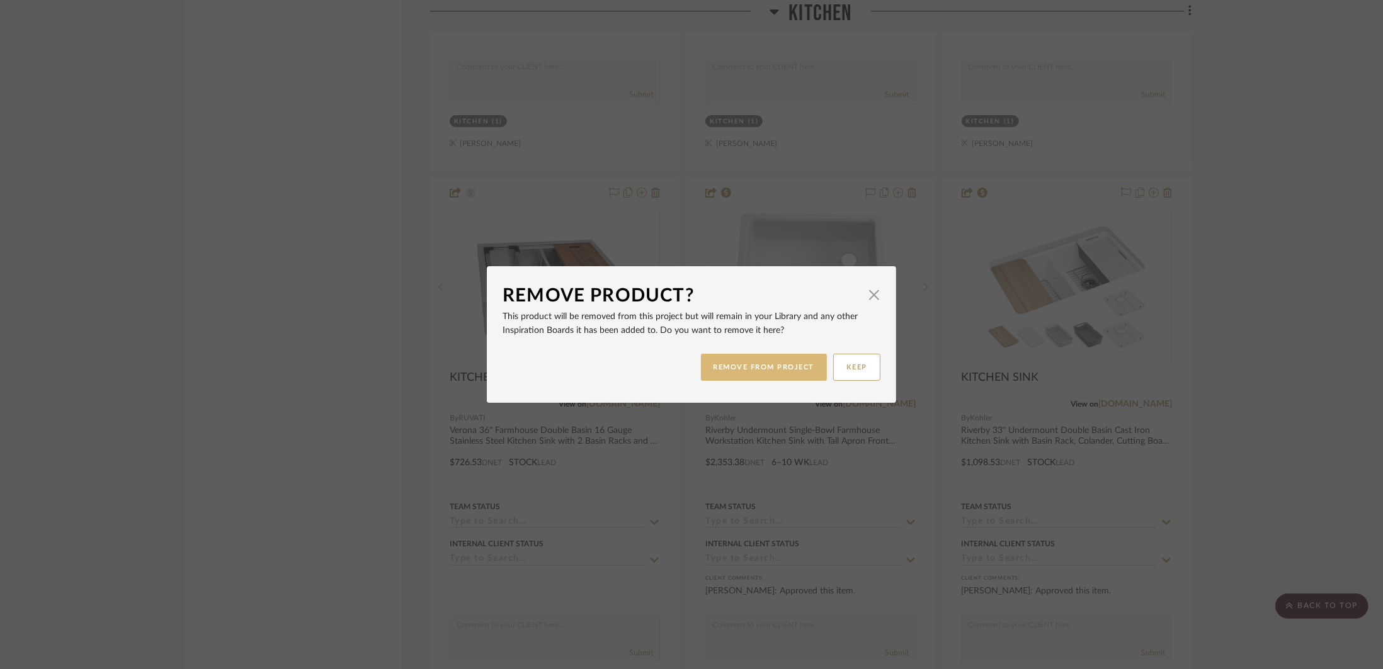
click at [791, 369] on button "REMOVE FROM PROJECT" at bounding box center [764, 367] width 127 height 27
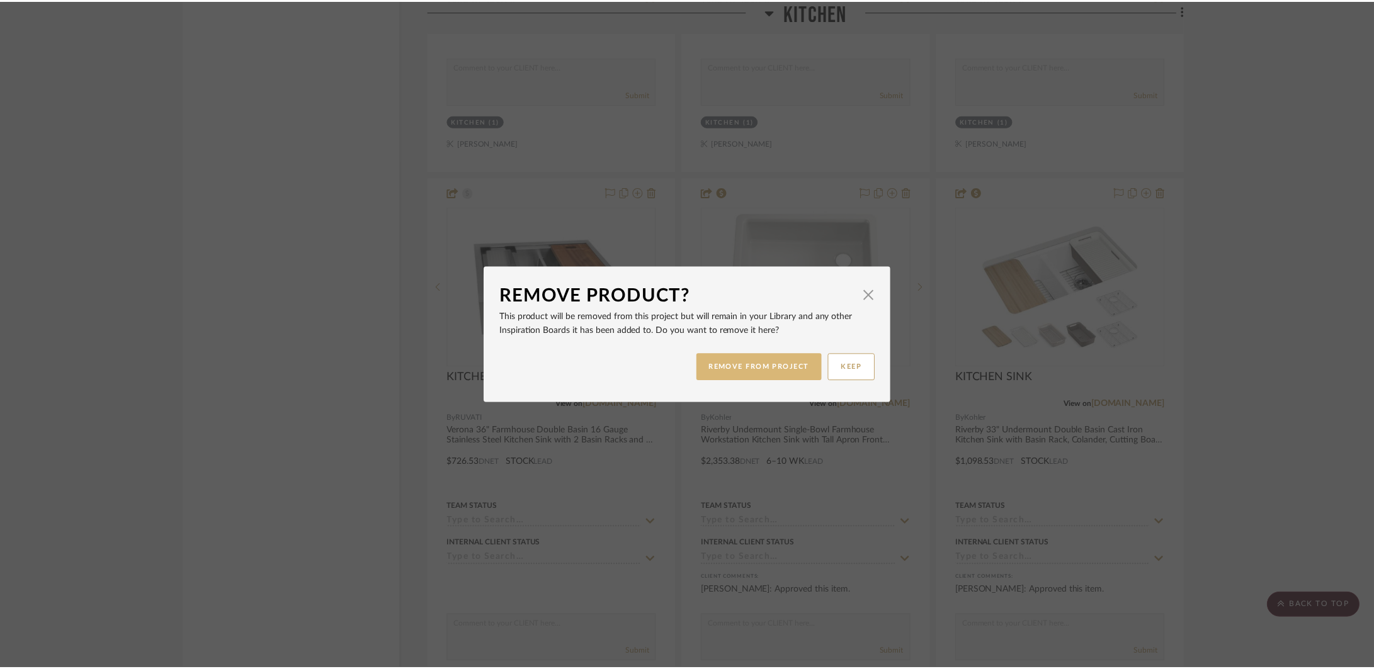
scroll to position [4130, 0]
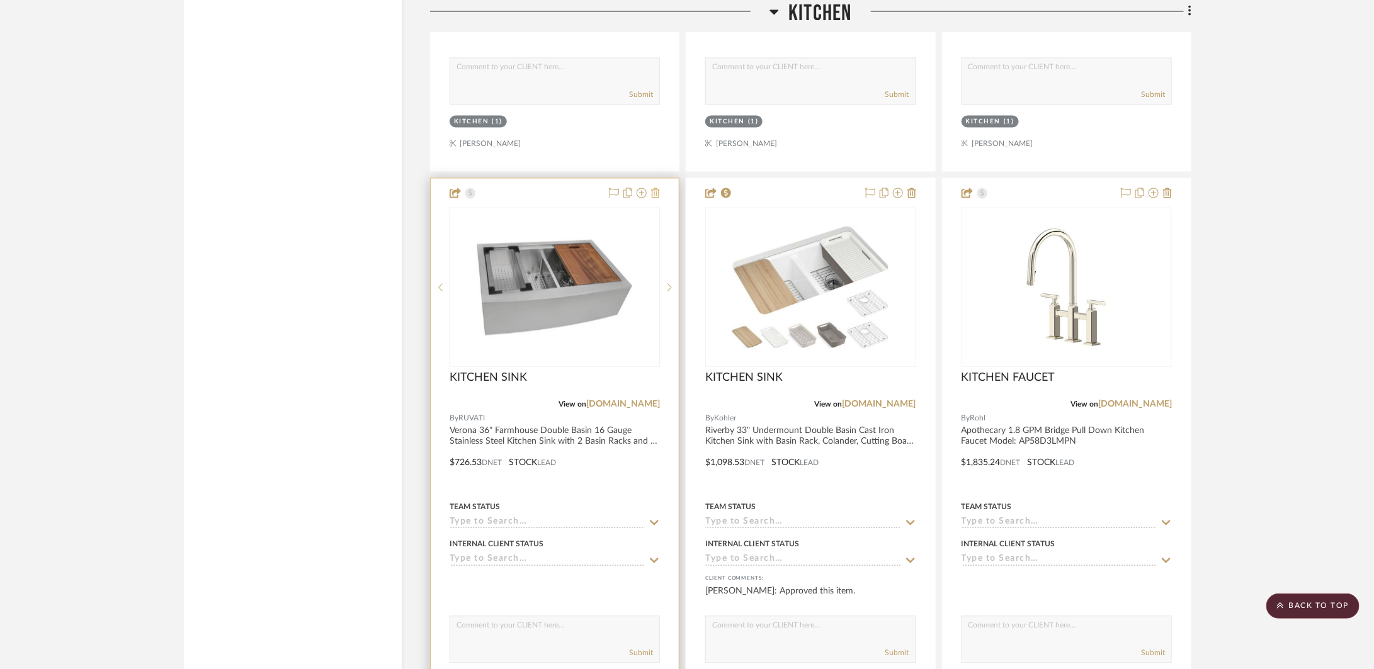
click at [655, 194] on icon at bounding box center [655, 193] width 9 height 10
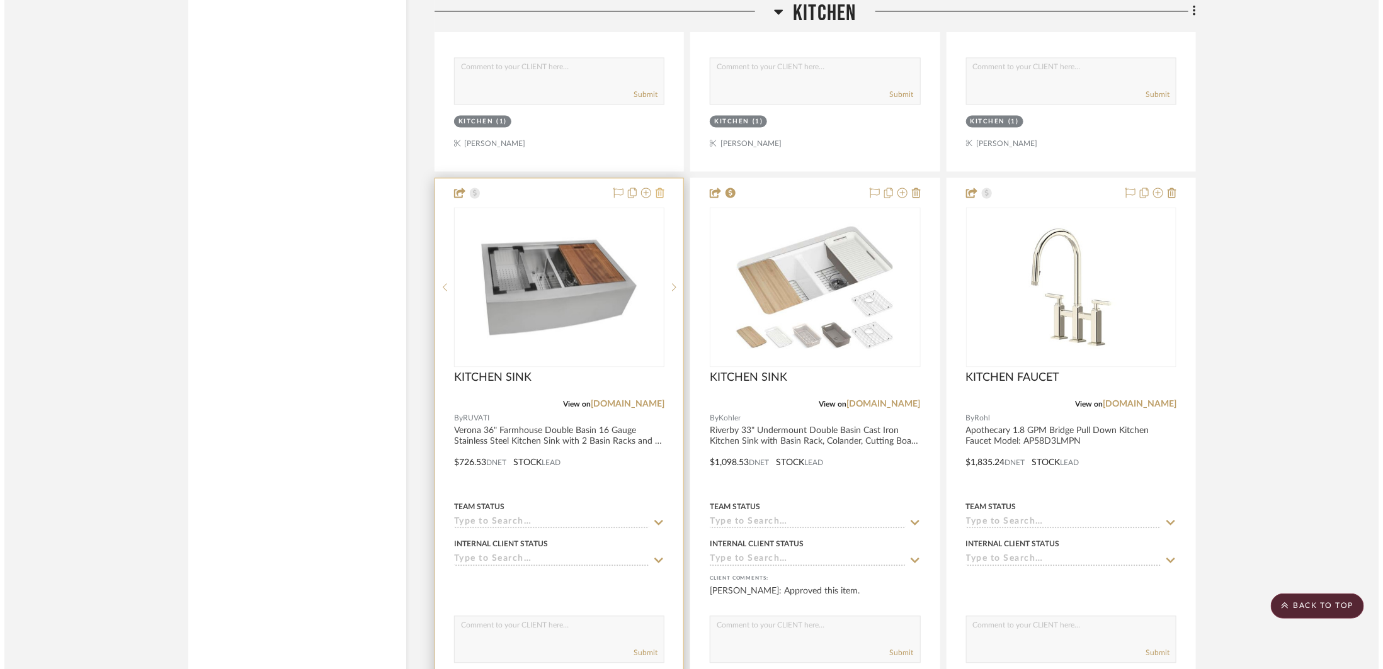
scroll to position [0, 0]
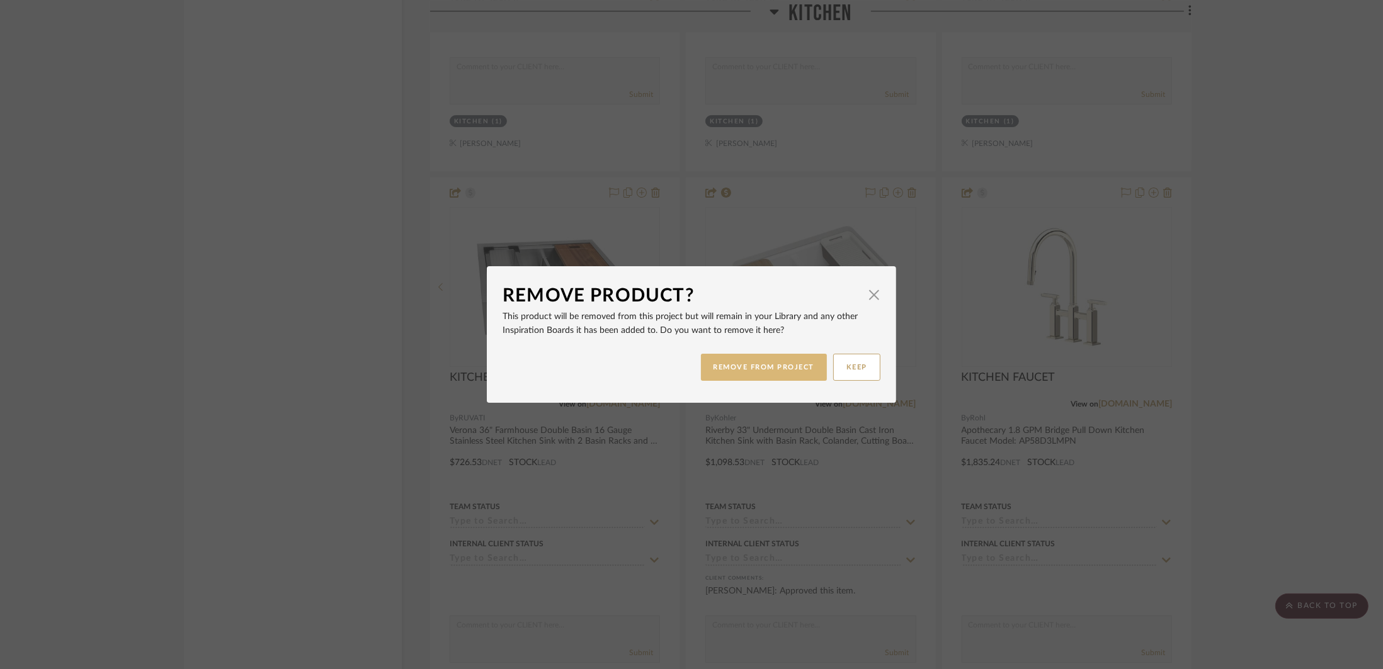
click at [734, 360] on button "REMOVE FROM PROJECT" at bounding box center [764, 367] width 127 height 27
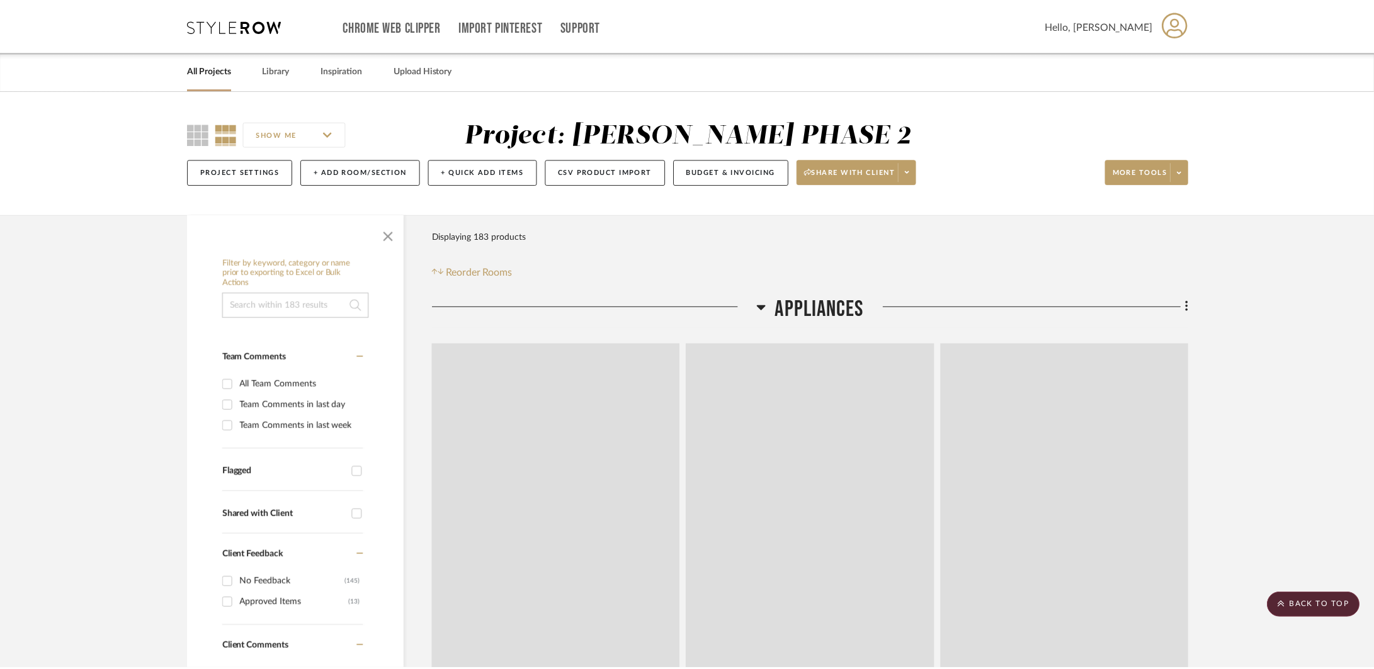
scroll to position [4130, 0]
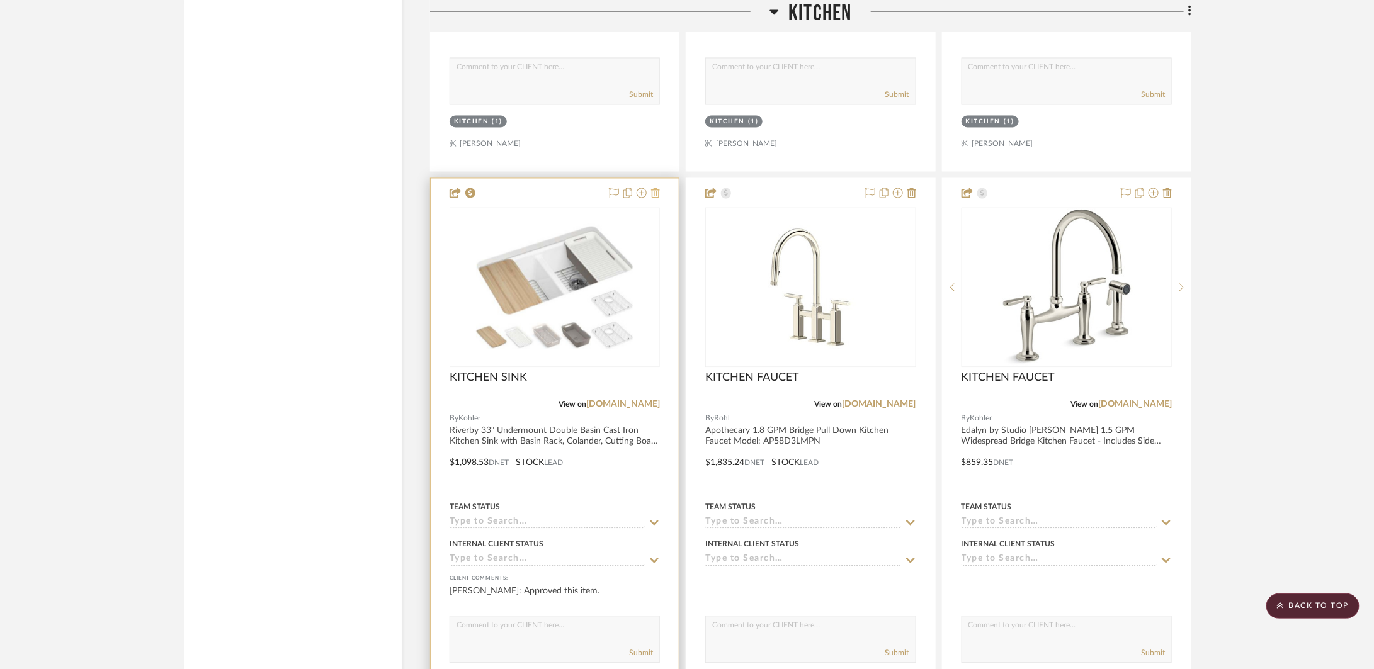
click at [659, 198] on icon at bounding box center [655, 193] width 9 height 10
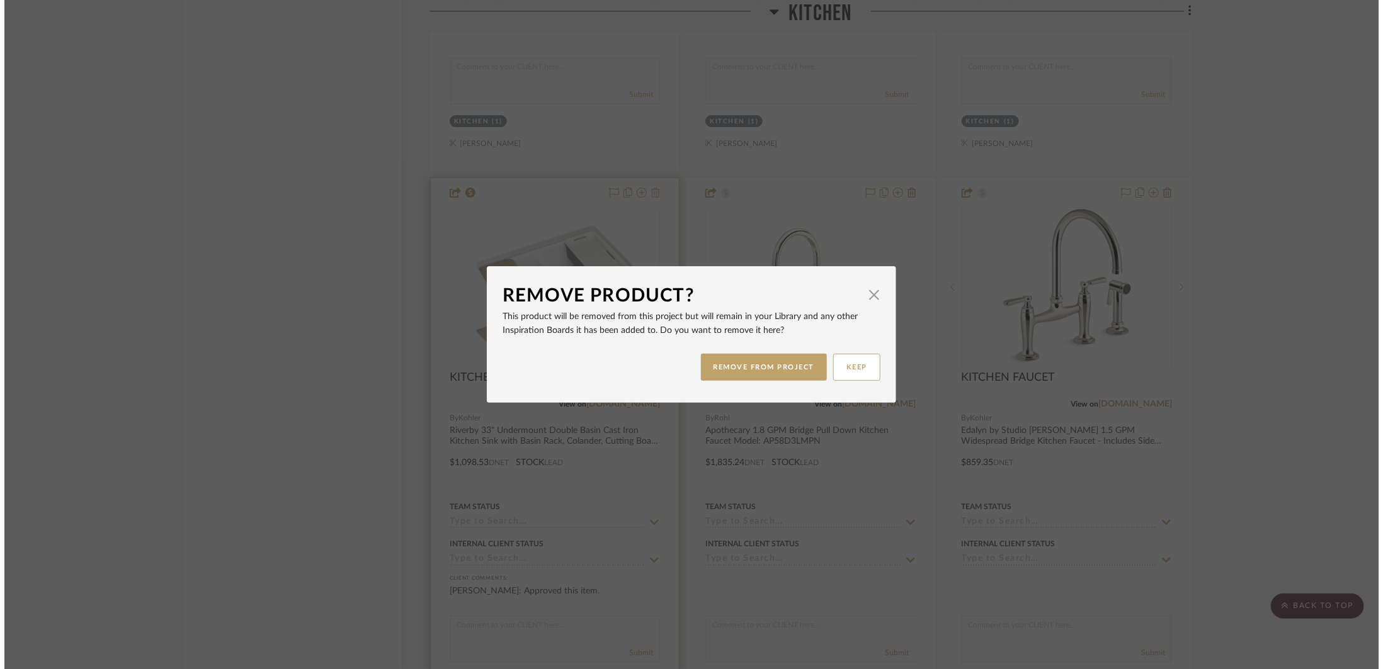
scroll to position [0, 0]
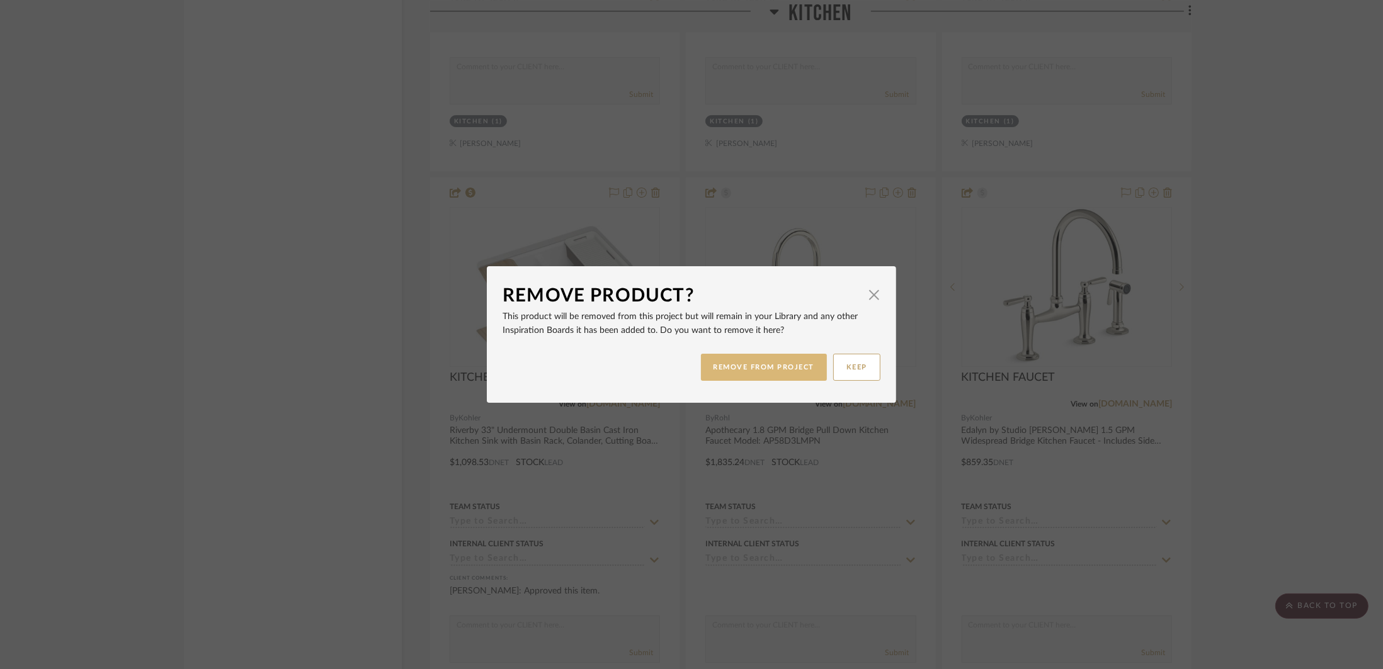
click at [745, 360] on button "REMOVE FROM PROJECT" at bounding box center [764, 367] width 127 height 27
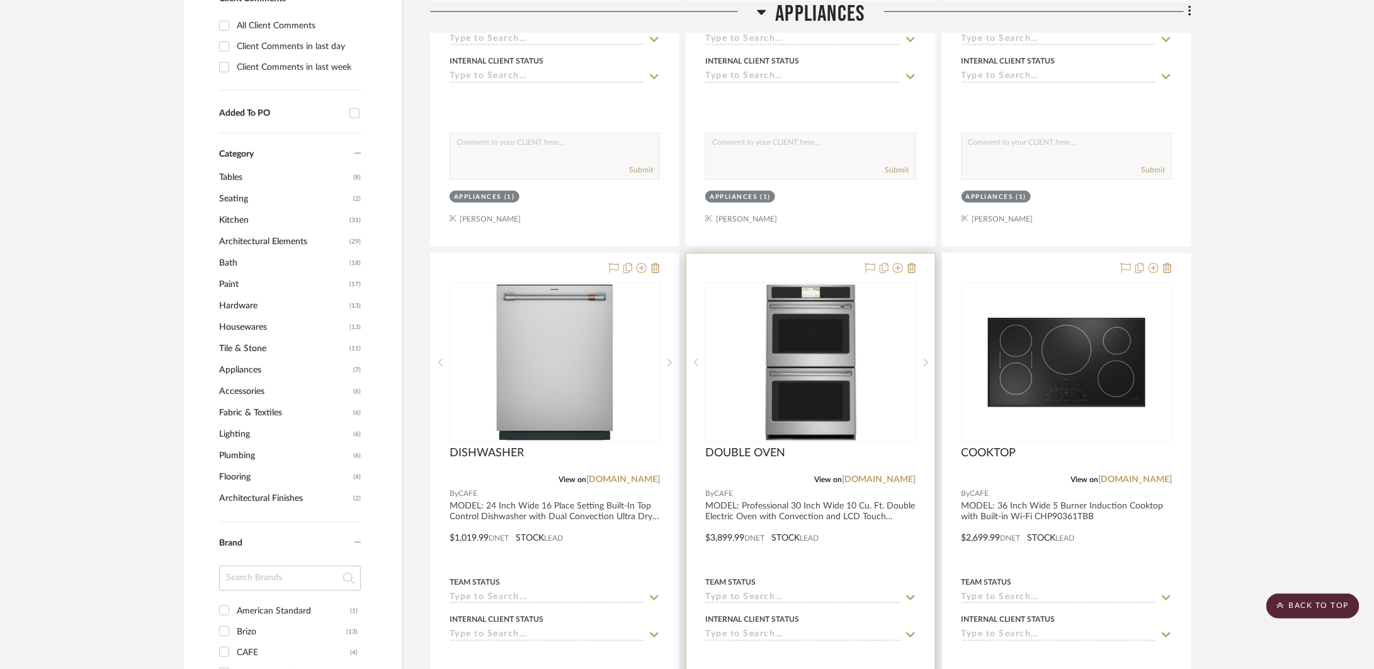
scroll to position [33, 0]
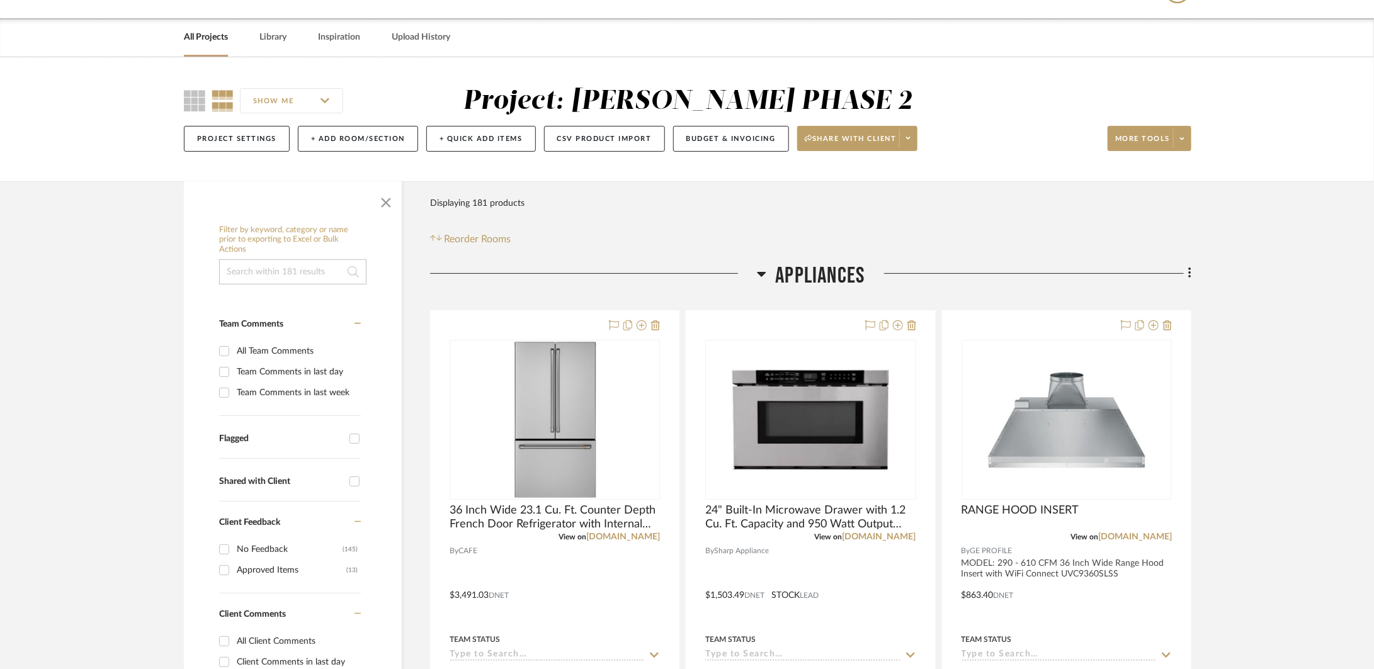
click at [766, 274] on h3 "Appliances" at bounding box center [811, 276] width 108 height 27
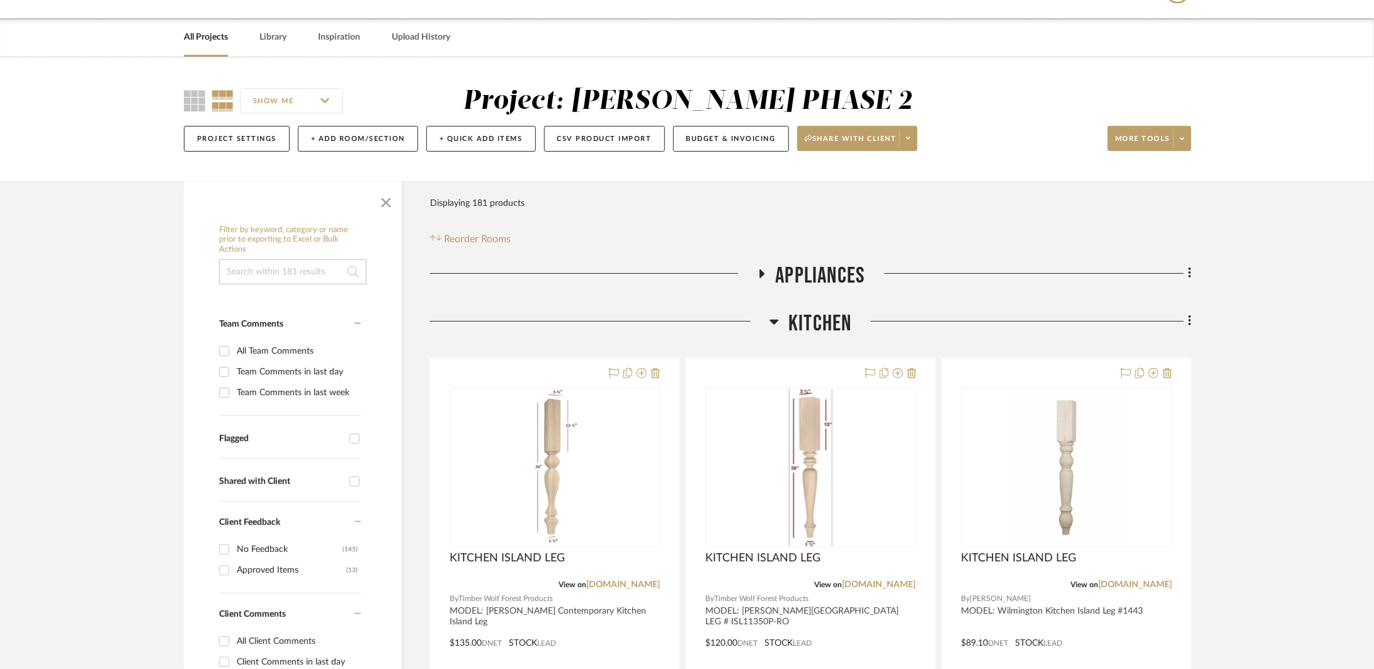
click at [790, 327] on span "Kitchen" at bounding box center [819, 323] width 63 height 27
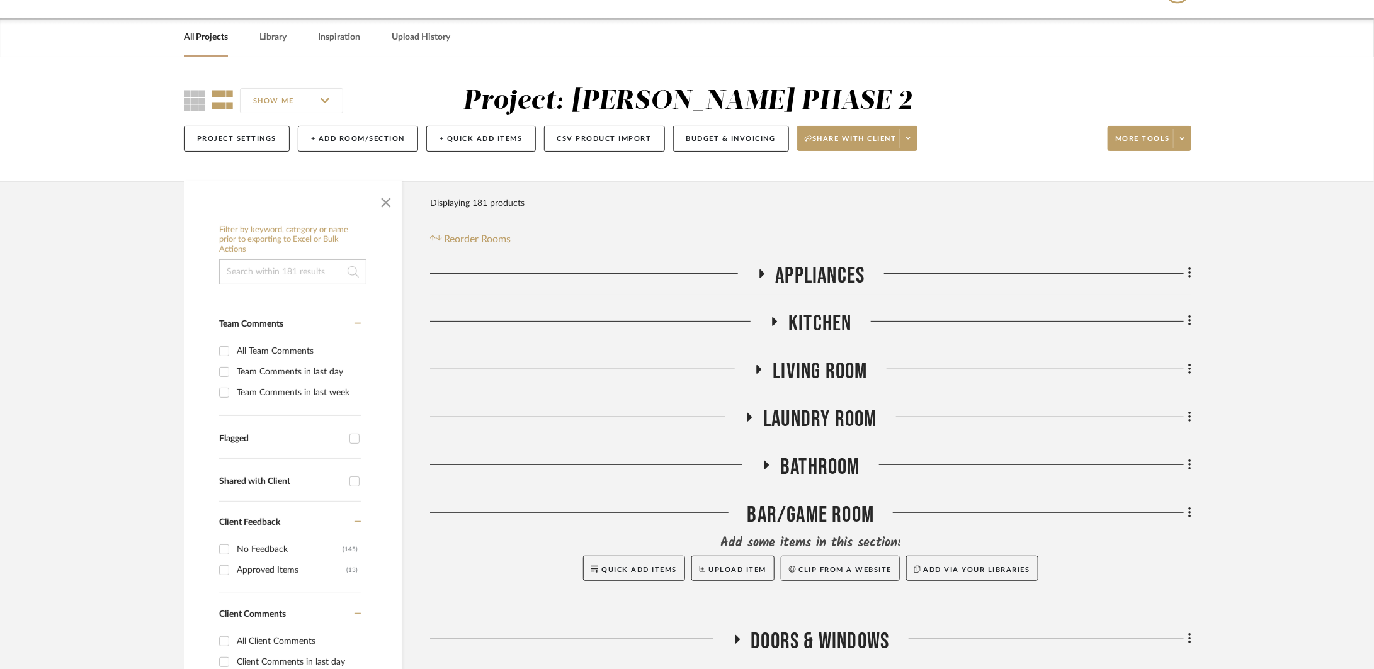
click at [791, 322] on span "Kitchen" at bounding box center [819, 323] width 63 height 27
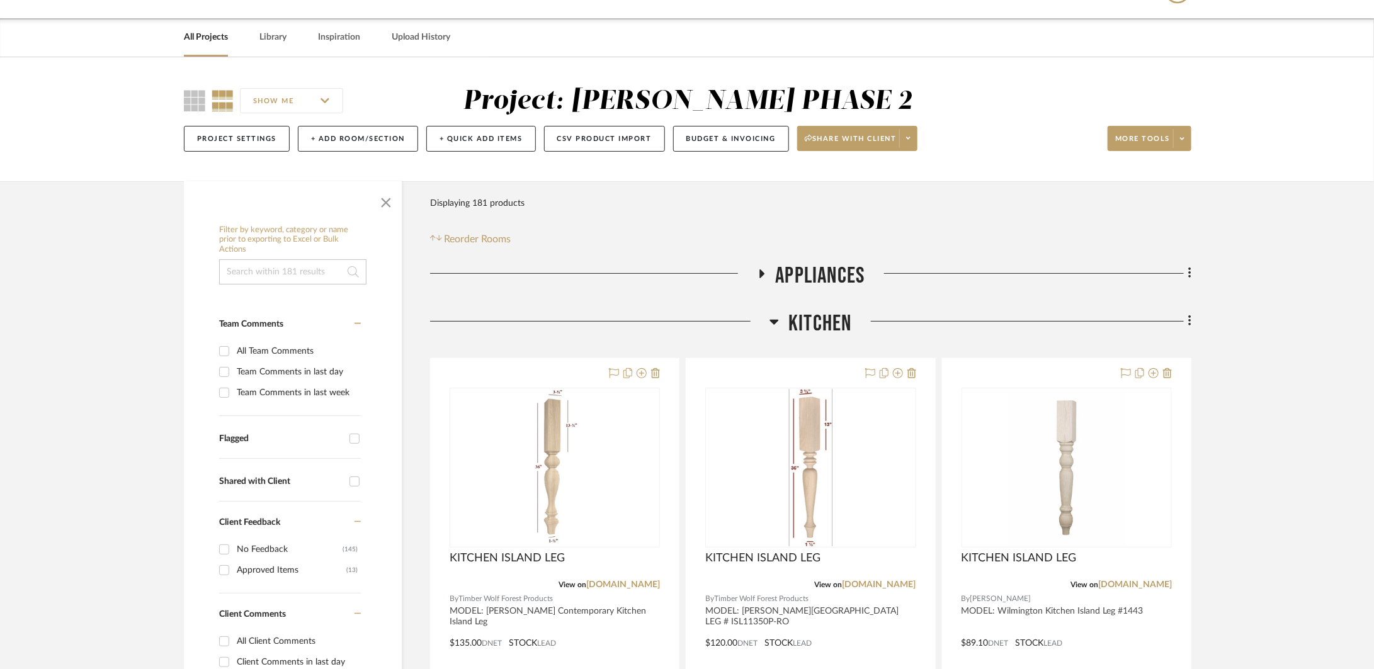
click at [793, 271] on span "Appliances" at bounding box center [820, 276] width 89 height 27
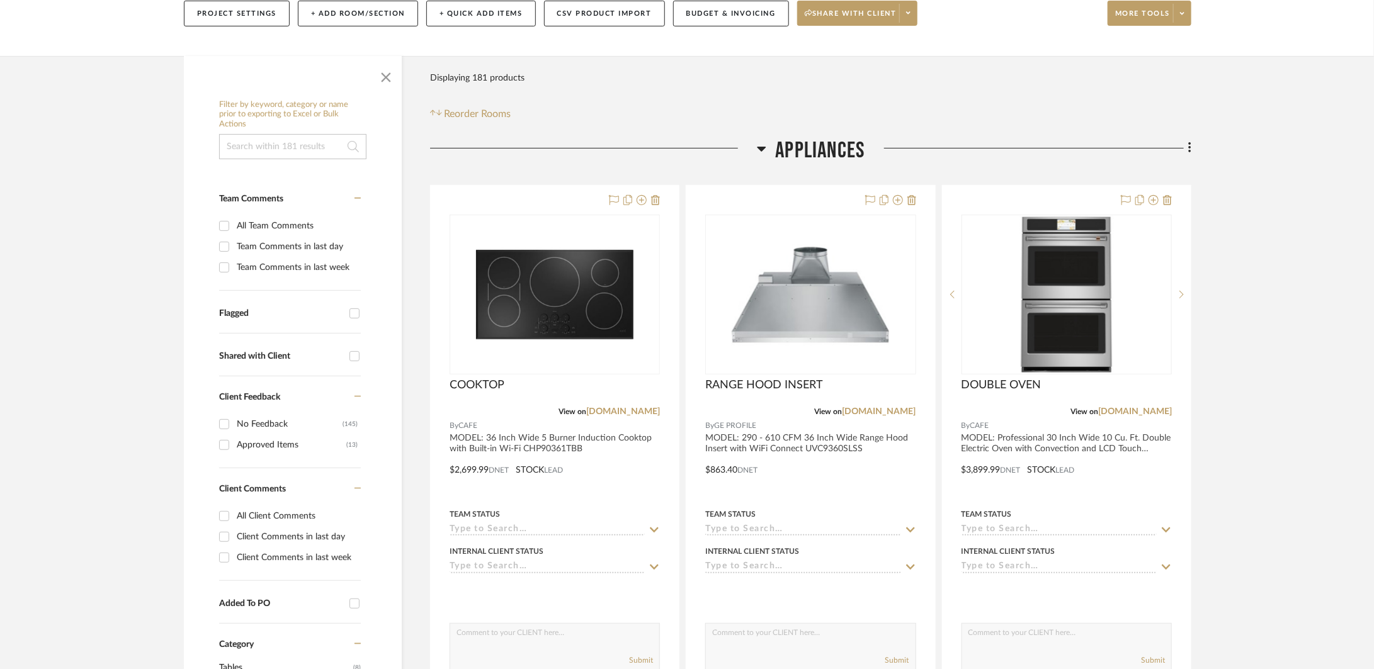
scroll to position [134, 0]
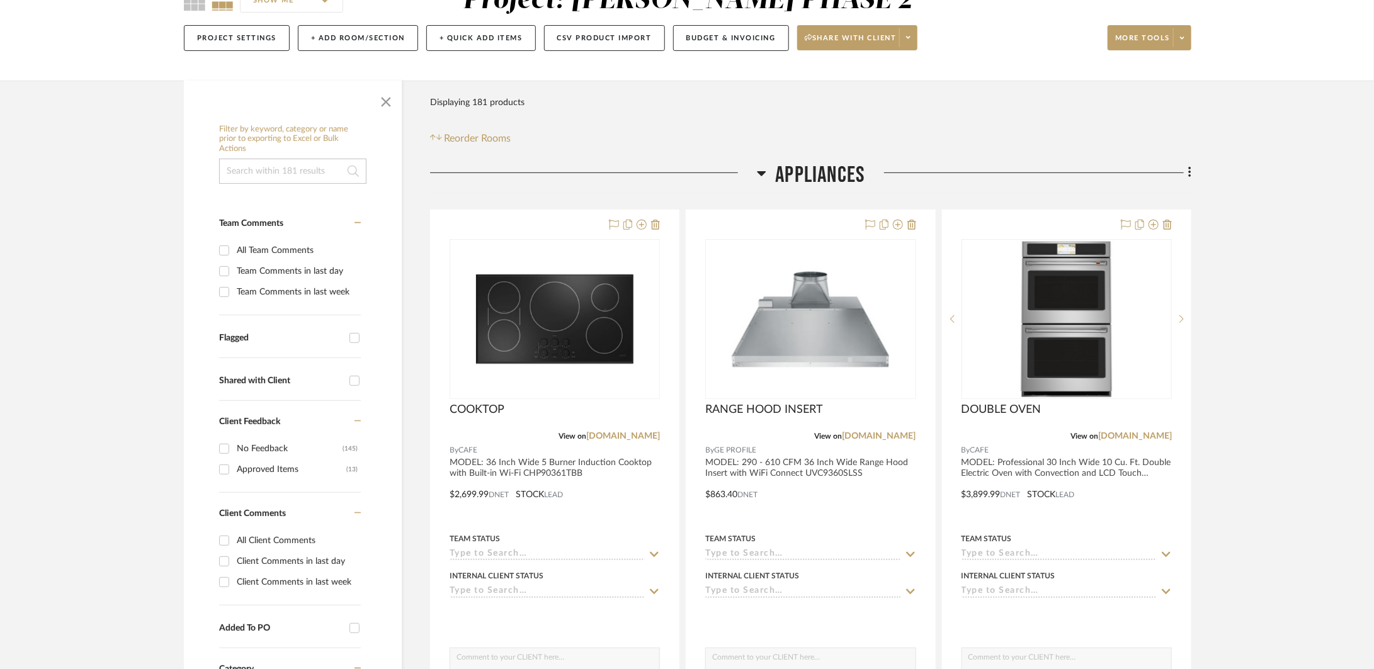
click at [793, 162] on span "Appliances" at bounding box center [820, 175] width 89 height 27
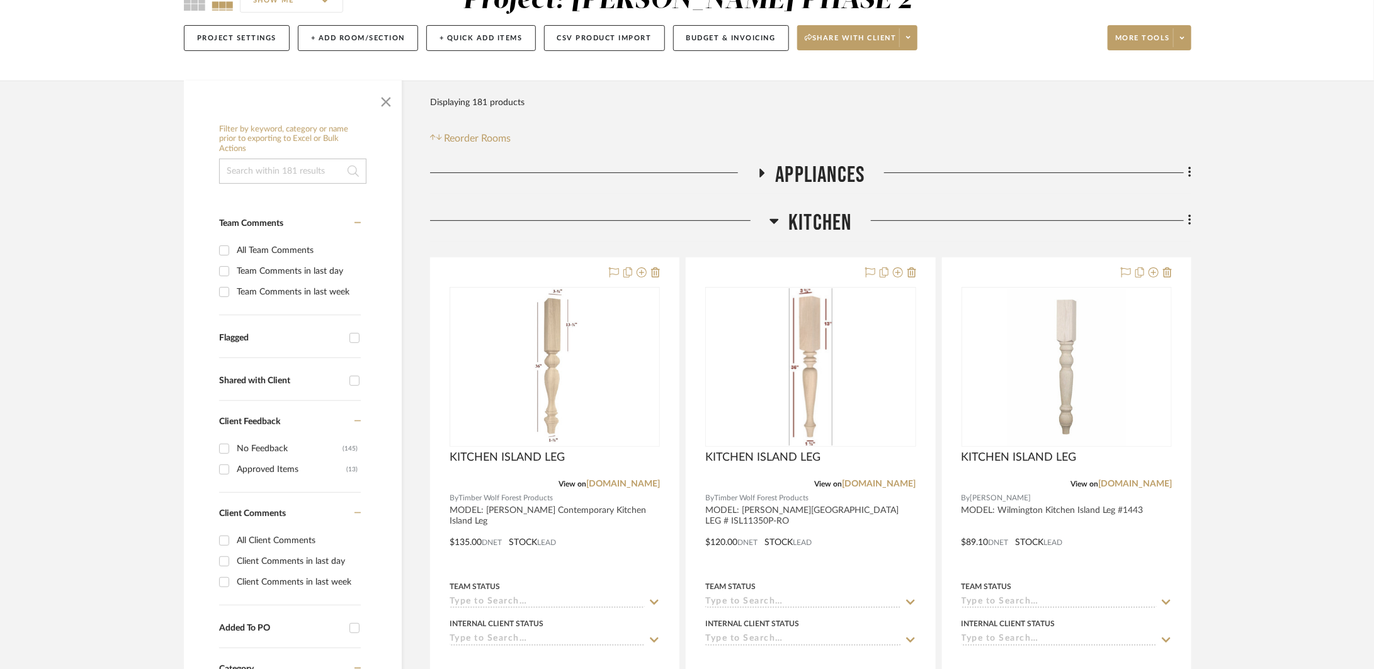
click at [806, 213] on span "Kitchen" at bounding box center [819, 223] width 63 height 27
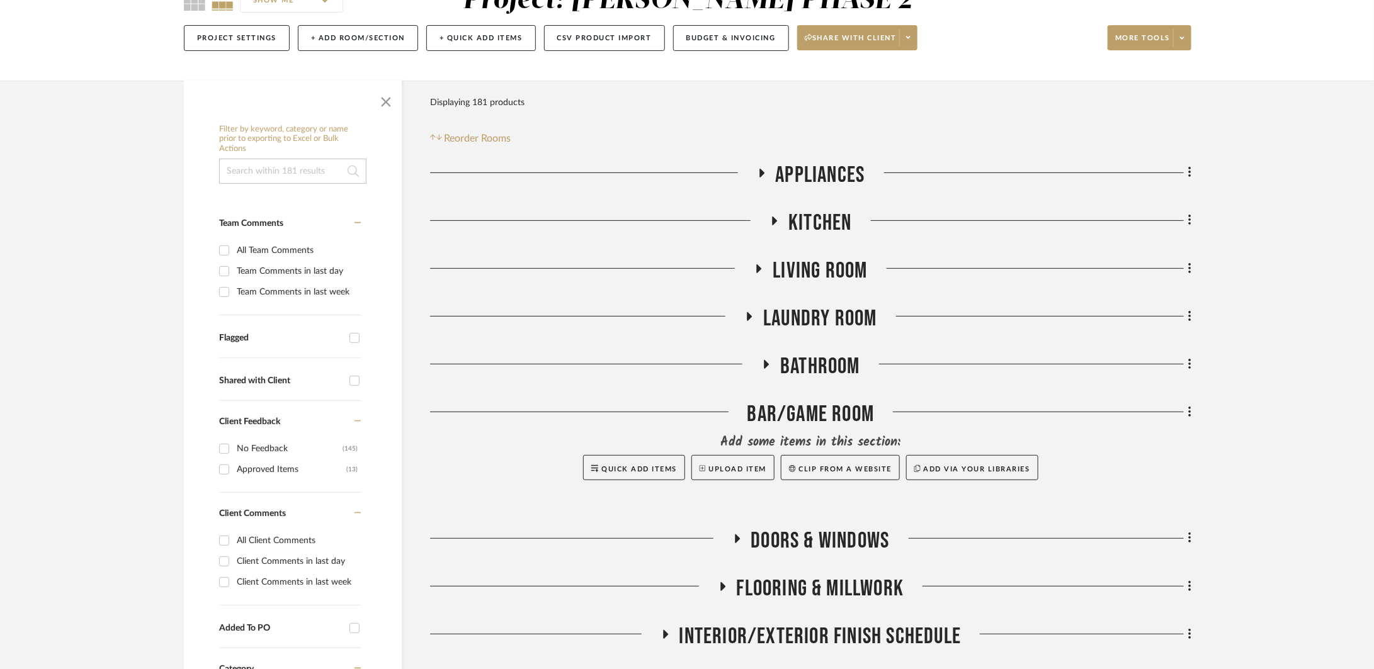
click at [810, 168] on span "Appliances" at bounding box center [820, 175] width 89 height 27
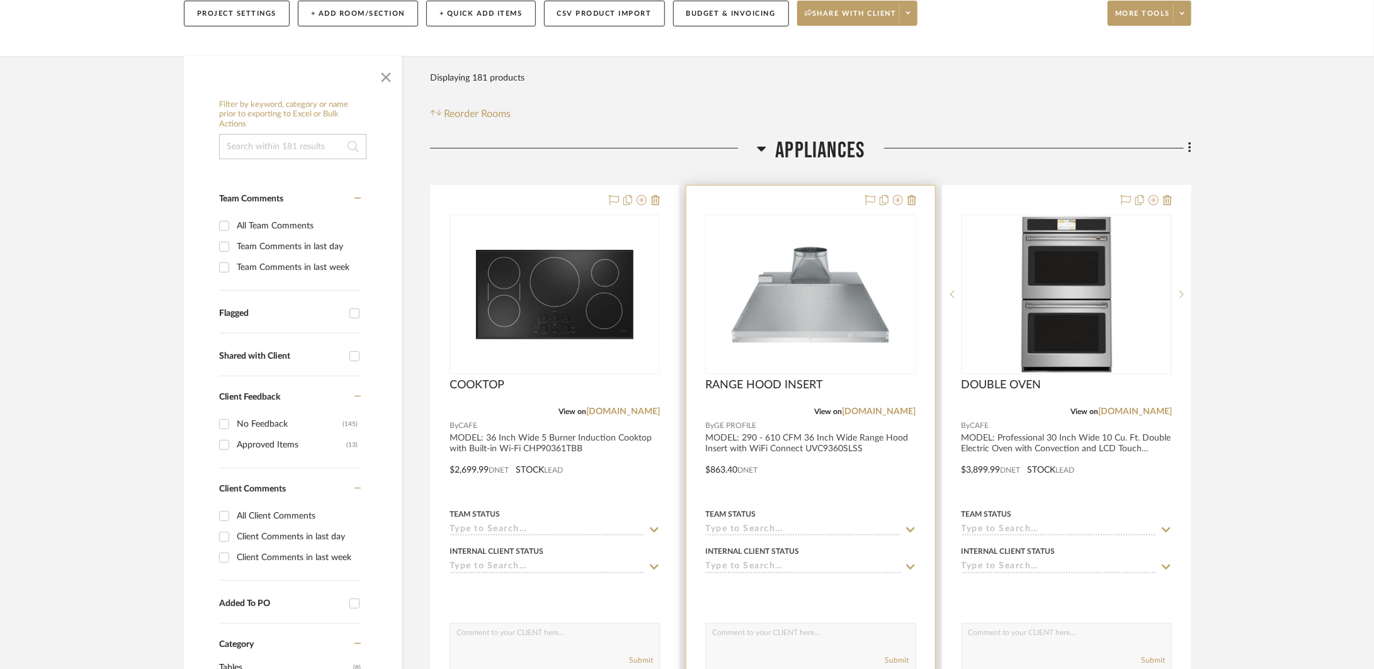
scroll to position [644, 0]
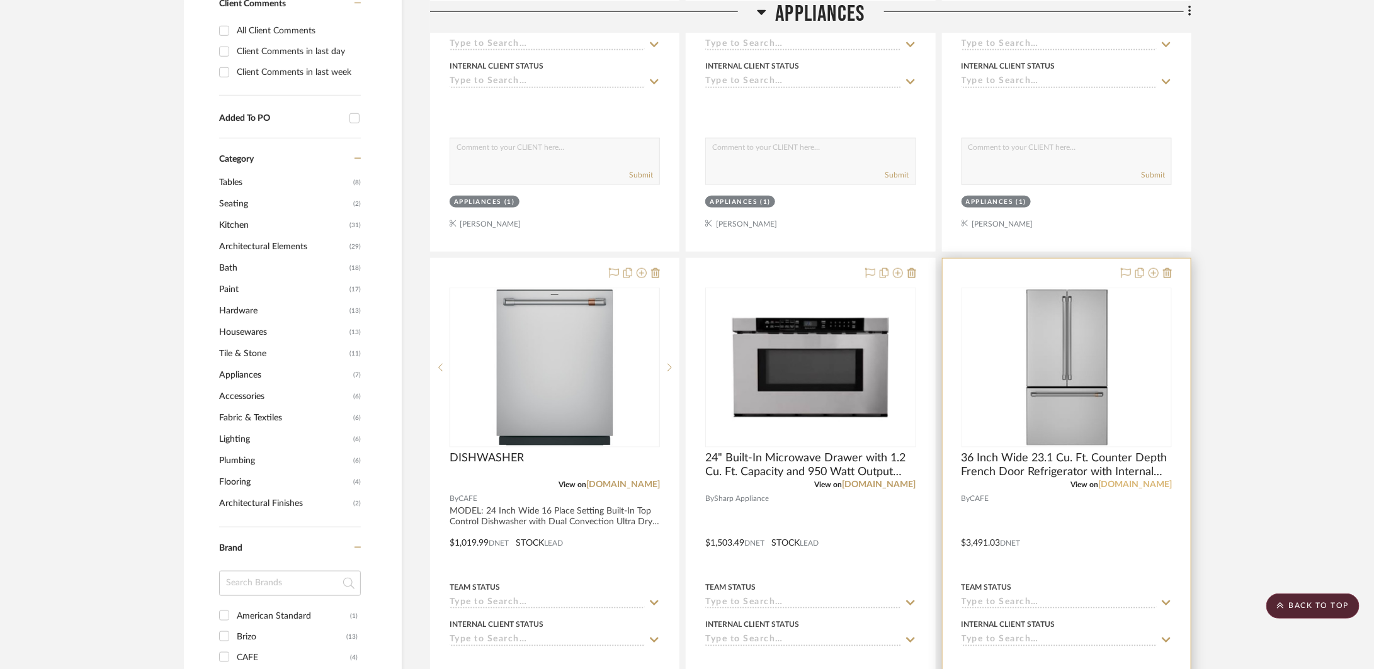
click at [1155, 487] on link "[DOMAIN_NAME]" at bounding box center [1135, 484] width 74 height 9
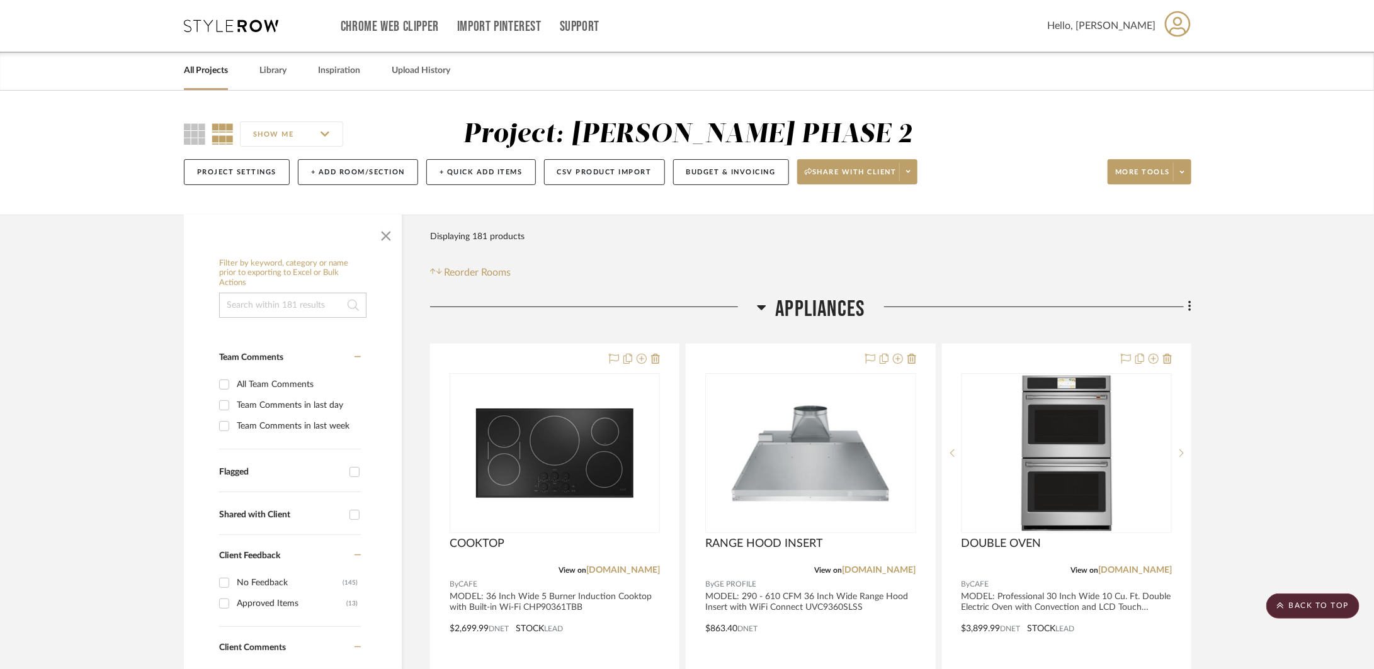
scroll to position [3, 0]
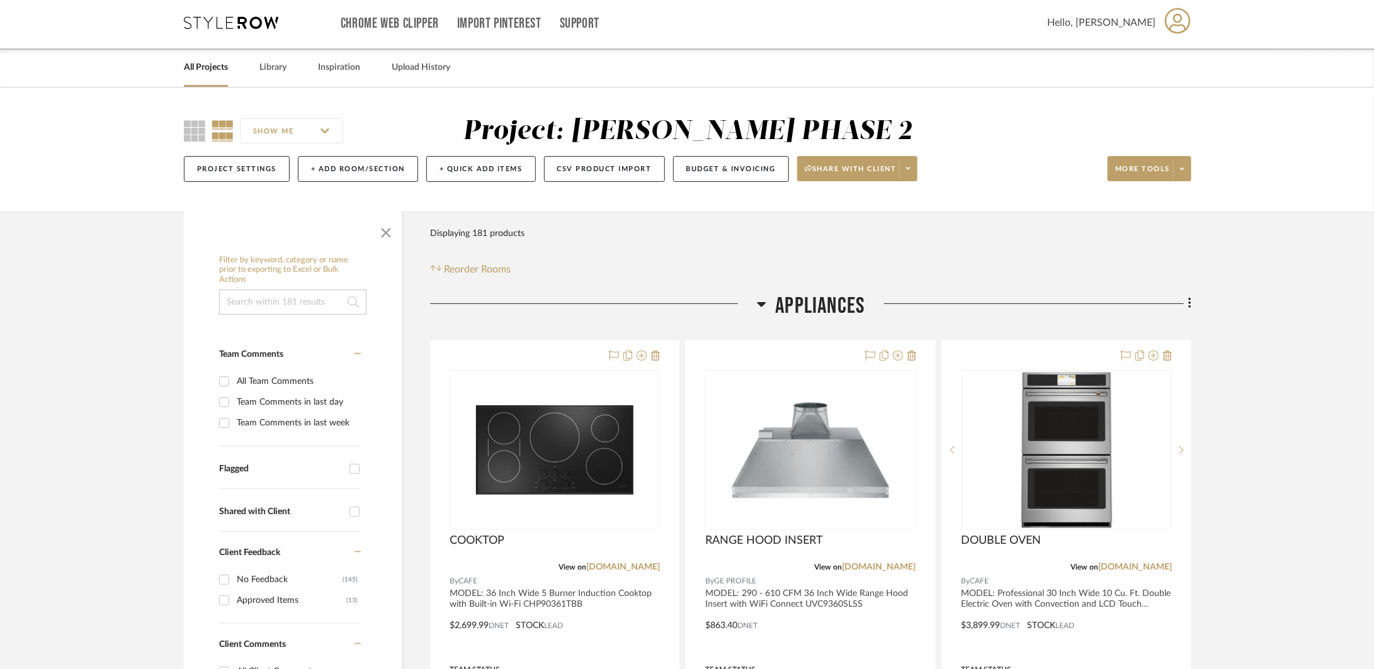
click at [769, 299] on h3 "Appliances" at bounding box center [811, 306] width 108 height 27
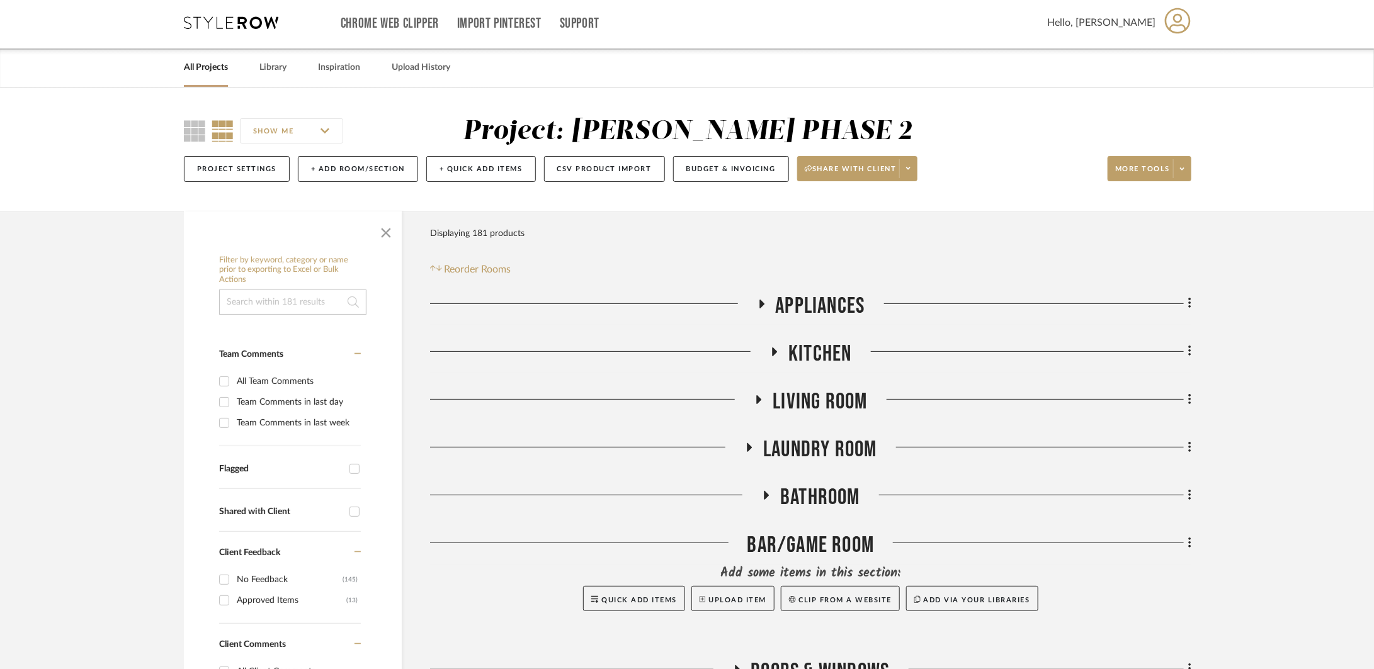
click at [779, 347] on icon at bounding box center [774, 351] width 15 height 9
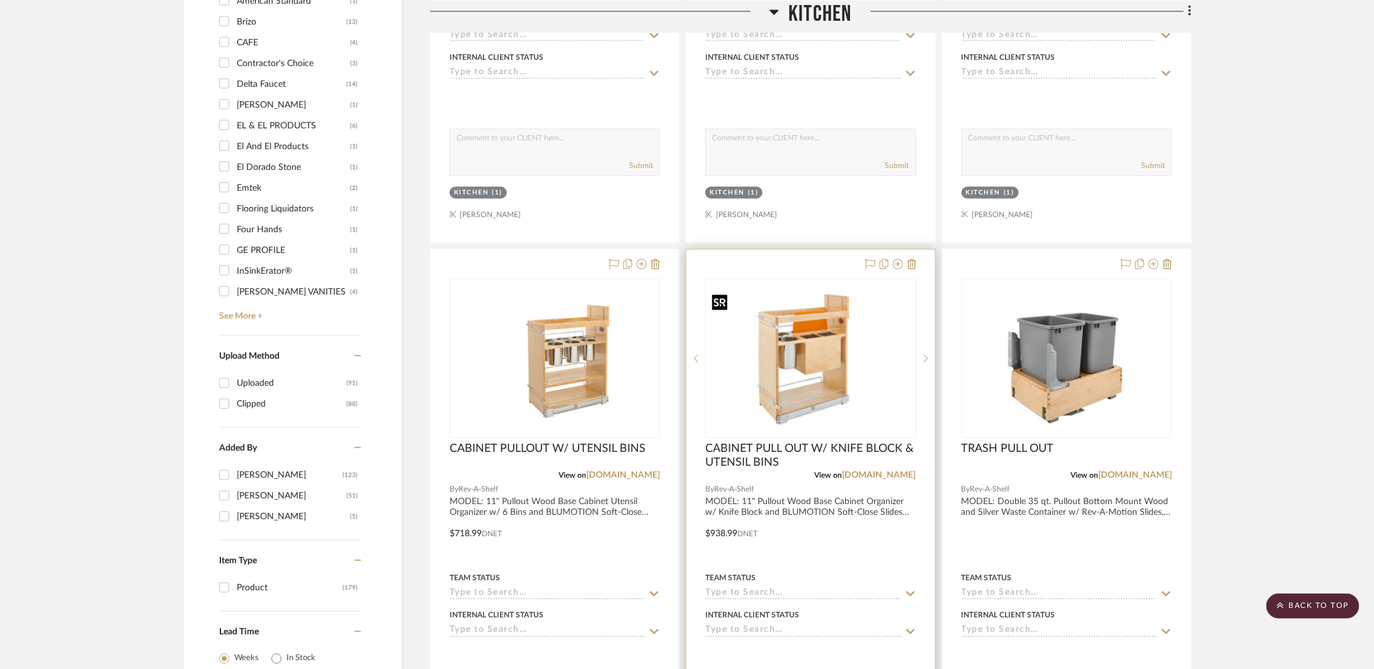
scroll to position [1272, 0]
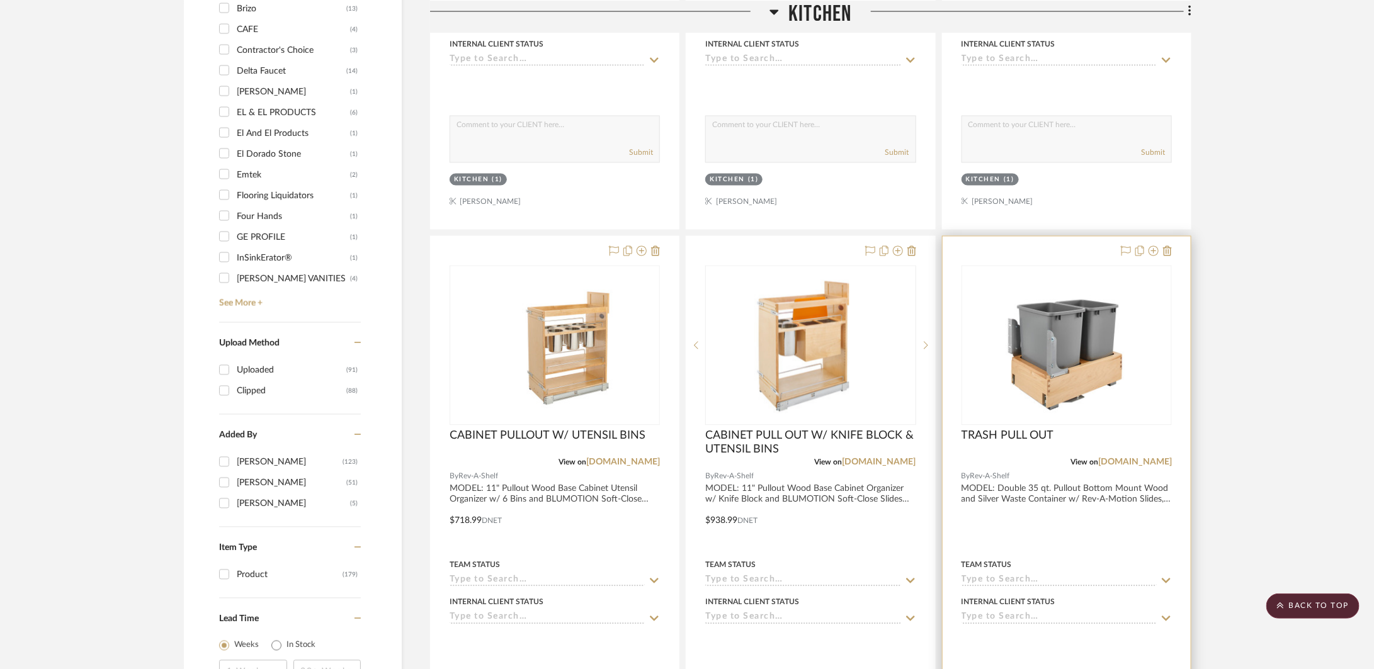
click at [1040, 519] on div at bounding box center [1067, 512] width 248 height 551
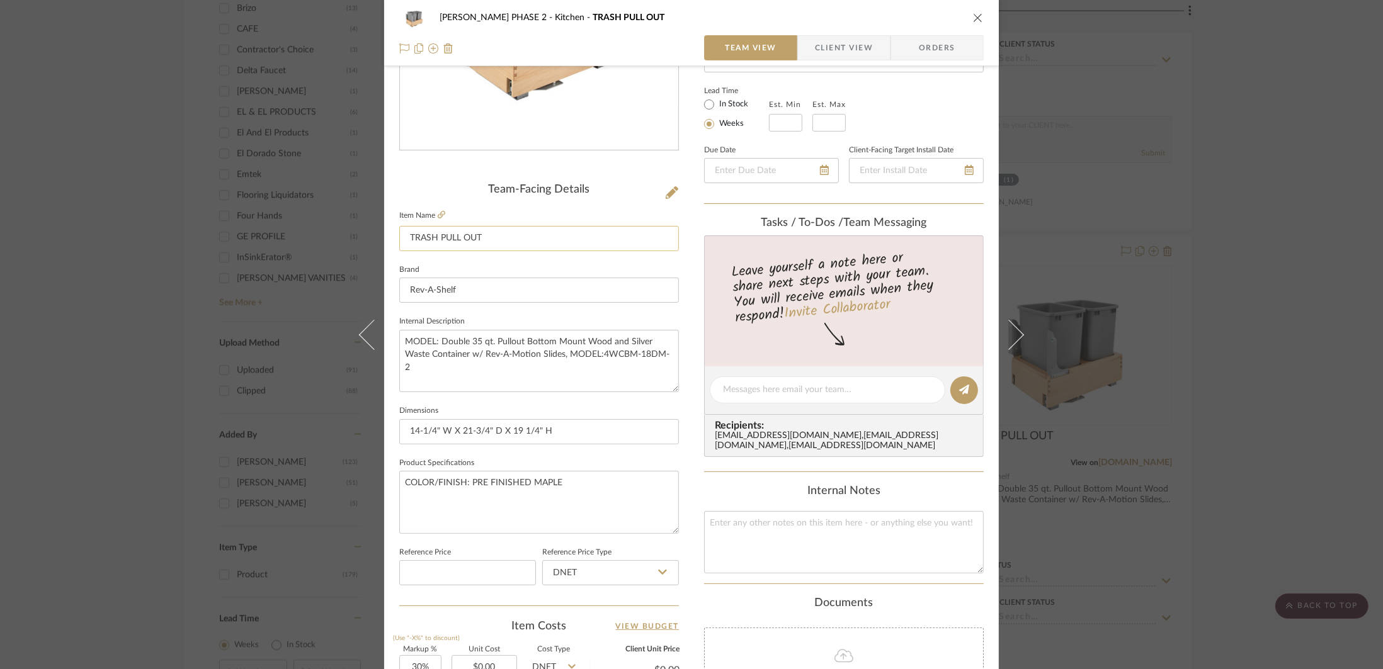
scroll to position [213, 0]
drag, startPoint x: 448, startPoint y: 370, endPoint x: 599, endPoint y: 354, distance: 152.0
click at [599, 354] on textarea "MODEL: Double 35 qt. Pullout Bottom Mount Wood and Silver Waste Container w/ Re…" at bounding box center [539, 358] width 280 height 62
